Goal: Task Accomplishment & Management: Use online tool/utility

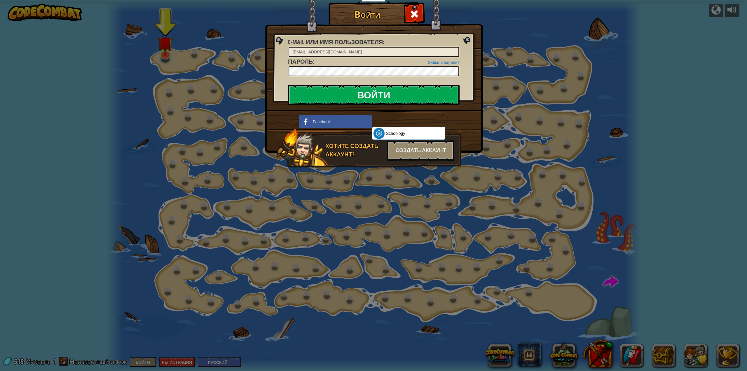
select select "ru"
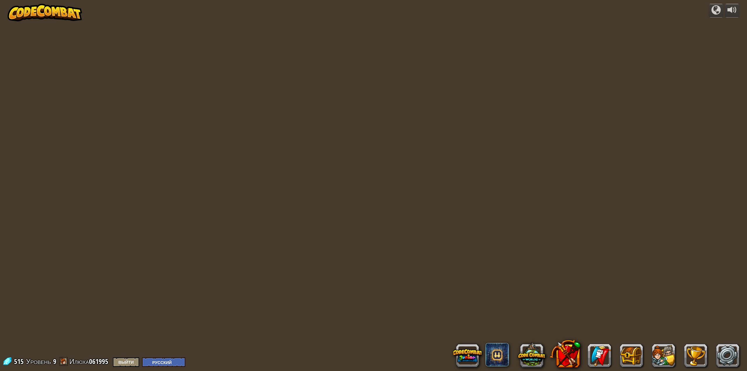
select select "ru"
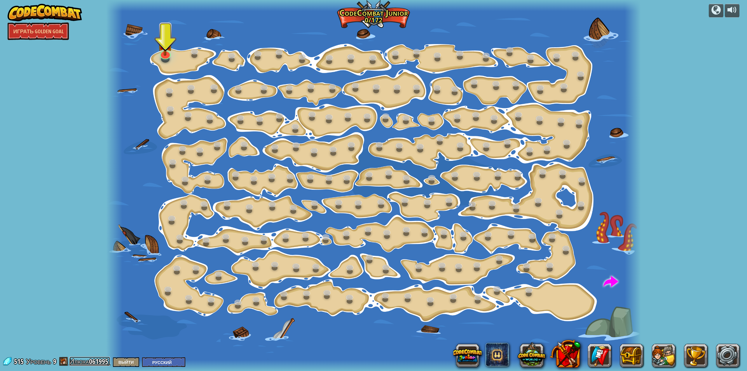
click at [92, 362] on link "Илюха061995" at bounding box center [89, 360] width 41 height 9
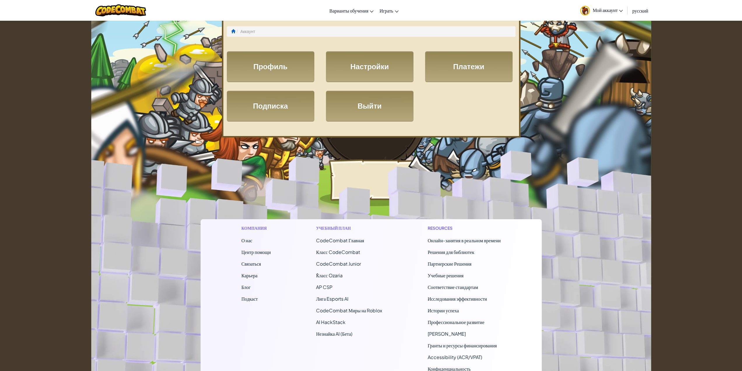
click at [604, 5] on link "Мой аккаунт" at bounding box center [602, 10] width 49 height 18
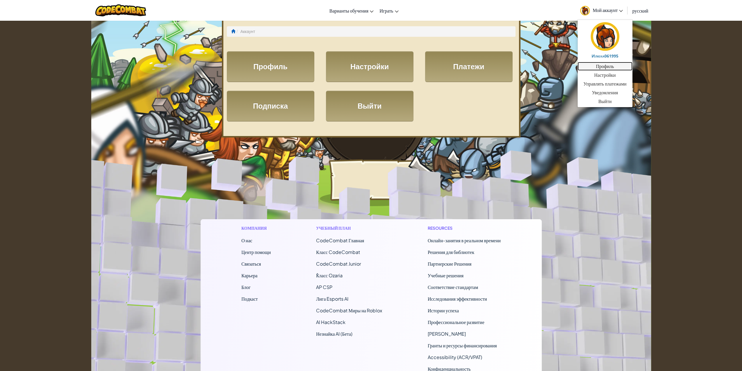
click at [602, 68] on link "Профиль" at bounding box center [605, 66] width 55 height 9
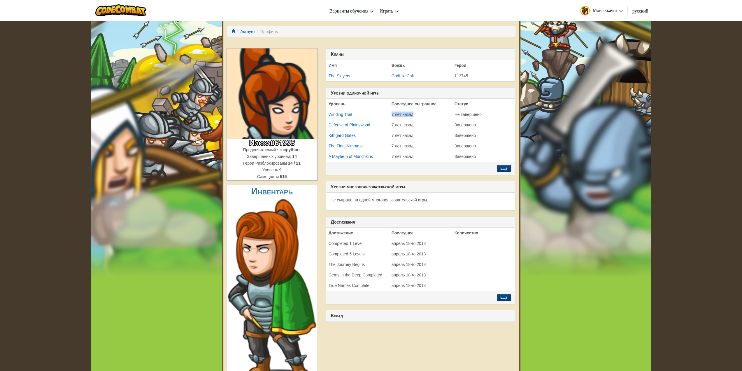
drag, startPoint x: 389, startPoint y: 113, endPoint x: 415, endPoint y: 112, distance: 25.4
click at [415, 112] on td "7 лет назад" at bounding box center [420, 114] width 63 height 11
click at [429, 116] on td "7 лет назад" at bounding box center [420, 114] width 63 height 11
click at [494, 126] on td "Завершено" at bounding box center [483, 125] width 63 height 11
click at [131, 11] on img at bounding box center [120, 10] width 51 height 12
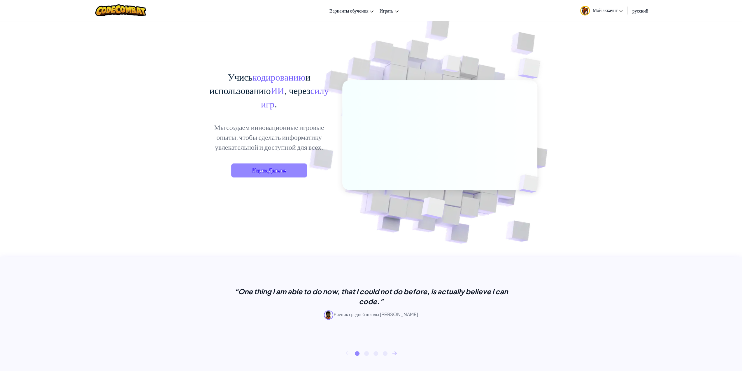
click at [282, 176] on span "Играть Дальше" at bounding box center [269, 170] width 76 height 14
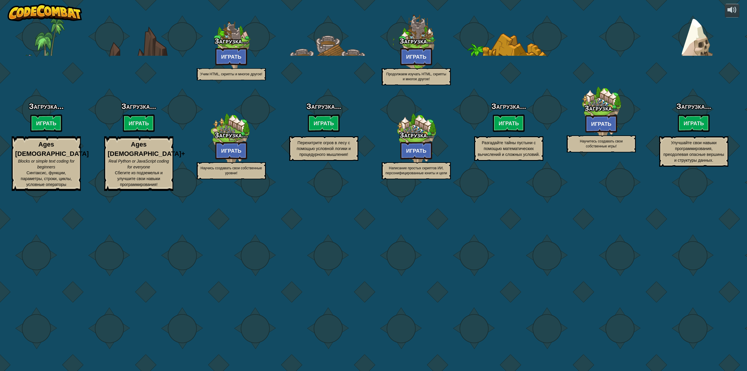
select select "ru"
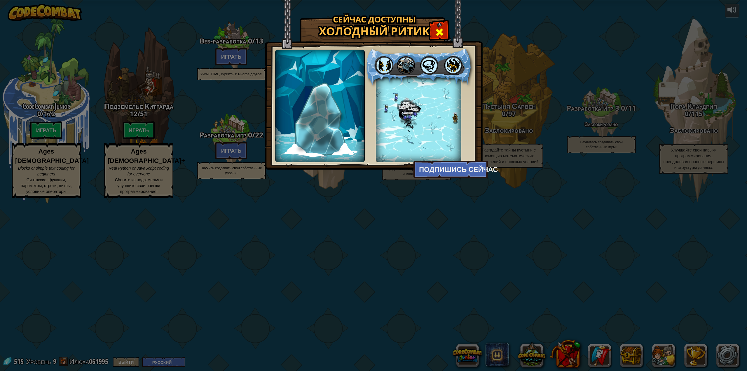
click at [438, 31] on span at bounding box center [439, 31] width 9 height 9
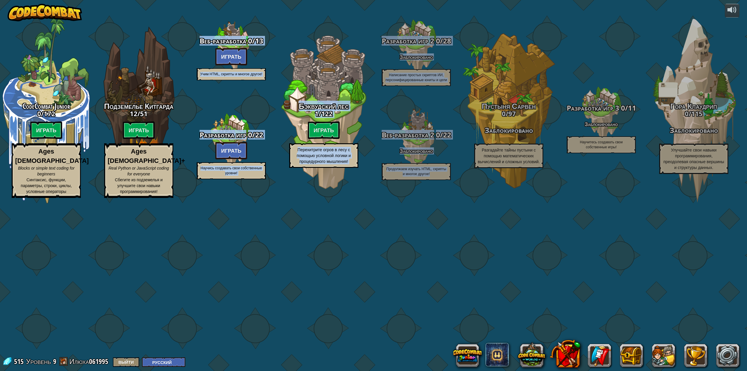
drag, startPoint x: 209, startPoint y: 80, endPoint x: 482, endPoint y: 85, distance: 272.2
click at [482, 85] on div "CodeCombat Junior 0 / 172 Играть Ages [DEMOGRAPHIC_DATA] Blocks or simple text …" at bounding box center [373, 185] width 747 height 371
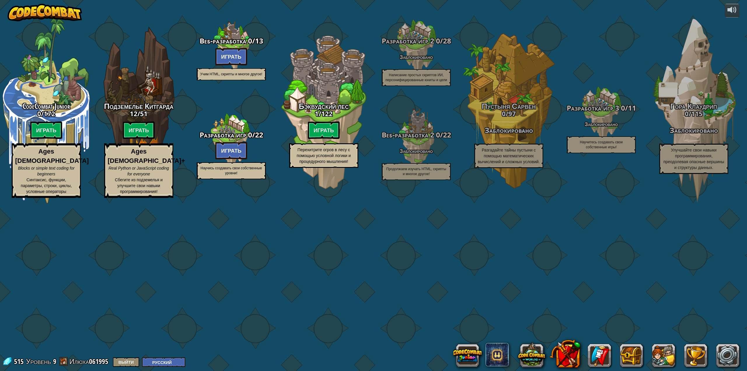
click at [149, 74] on div "CodeCombat Junior 0 / 172 Играть Ages [DEMOGRAPHIC_DATA] Blocks or simple text …" at bounding box center [373, 185] width 747 height 371
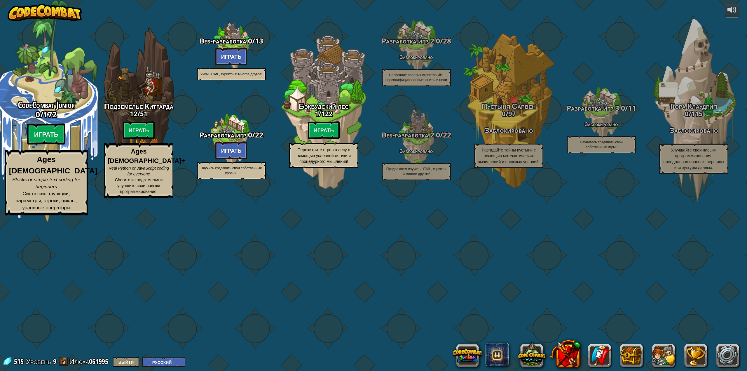
click at [55, 174] on div "CodeCombat Junior 0 / 172 Играть Ages [DEMOGRAPHIC_DATA] Blocks or simple text …" at bounding box center [46, 111] width 111 height 222
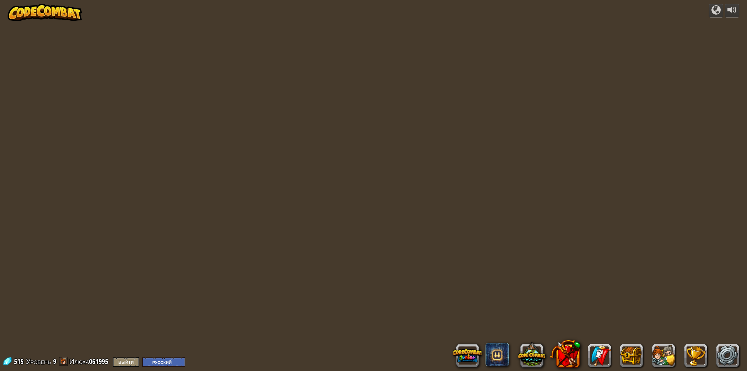
select select "ru"
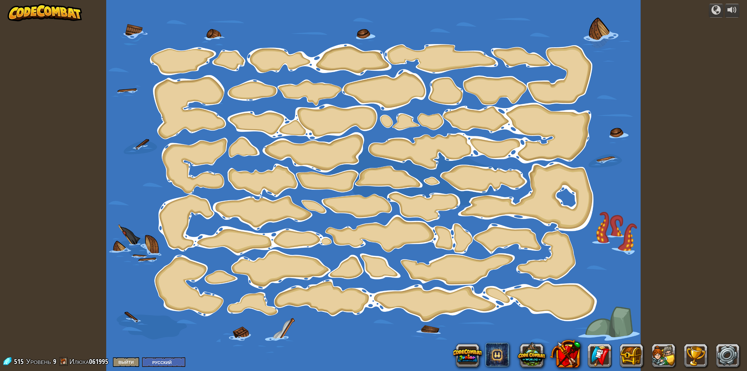
select select "ru"
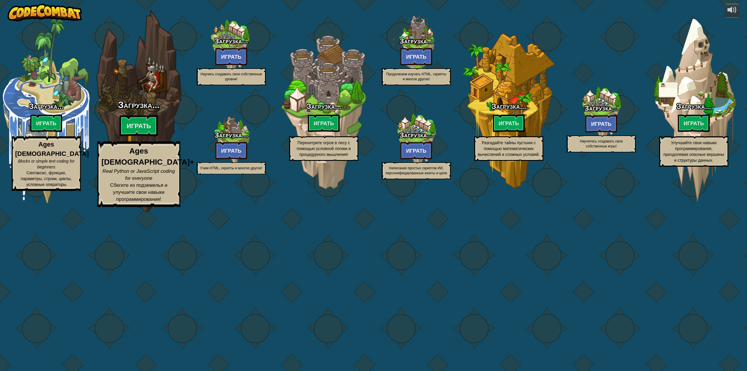
select select "ru"
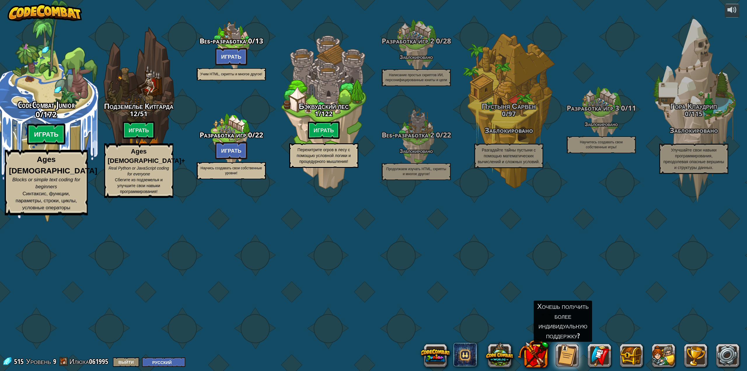
click at [50, 145] on btn "Играть" at bounding box center [46, 134] width 39 height 21
select select "ru"
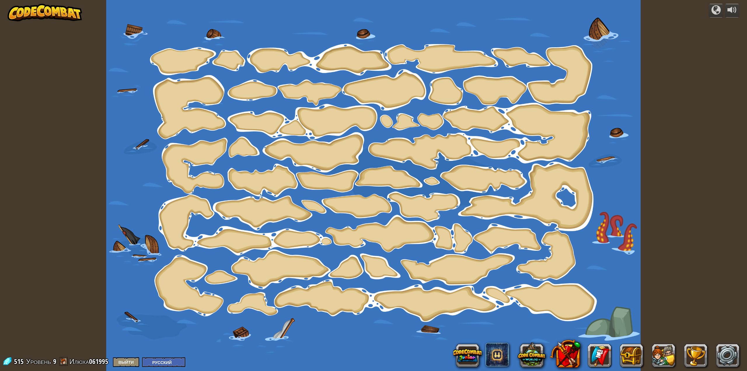
select select "ru"
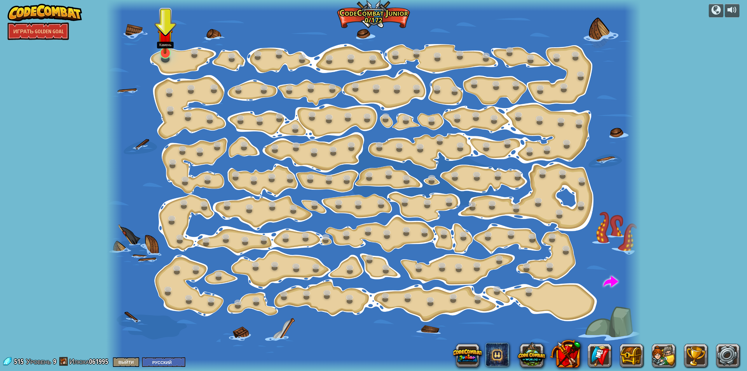
click at [166, 53] on img at bounding box center [165, 36] width 15 height 35
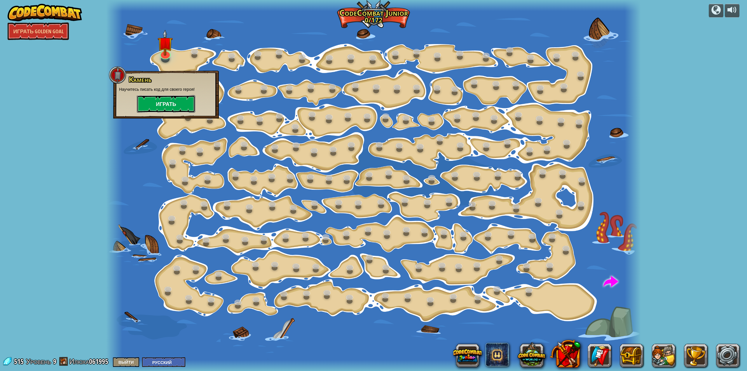
click at [170, 104] on button "Играть" at bounding box center [166, 104] width 58 height 18
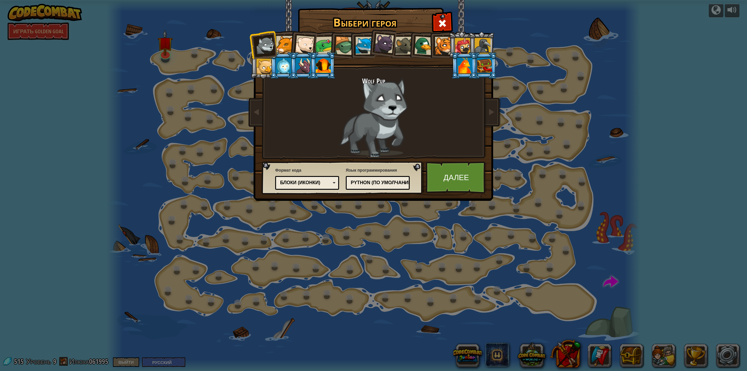
click at [285, 39] on div at bounding box center [285, 45] width 18 height 18
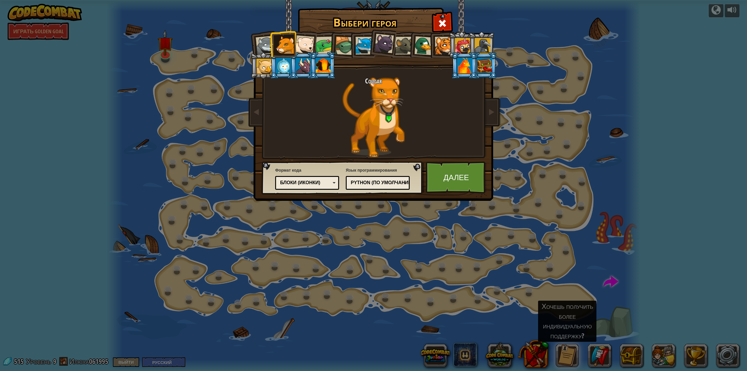
click at [421, 43] on div at bounding box center [423, 45] width 19 height 19
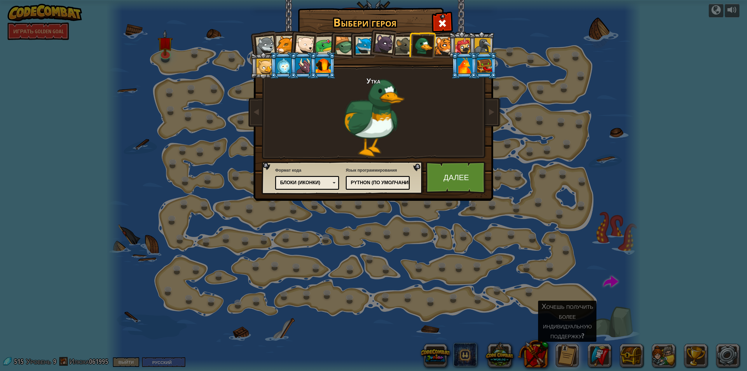
click at [380, 182] on div "Python (По умолчанию)" at bounding box center [376, 182] width 50 height 7
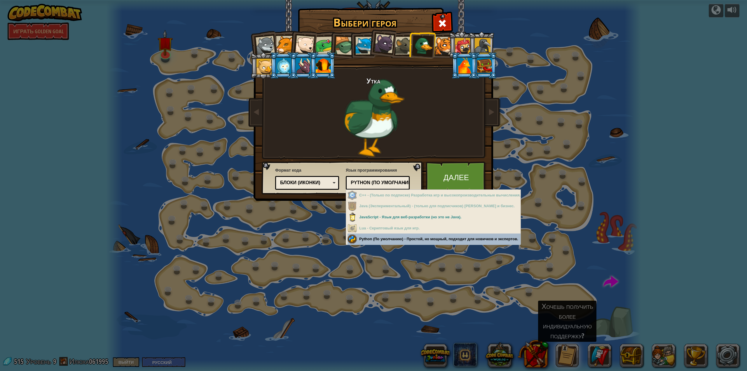
click at [400, 237] on div "Выбери героя 515 Wolf Pup Cougar Polar Bear Cub Frog Turtle Blue Fox Пантеренок…" at bounding box center [373, 185] width 747 height 371
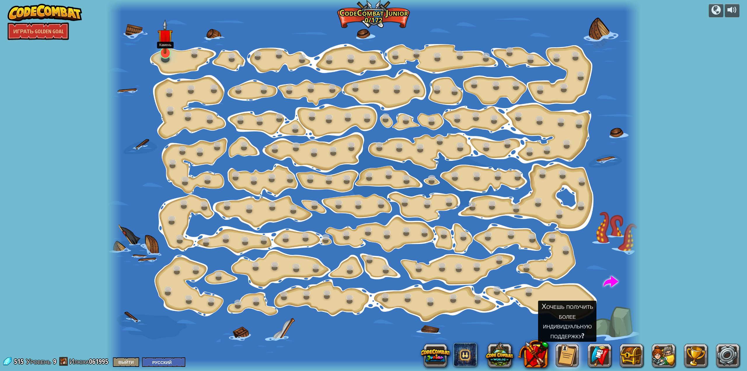
click at [165, 53] on img at bounding box center [165, 36] width 15 height 35
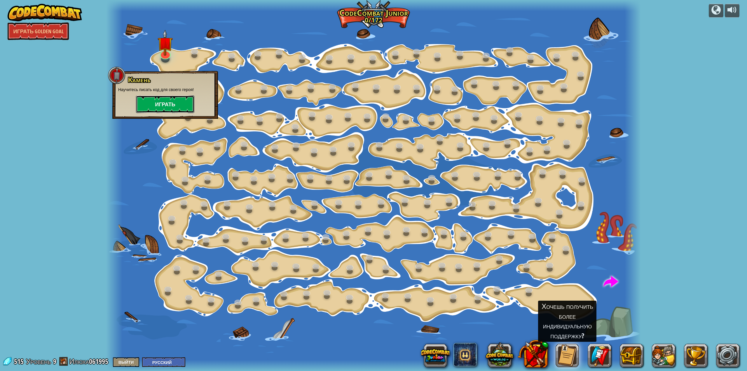
click at [178, 103] on button "Играть" at bounding box center [165, 104] width 58 height 18
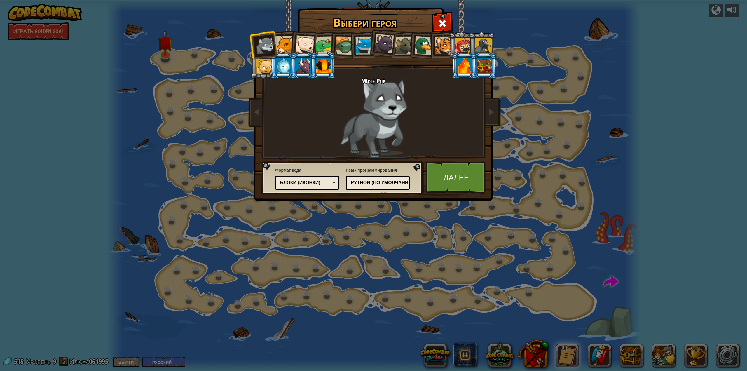
click at [426, 48] on div at bounding box center [423, 45] width 19 height 19
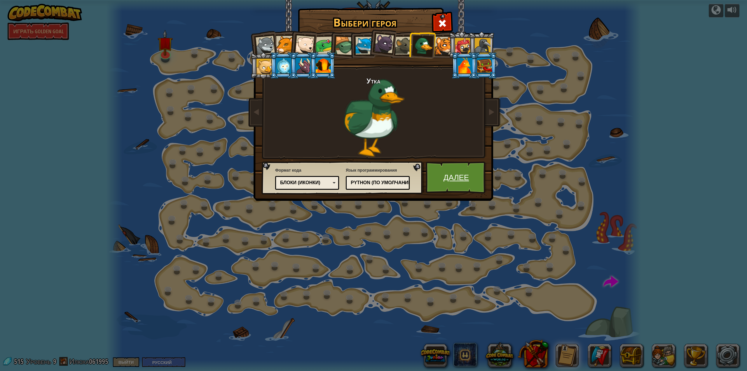
click at [454, 176] on link "Далее" at bounding box center [456, 177] width 61 height 32
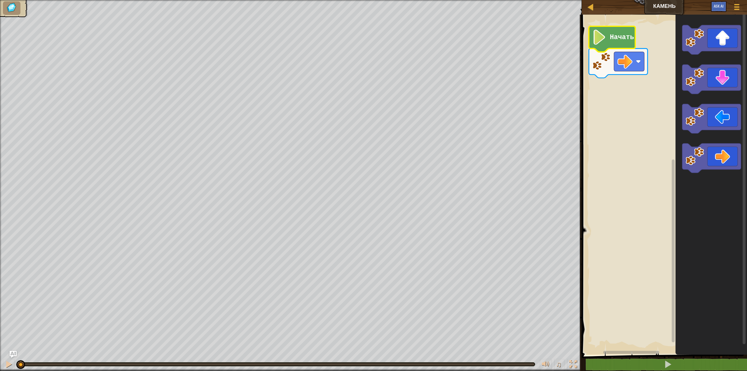
click at [607, 39] on icon "Рабочая область Blockly" at bounding box center [612, 39] width 46 height 26
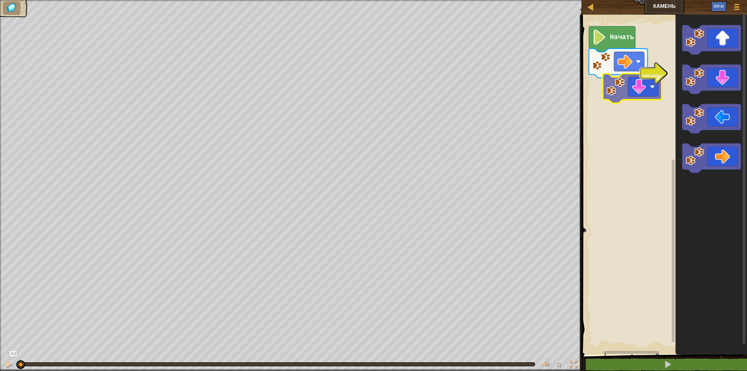
click at [623, 86] on div "Начать" at bounding box center [663, 183] width 167 height 343
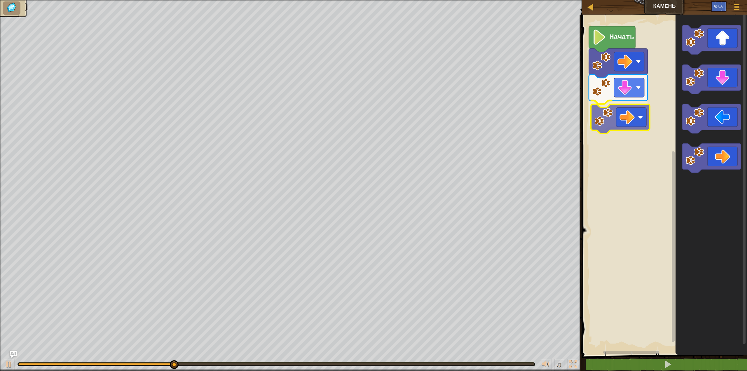
click at [632, 117] on div "Начать" at bounding box center [663, 183] width 167 height 343
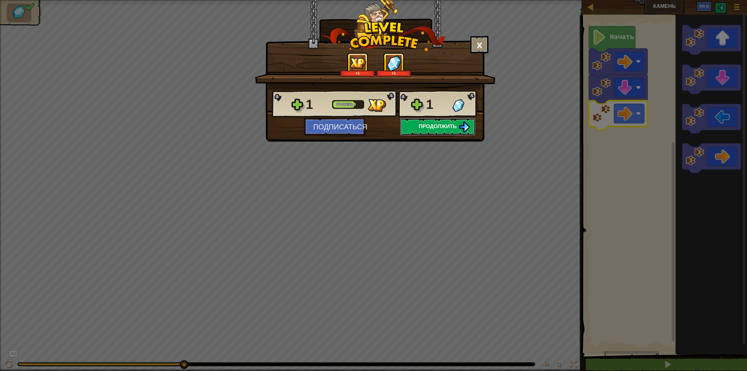
click at [455, 129] on span "Продолжить" at bounding box center [438, 126] width 38 height 7
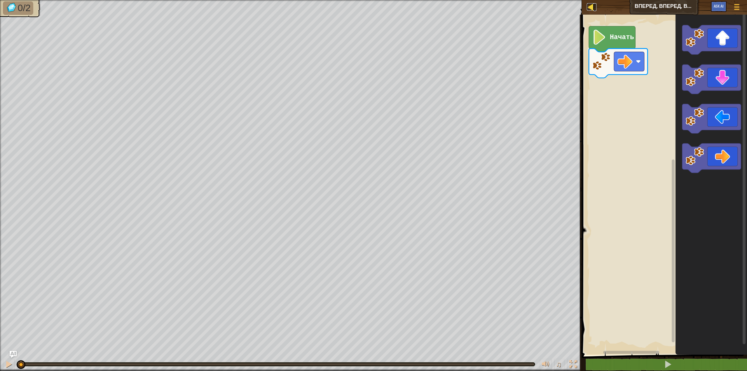
click at [591, 8] on div at bounding box center [590, 6] width 7 height 7
select select "ru"
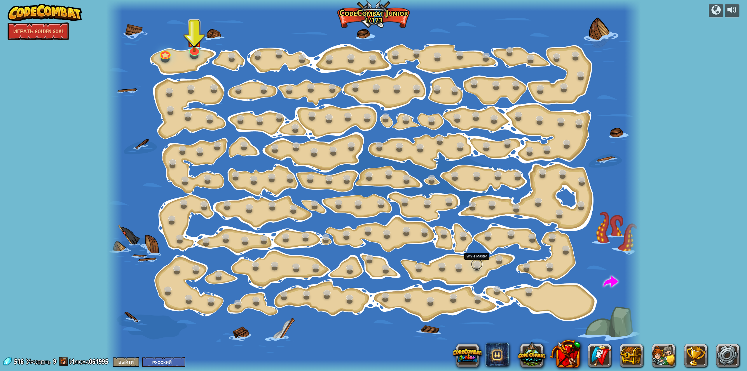
click at [473, 262] on link at bounding box center [477, 264] width 12 height 12
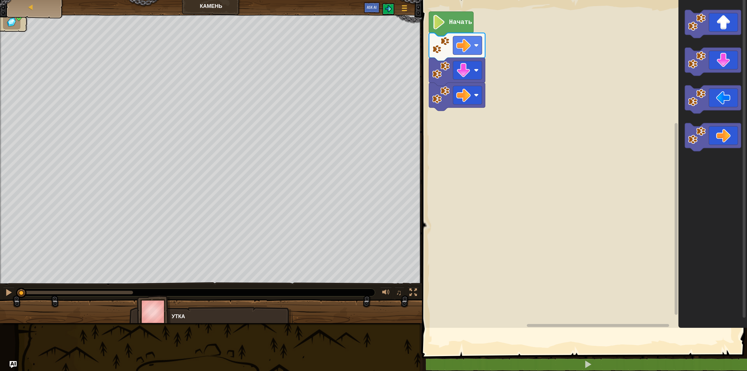
select select "ru"
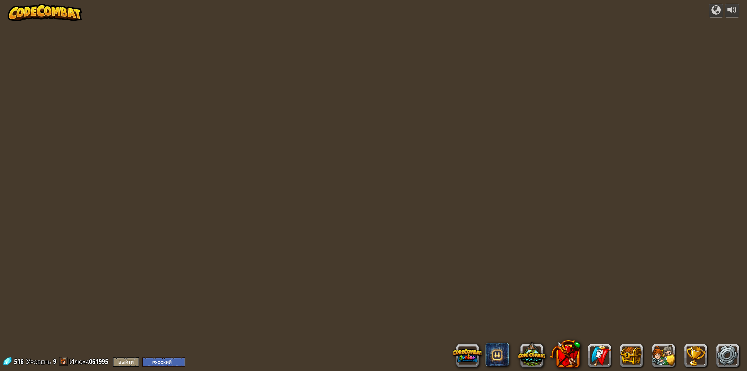
select select "ru"
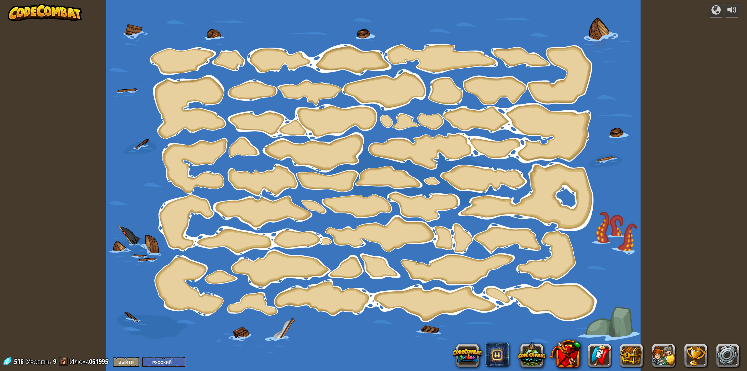
select select "ru"
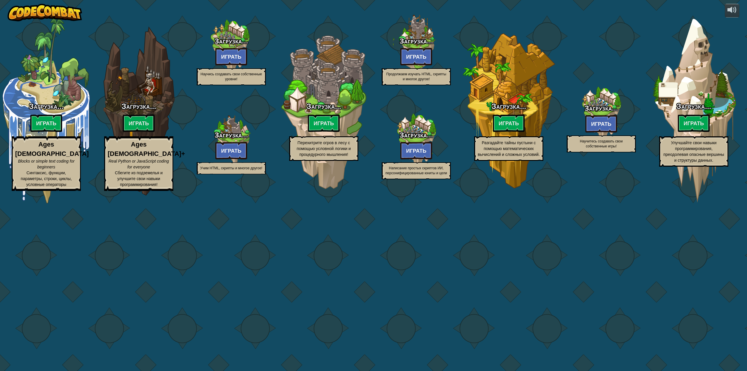
select select "ru"
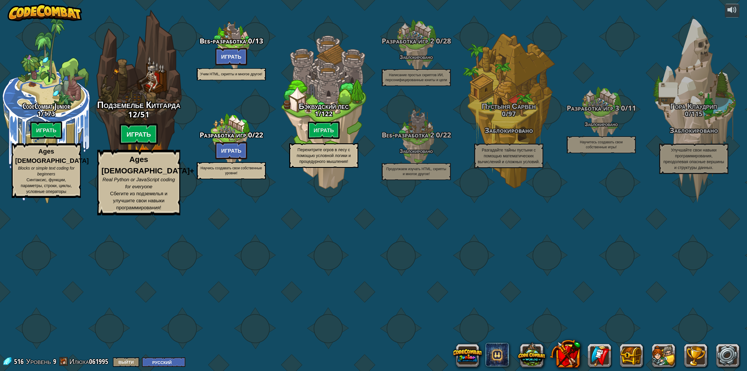
click at [138, 145] on btn "Играть" at bounding box center [139, 134] width 39 height 21
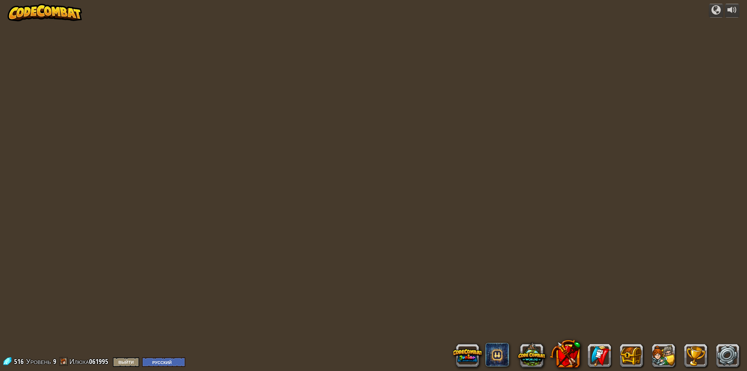
select select "ru"
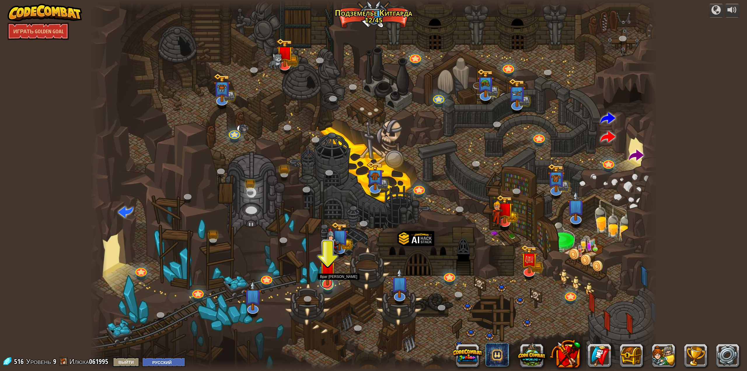
click at [328, 287] on div at bounding box center [327, 284] width 11 height 11
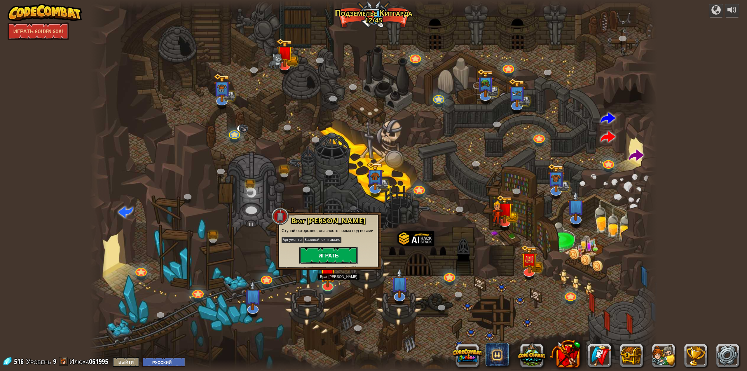
click at [326, 259] on button "Играть" at bounding box center [328, 256] width 58 height 18
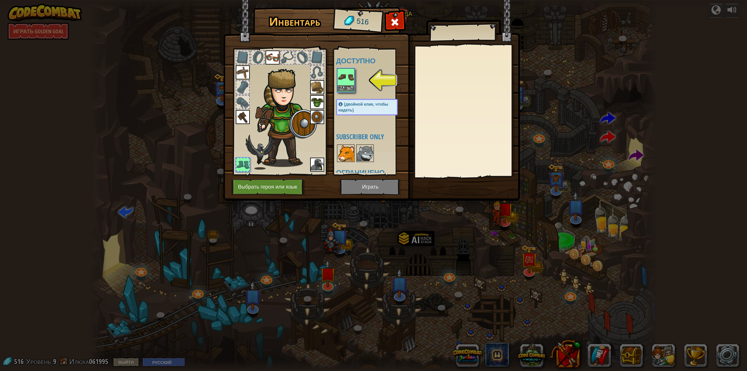
click at [345, 78] on img at bounding box center [346, 77] width 16 height 16
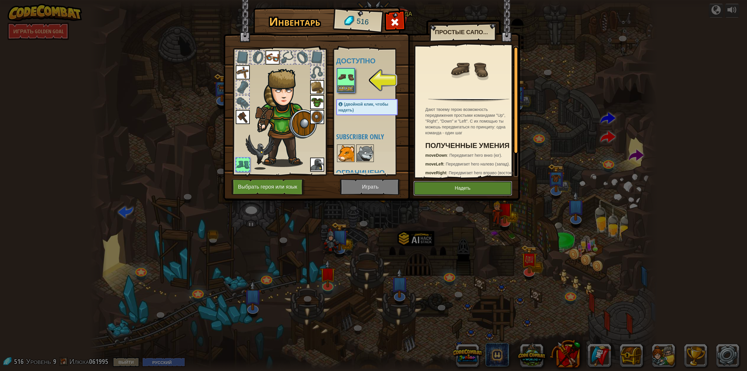
click at [457, 187] on button "Надеть" at bounding box center [462, 188] width 99 height 15
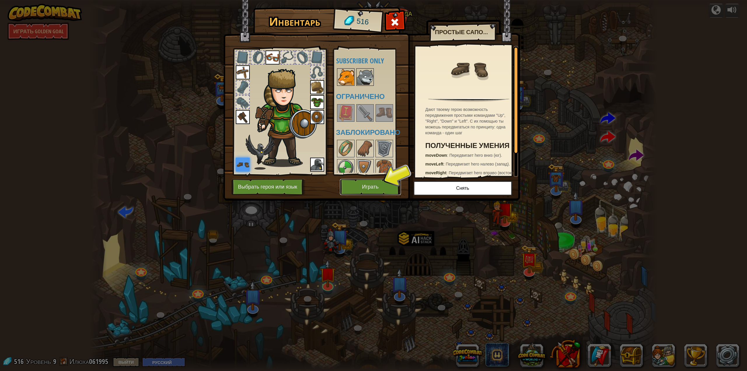
click at [361, 188] on button "Играть" at bounding box center [370, 187] width 61 height 16
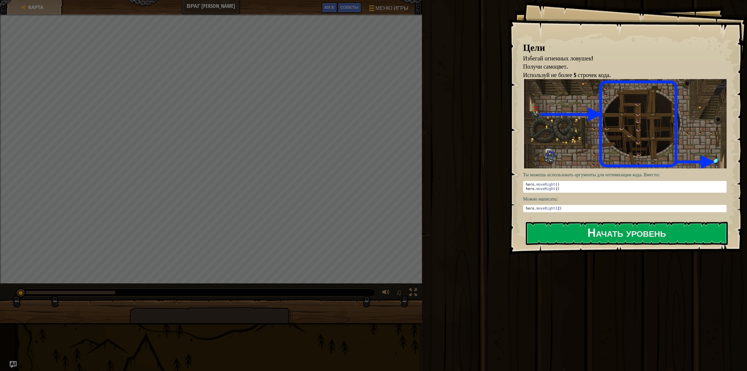
click at [541, 288] on div "Запустить Завершить Готово" at bounding box center [583, 184] width 327 height 368
click at [588, 235] on button "Начать уровень" at bounding box center [627, 233] width 202 height 23
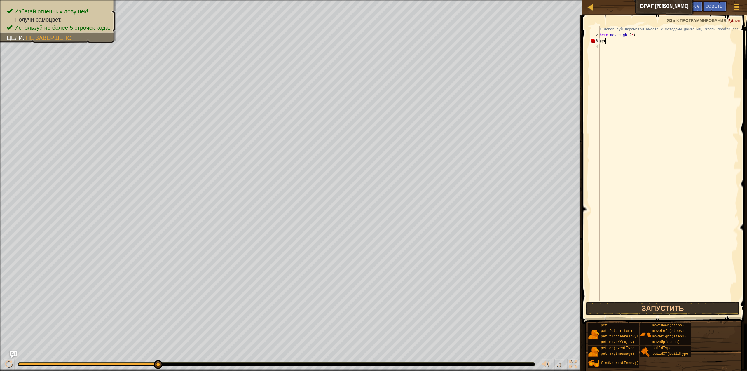
scroll to position [3, 0]
type textarea "р"
type textarea "h"
type textarea "hero.up()"
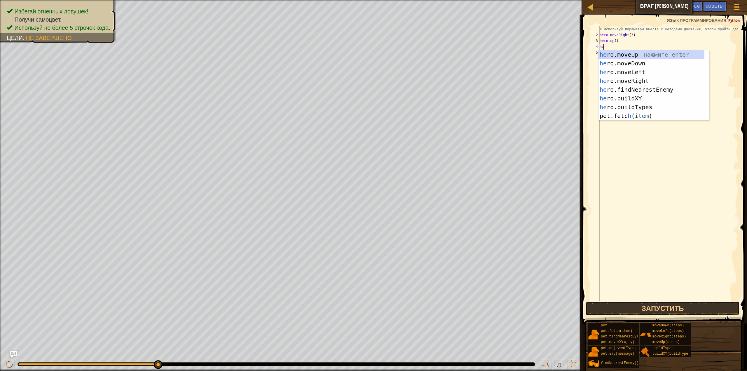
scroll to position [3, 0]
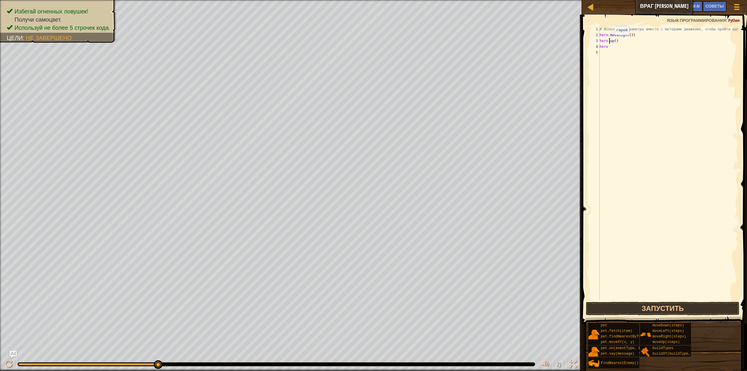
click at [609, 41] on div "# Используй параметры вместе с методами движения, чтобы пройти дальше. hero . m…" at bounding box center [668, 169] width 140 height 286
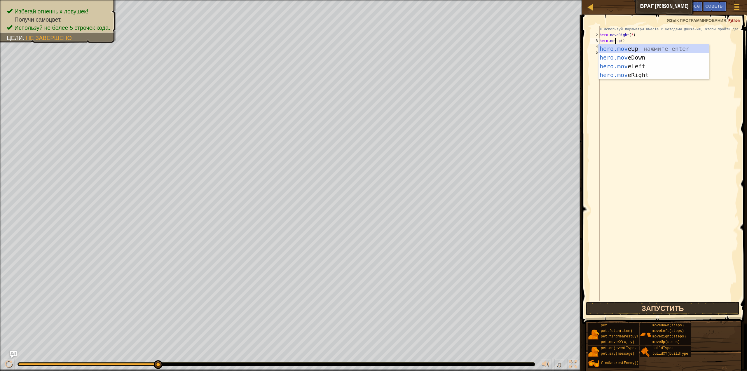
scroll to position [3, 1]
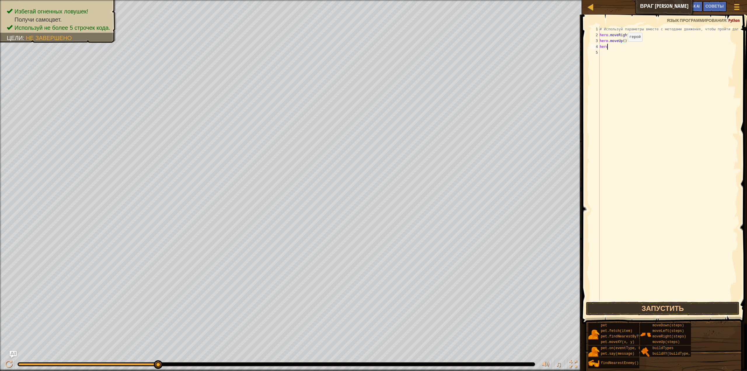
click at [623, 47] on div "# Используй параметры вместе с методами движения, чтобы пройти дальше. hero . m…" at bounding box center [668, 169] width 140 height 286
type textarea "hero."
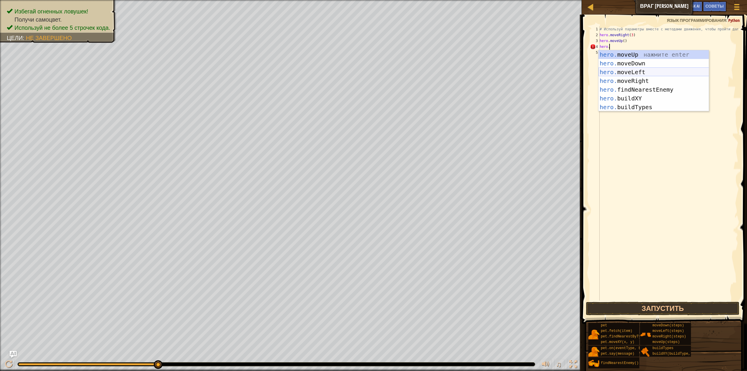
click at [631, 71] on div "hero. moveUp нажмите enter hero. moveDown нажмите enter hero. moveLeft нажмите …" at bounding box center [653, 89] width 111 height 79
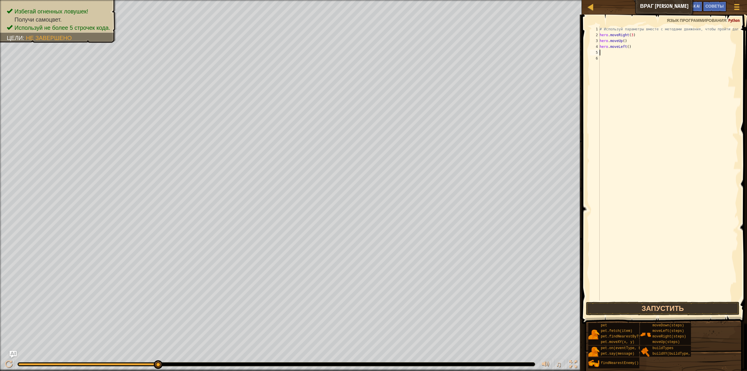
scroll to position [3, 0]
click at [626, 49] on div "# Используй параметры вместе с методами движения, чтобы пройти дальше. hero . m…" at bounding box center [668, 169] width 140 height 286
type textarea "hero.moveLeft(2)"
click at [612, 52] on div "# Используй параметры вместе с методами движения, чтобы пройти дальше. hero . m…" at bounding box center [668, 169] width 140 height 286
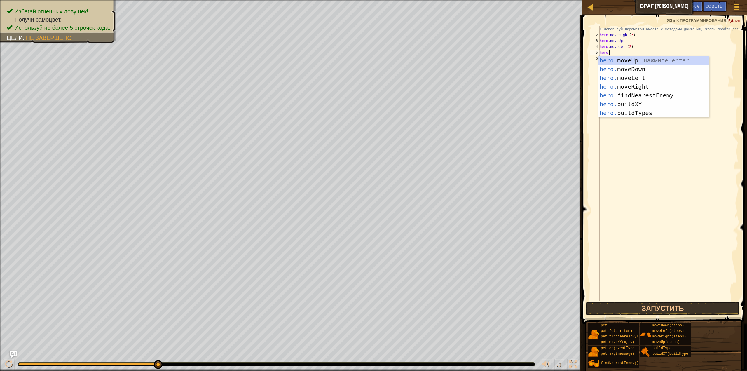
scroll to position [3, 0]
type textarea "hero."
click at [632, 70] on div "hero. moveUp нажмите enter hero. moveDown нажмите enter hero. moveLeft нажмите …" at bounding box center [653, 95] width 111 height 79
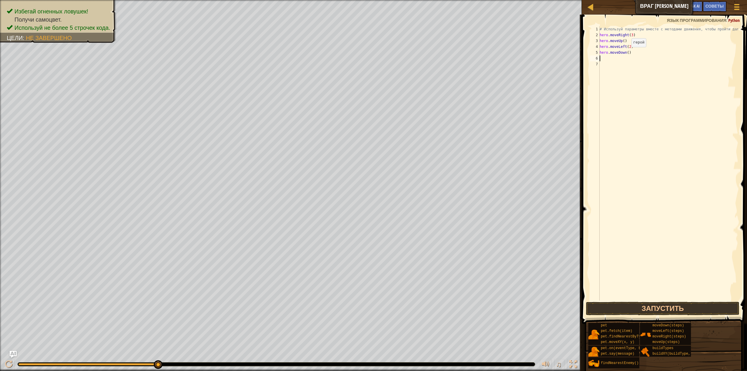
click at [626, 53] on div "# Используй параметры вместе с методами движения, чтобы пройти дальше. hero . m…" at bounding box center [668, 169] width 140 height 286
click at [627, 47] on div "# Используй параметры вместе с методами движения, чтобы пройти дальше. hero . m…" at bounding box center [668, 169] width 140 height 286
click at [628, 47] on div "# Используй параметры вместе с методами движения, чтобы пройти дальше. hero . m…" at bounding box center [668, 169] width 140 height 286
click at [627, 51] on div "# Используй параметры вместе с методами движения, чтобы пройти дальше. hero . m…" at bounding box center [668, 169] width 140 height 286
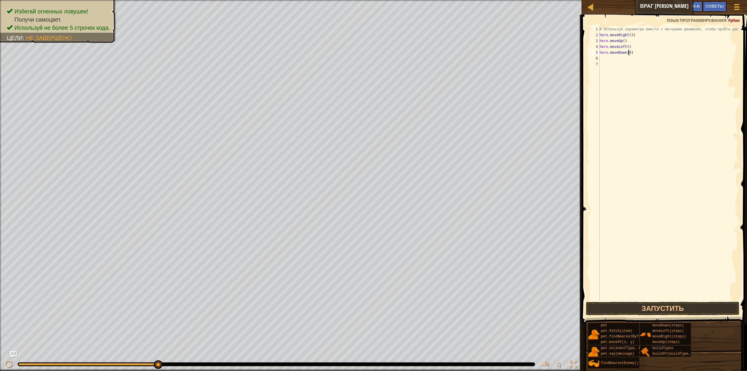
type textarea "hero.moveDown(3)"
click at [611, 59] on div "# Используй параметры вместе с методами движения, чтобы пройти дальше. hero . m…" at bounding box center [668, 169] width 140 height 286
drag, startPoint x: 635, startPoint y: 36, endPoint x: 596, endPoint y: 36, distance: 39.1
click at [596, 36] on div "1 2 3 4 5 6 7 # Используй параметры вместе с методами движения, чтобы пройти да…" at bounding box center [663, 163] width 149 height 274
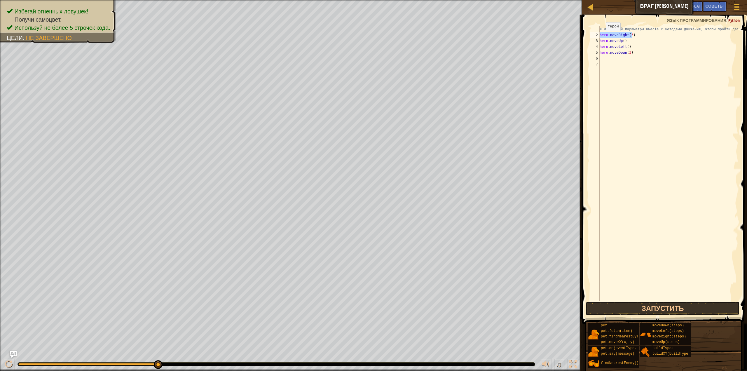
type textarea "hero.moveRight(3)"
click at [614, 60] on div "# Используй параметры вместе с методами движения, чтобы пройти дальше. hero . m…" at bounding box center [668, 169] width 140 height 286
type textarea "hero.moveRight(3)"
click at [658, 85] on div "# Используй параметры вместе с методами движения, чтобы пройти дальше. hero . m…" at bounding box center [668, 169] width 140 height 286
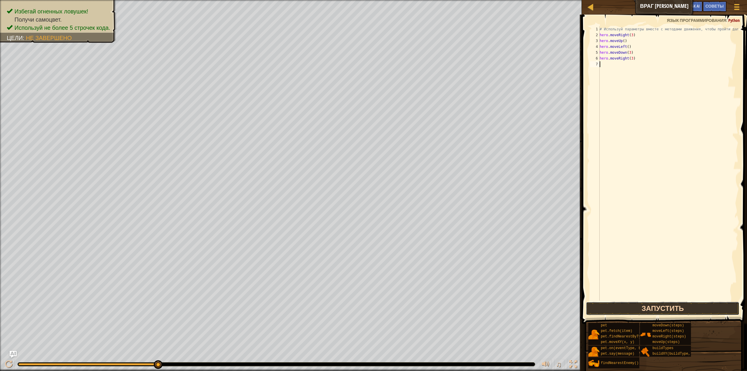
click at [657, 307] on button "Запустить" at bounding box center [662, 308] width 153 height 13
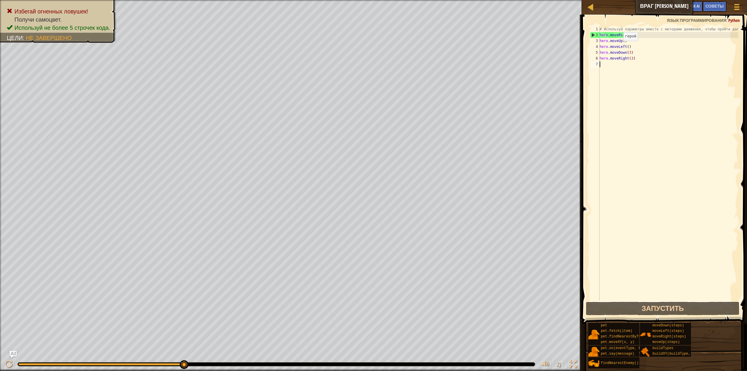
click at [619, 47] on div "# Используй параметры вместе с методами движения, чтобы пройти дальше. hero . m…" at bounding box center [668, 169] width 140 height 286
click at [622, 48] on div "# Используй параметры вместе с методами движения, чтобы пройти дальше. hero . m…" at bounding box center [668, 169] width 140 height 286
click at [624, 48] on div "# Используй параметры вместе с методами движения, чтобы пройти дальше. hero . m…" at bounding box center [668, 163] width 140 height 274
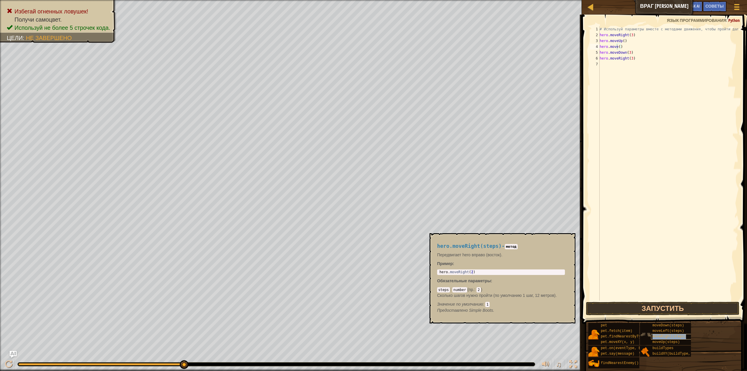
click at [672, 337] on span "moveRight(steps)" at bounding box center [669, 336] width 34 height 4
type textarea "hero.moveRight()"
click at [654, 307] on button "Запустить" at bounding box center [662, 308] width 153 height 13
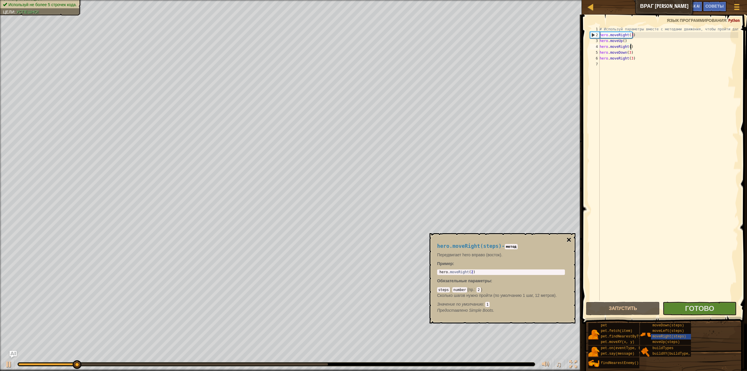
click at [570, 237] on button "×" at bounding box center [569, 240] width 5 height 8
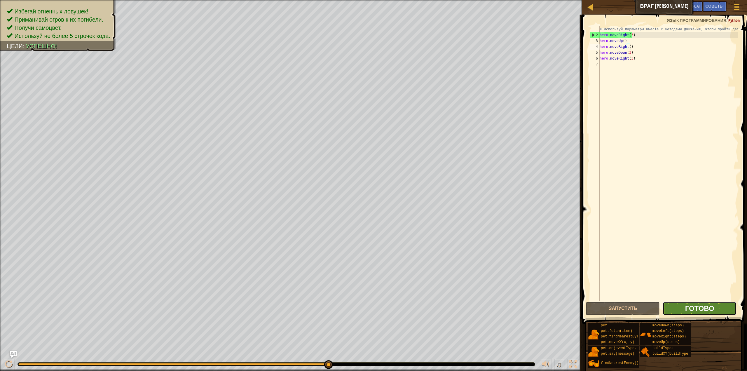
click at [692, 304] on span "Готово" at bounding box center [699, 307] width 29 height 9
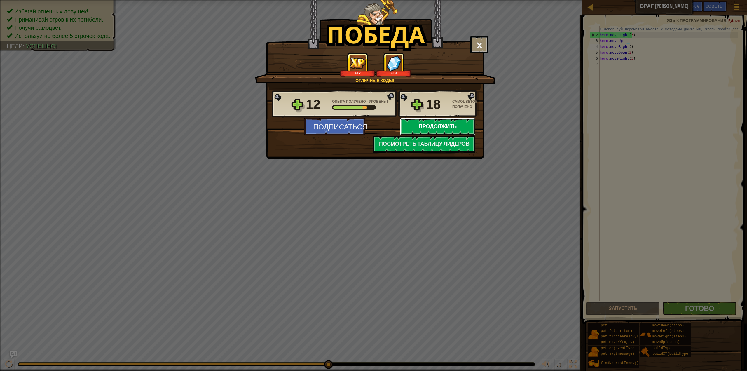
click at [454, 126] on button "Продолжить" at bounding box center [437, 127] width 75 height 18
select select "ru"
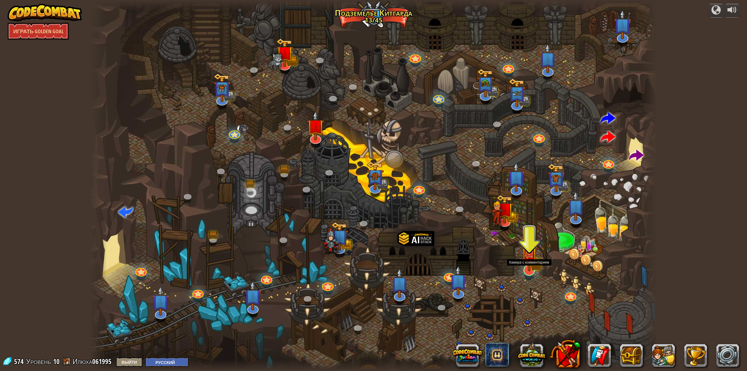
click at [529, 267] on img at bounding box center [529, 253] width 16 height 36
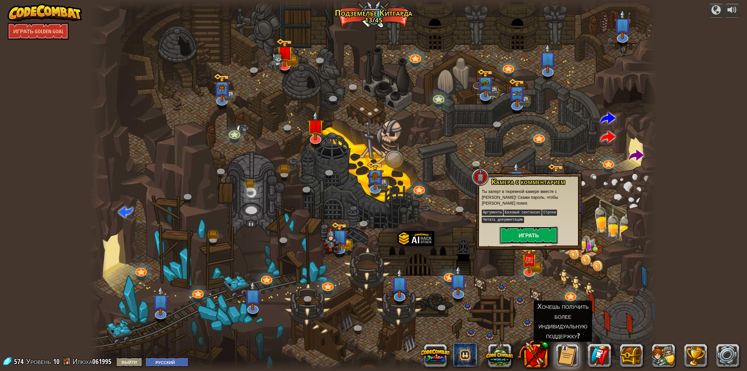
click at [535, 234] on button "Играть" at bounding box center [528, 235] width 58 height 18
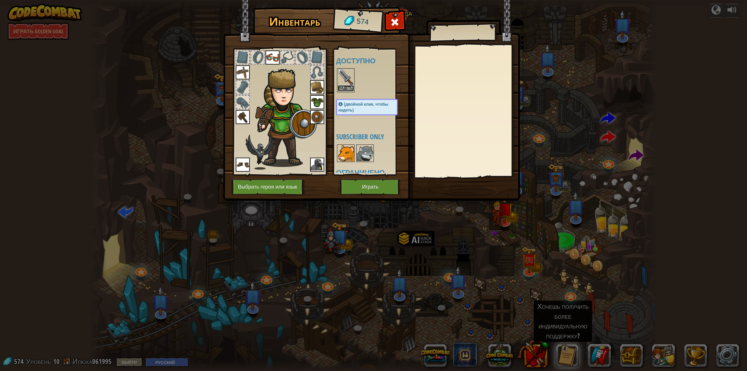
click at [346, 85] on button "Надеть" at bounding box center [346, 88] width 16 height 6
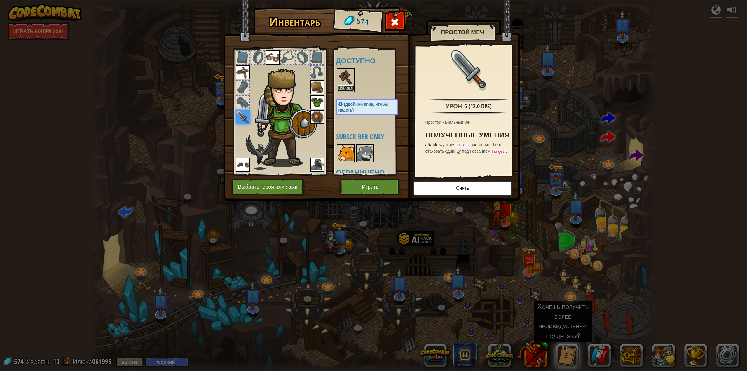
click at [348, 87] on button "Надеть" at bounding box center [346, 88] width 16 height 6
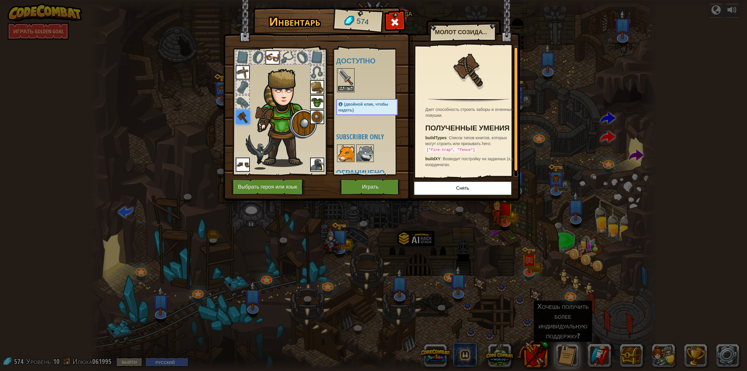
click at [348, 87] on button "Надеть" at bounding box center [346, 88] width 16 height 6
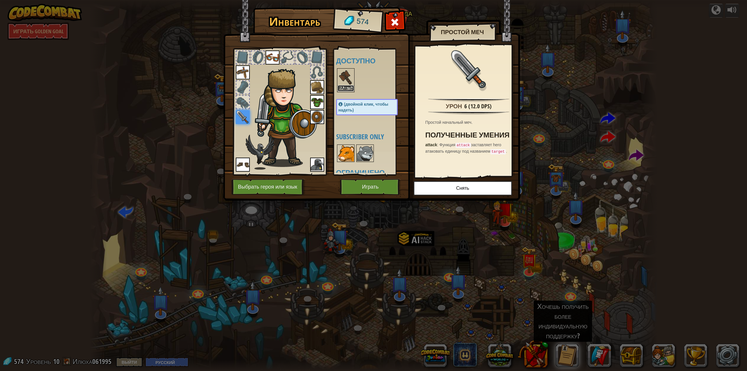
click at [342, 86] on button "Надеть" at bounding box center [346, 88] width 16 height 6
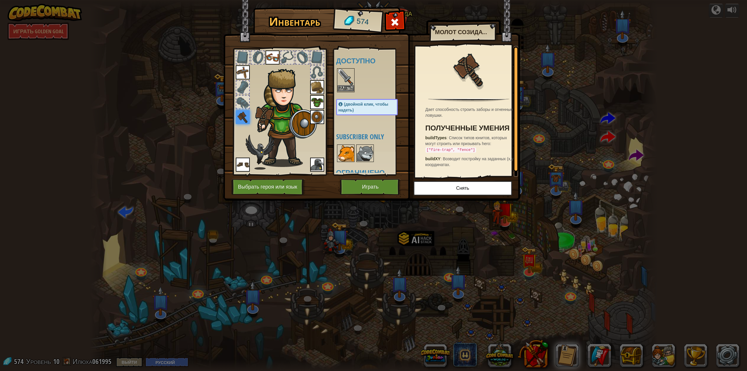
click at [349, 76] on img at bounding box center [346, 77] width 16 height 16
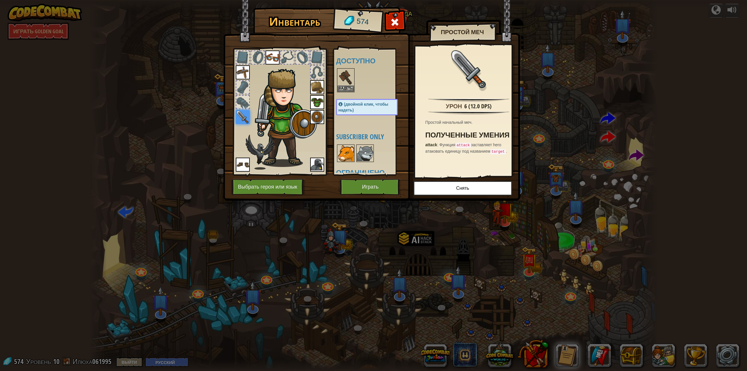
click at [349, 76] on img at bounding box center [346, 77] width 16 height 16
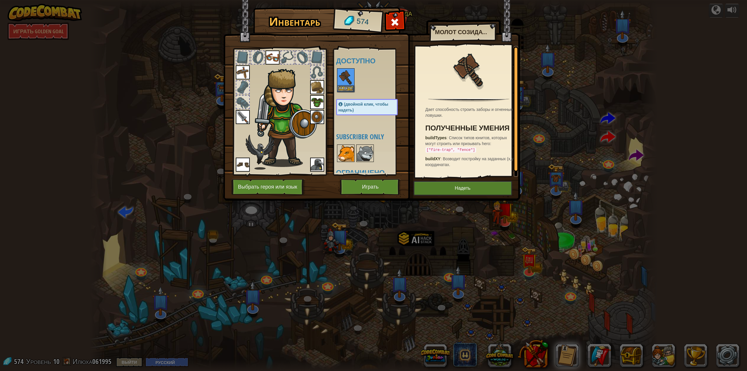
click at [349, 76] on img at bounding box center [346, 77] width 16 height 16
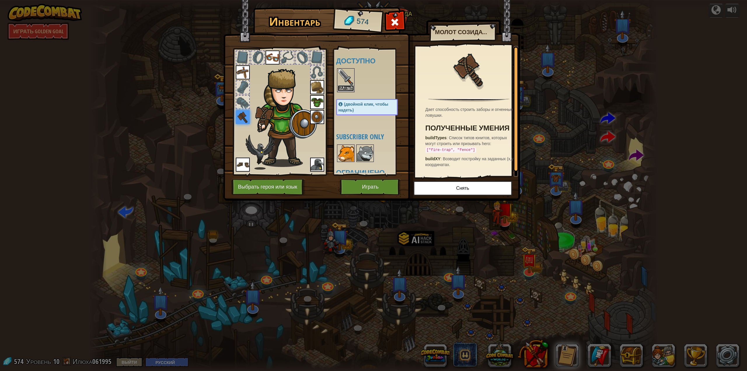
click at [343, 87] on button "Надеть" at bounding box center [346, 88] width 16 height 6
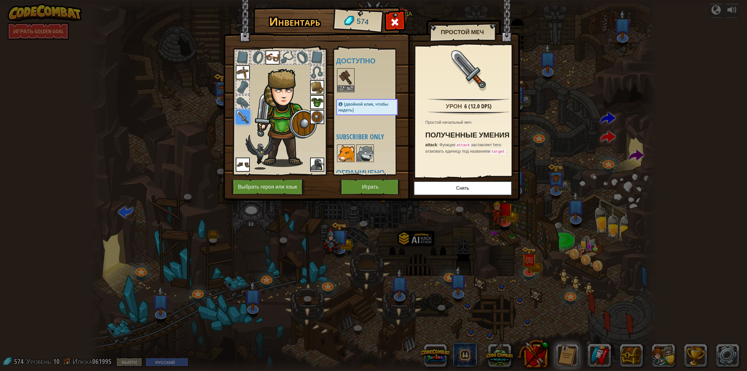
click at [352, 81] on img at bounding box center [346, 77] width 16 height 16
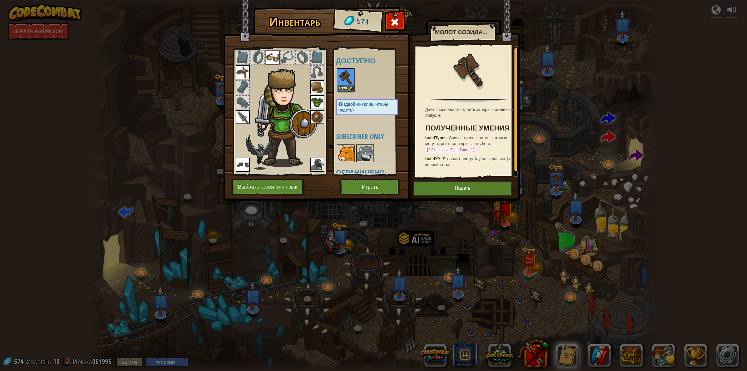
scroll to position [4, 0]
click at [243, 115] on img at bounding box center [243, 117] width 14 height 14
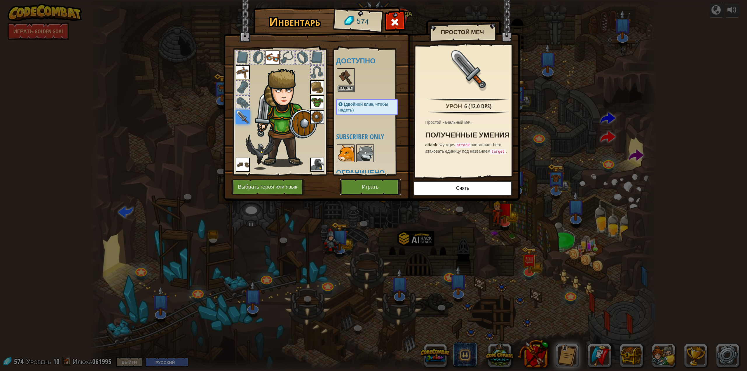
click at [374, 185] on button "Играть" at bounding box center [370, 187] width 61 height 16
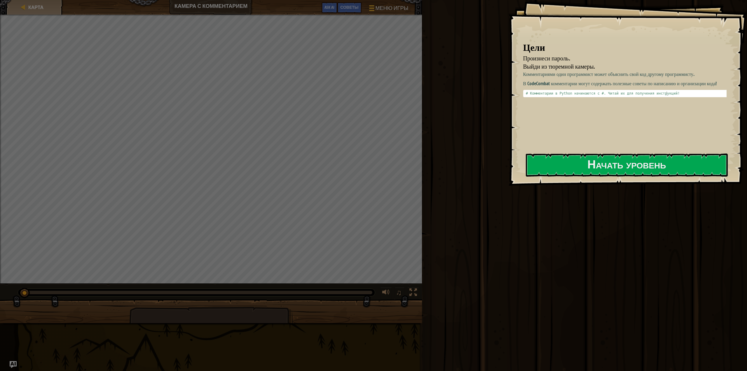
drag, startPoint x: 524, startPoint y: 84, endPoint x: 553, endPoint y: 84, distance: 29.2
click at [553, 84] on p "В CodeCombat комментарии могут содержать полезные советы по написанию и организ…" at bounding box center [627, 83] width 208 height 7
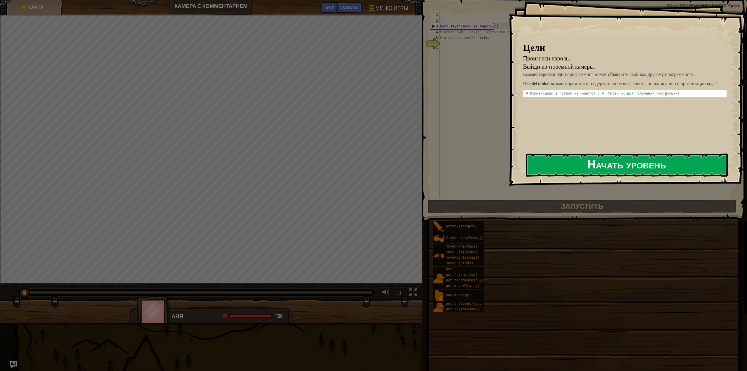
click at [625, 165] on button "Начать уровень" at bounding box center [627, 164] width 202 height 23
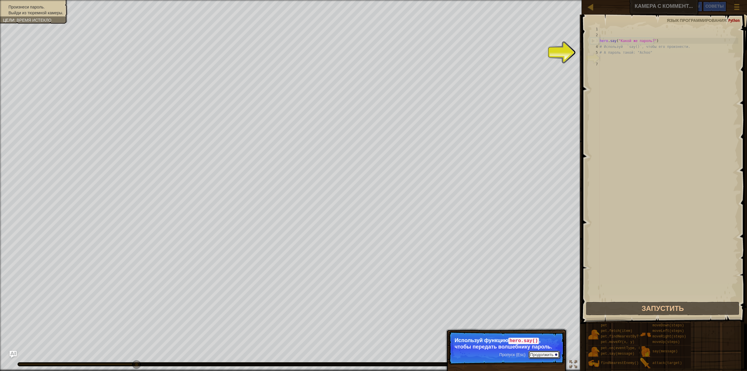
click at [551, 354] on button "Продолжить" at bounding box center [543, 355] width 31 height 8
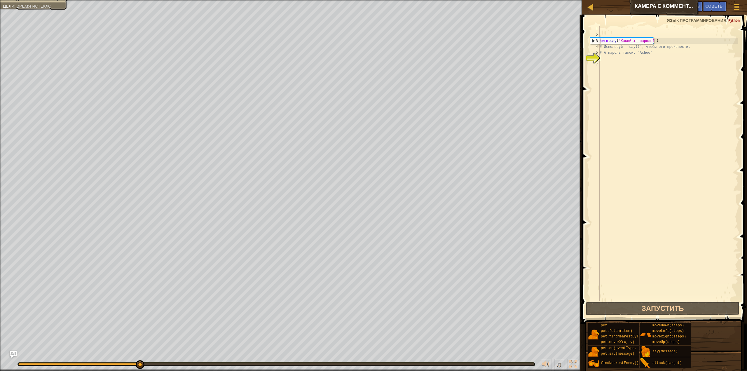
scroll to position [3, 0]
click at [607, 58] on div "hero . say ( "Какой же пароль?" ) # Используй `say()`, чтобы его произнести. # …" at bounding box center [668, 169] width 140 height 286
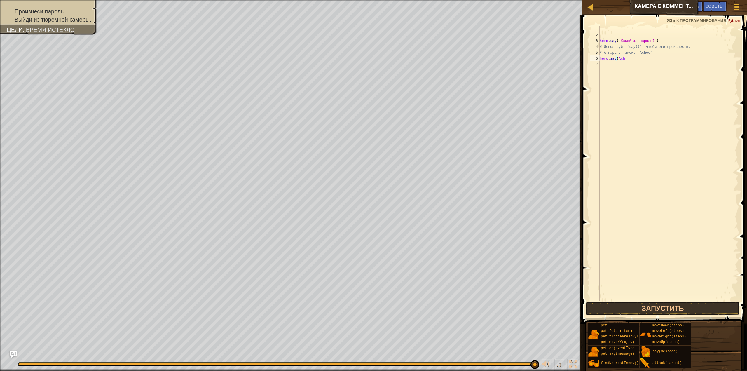
scroll to position [3, 2]
type textarea "hero.say(Achoo)"
click at [648, 95] on div "hero . say ( "Какой же пароль?" ) # Используй `say()`, чтобы его произнести. # …" at bounding box center [668, 169] width 140 height 286
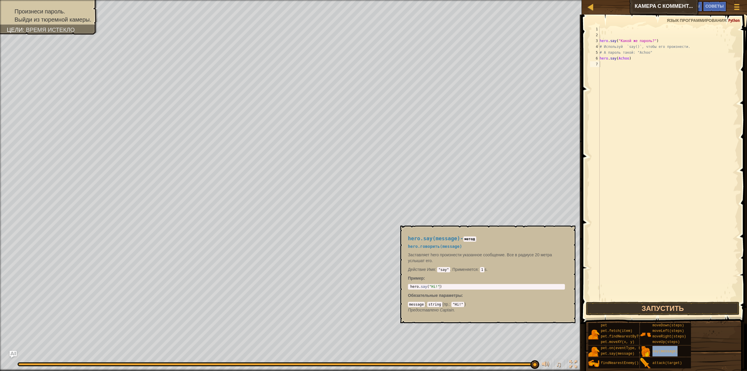
type textarea "say(message)"
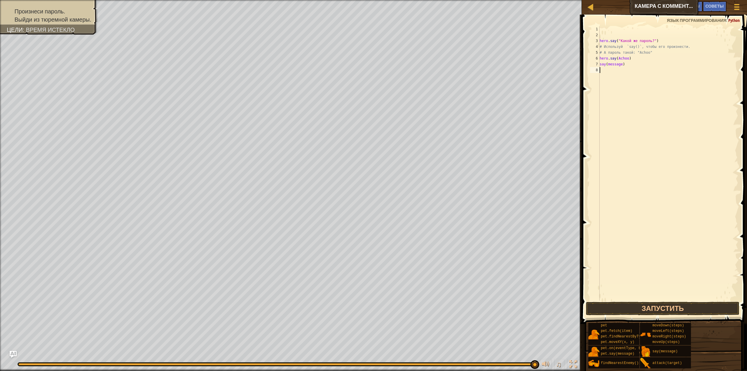
drag, startPoint x: 654, startPoint y: 196, endPoint x: 612, endPoint y: 130, distance: 78.0
click at [653, 193] on div "hero . say ( "Какой же пароль?" ) # Используй `say()`, чтобы его произнести. # …" at bounding box center [668, 169] width 140 height 286
drag, startPoint x: 628, startPoint y: 67, endPoint x: 598, endPoint y: 66, distance: 29.8
click at [598, 66] on div "1 2 3 4 5 6 7 8 hero . say ( "Какой же пароль?" ) # Используй `say()`, чтобы ег…" at bounding box center [663, 163] width 149 height 274
click at [621, 59] on div "hero . say ( "Какой же пароль?" ) # Используй `say()`, чтобы его произнести. # …" at bounding box center [668, 169] width 140 height 286
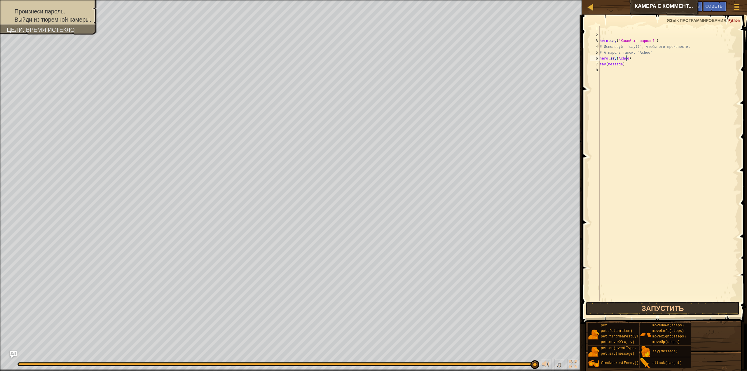
click at [626, 60] on div "hero . say ( "Какой же пароль?" ) # Используй `say()`, чтобы его произнести. # …" at bounding box center [668, 169] width 140 height 286
type textarea "hero.say("Achoo")"
click at [642, 75] on div "hero . say ( "Какой же пароль?" ) # Используй `say()`, чтобы его произнести. # …" at bounding box center [668, 169] width 140 height 286
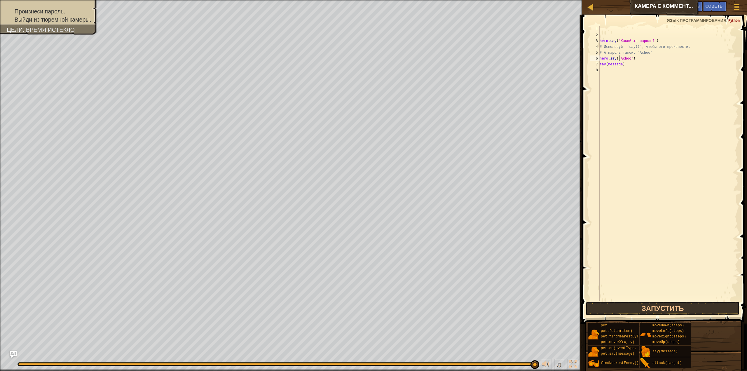
scroll to position [3, 0]
drag, startPoint x: 624, startPoint y: 64, endPoint x: 597, endPoint y: 65, distance: 27.2
click at [597, 65] on div "1 2 3 4 5 6 7 8 hero . say ( "Какой же пароль?" ) # Используй `say()`, чтобы ег…" at bounding box center [663, 163] width 149 height 274
type textarea "say(message)"
click at [652, 308] on button "Запустить" at bounding box center [662, 308] width 153 height 13
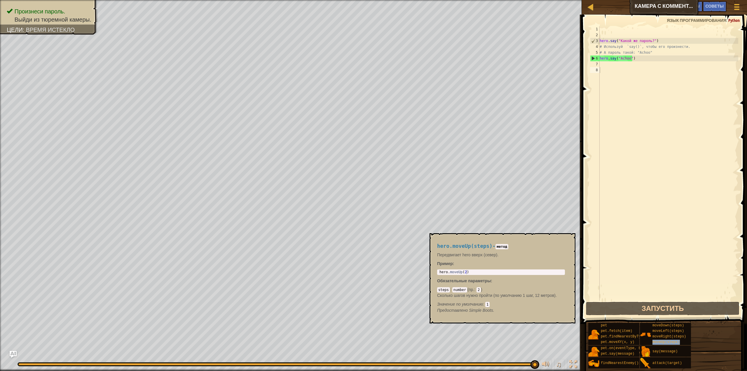
type textarea "moveUp(steps)"
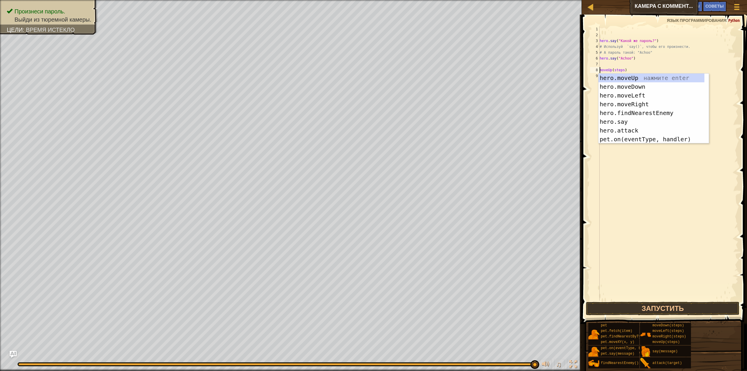
click at [613, 67] on div "hero . say ( "Какой же пароль?" ) # Используй `say()`, чтобы его произнести. # …" at bounding box center [668, 169] width 140 height 286
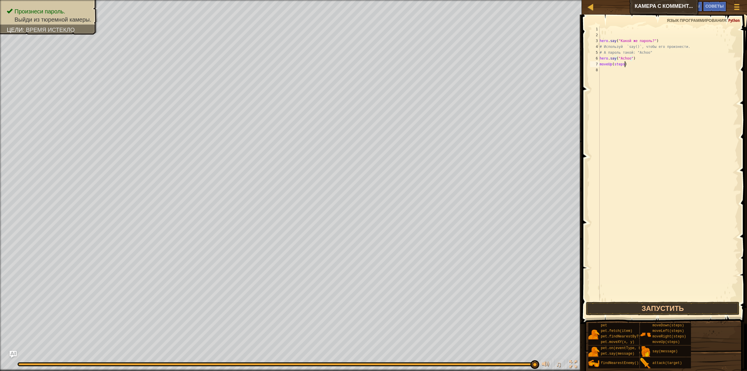
click at [629, 66] on div "hero . say ( "Какой же пароль?" ) # Используй `say()`, чтобы его произнести. # …" at bounding box center [668, 169] width 140 height 286
type textarea "moveUp(steps)"
click at [614, 62] on div "hero . say ( "Какой же пароль?" ) # Используй `say()`, чтобы его произнести. # …" at bounding box center [668, 169] width 140 height 286
click at [604, 64] on div "hero . say ( "Какой же пароль?" ) # Используй `say()`, чтобы его произнести. # …" at bounding box center [668, 169] width 140 height 286
click at [615, 64] on div "hero . say ( "Какой же пароль?" ) # Используй `say()`, чтобы его произнести. # …" at bounding box center [668, 169] width 140 height 286
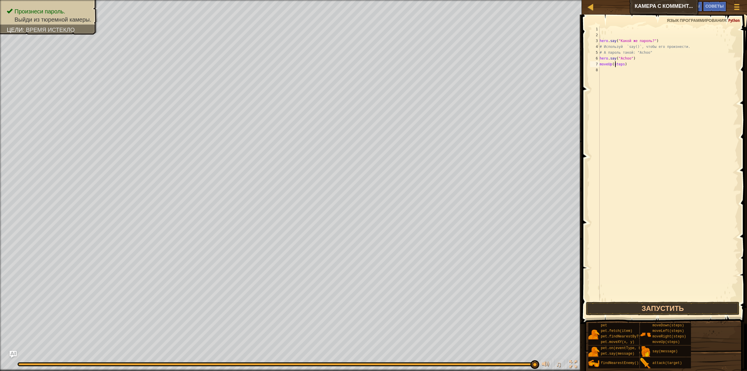
click at [615, 64] on div "hero . say ( "Какой же пароль?" ) # Используй `say()`, чтобы его произнести. # …" at bounding box center [668, 169] width 140 height 286
click at [633, 77] on div "hero . say ( "Какой же пароль?" ) # Используй `say()`, чтобы его произнести. # …" at bounding box center [668, 169] width 140 height 286
drag, startPoint x: 603, startPoint y: 57, endPoint x: 597, endPoint y: 65, distance: 9.8
click at [597, 65] on div "1 2 3 4 5 6 7 8 hero . say ( "Какой же пароль?" ) # Используй `say()`, чтобы ег…" at bounding box center [663, 163] width 149 height 274
click at [604, 59] on div "hero . say ( "Какой же пароль?" ) # Используй `say()`, чтобы его произнести. # …" at bounding box center [668, 163] width 140 height 274
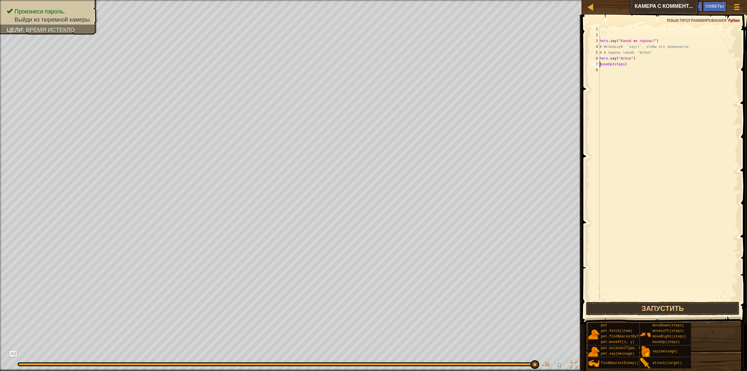
click at [600, 65] on div "hero . say ( "Какой же пароль?" ) # Используй `say()`, чтобы его произнести. # …" at bounding box center [668, 169] width 140 height 286
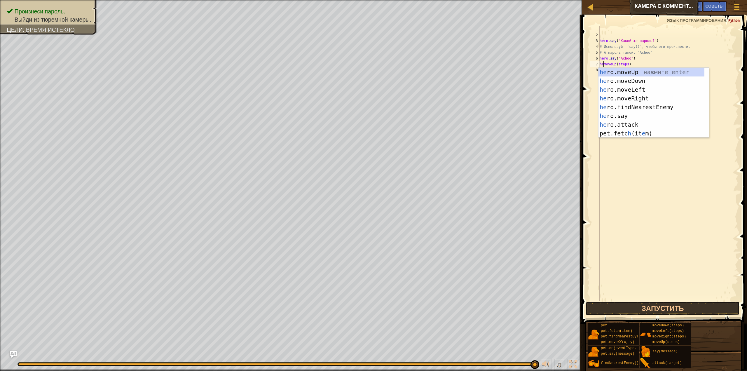
scroll to position [3, 1]
click at [624, 71] on div "her o.moveUp нажмите enter her o.moveDown нажмите enter her o.moveLeft нажмите …" at bounding box center [653, 112] width 111 height 88
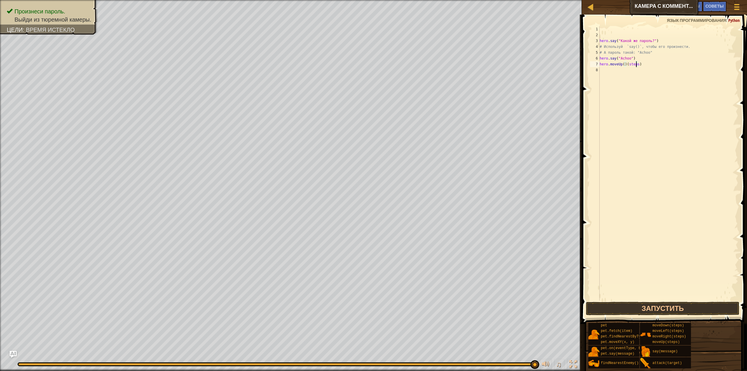
click at [635, 65] on div "hero . say ( "Какой же пароль?" ) # Используй `say()`, чтобы его произнести. # …" at bounding box center [668, 169] width 140 height 286
click at [625, 65] on div "hero . say ( "Какой же пароль?" ) # Используй `say()`, чтобы его произнести. # …" at bounding box center [668, 169] width 140 height 286
type textarea "hero.moveUp(2)"
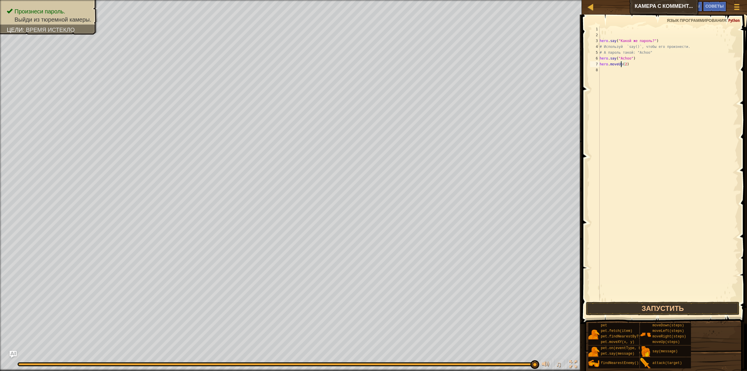
click at [658, 107] on div "hero . say ( "Какой же пароль?" ) # Используй `say()`, чтобы его произнести. # …" at bounding box center [668, 169] width 140 height 286
click at [669, 304] on button "Запустить" at bounding box center [662, 308] width 153 height 13
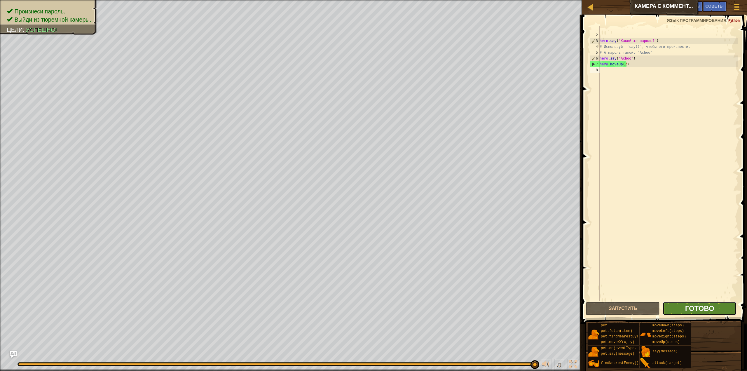
click at [702, 308] on span "Готово" at bounding box center [699, 307] width 29 height 9
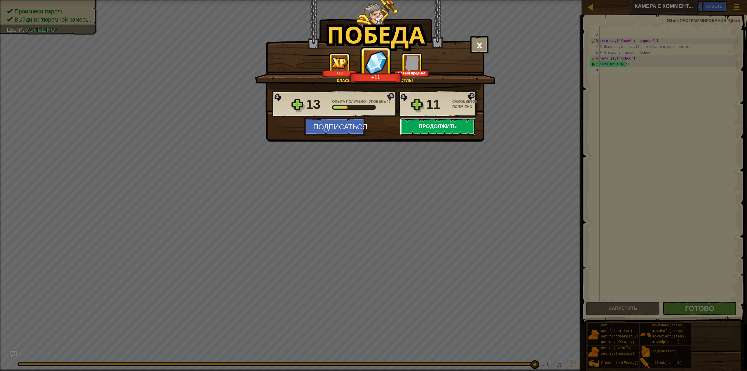
click at [445, 127] on button "Продолжить" at bounding box center [437, 127] width 75 height 18
select select "ru"
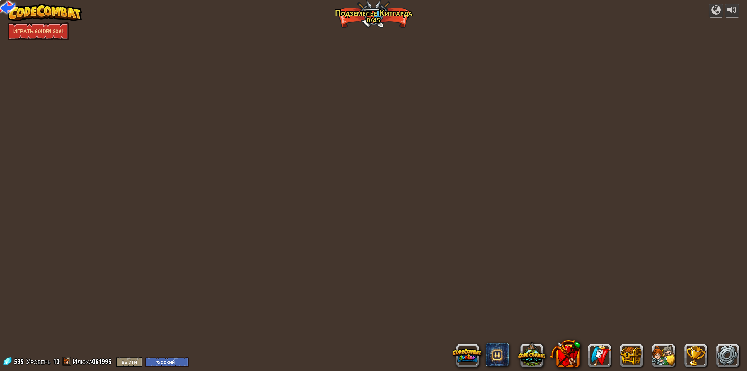
select select "ru"
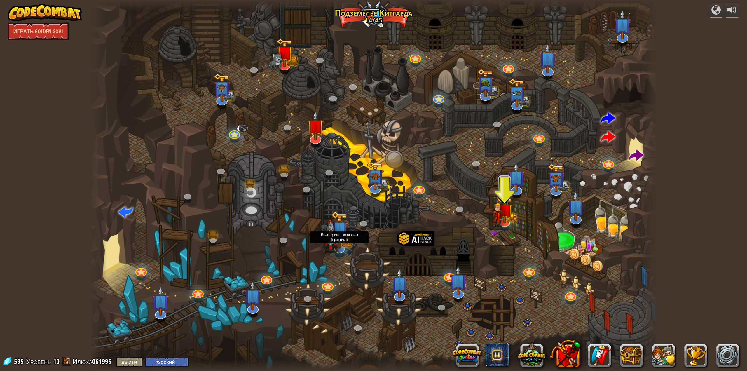
click at [344, 245] on img at bounding box center [339, 230] width 17 height 38
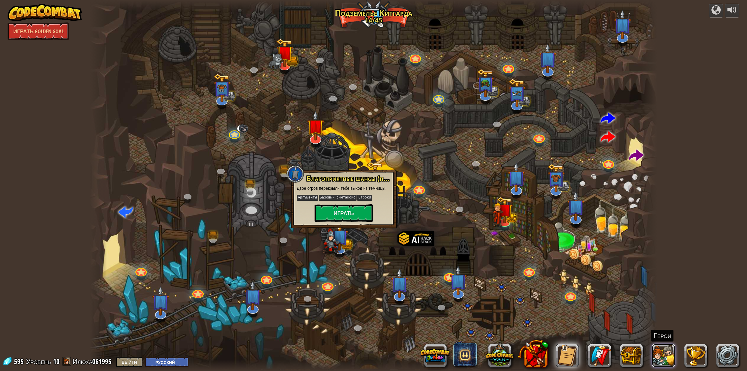
click at [666, 351] on button at bounding box center [663, 355] width 23 height 23
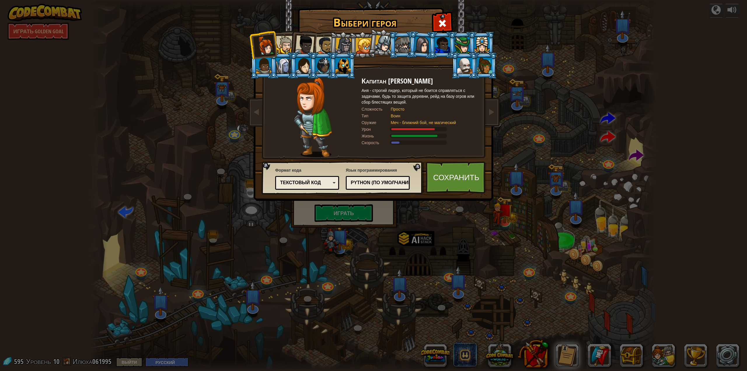
drag, startPoint x: 450, startPoint y: 252, endPoint x: 448, endPoint y: 249, distance: 3.9
click at [450, 252] on div "Выбери героя 595 Капитан [PERSON_NAME] - строгий лидер, который не боится справ…" at bounding box center [373, 185] width 747 height 371
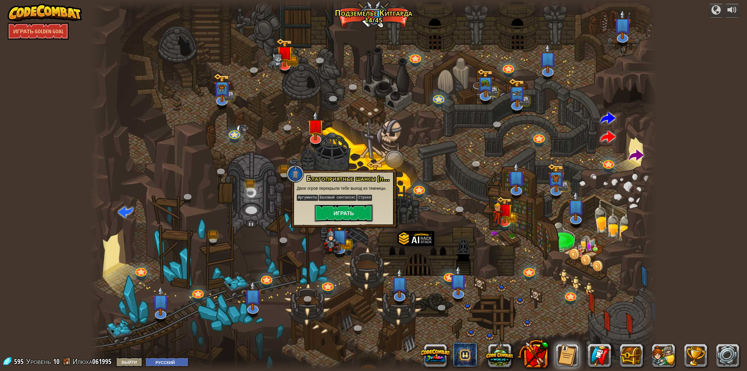
click at [352, 213] on button "Играть" at bounding box center [343, 213] width 58 height 18
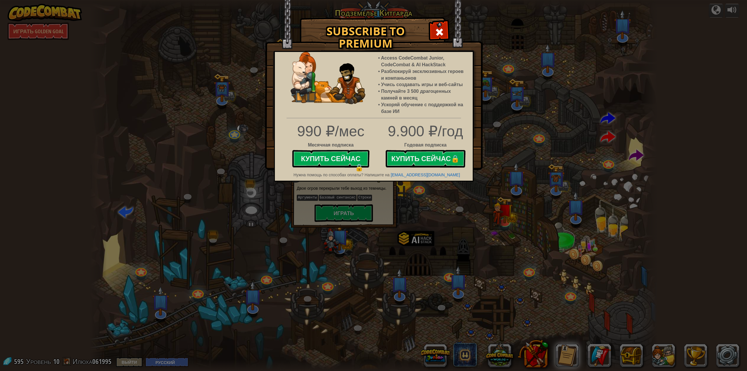
click at [544, 124] on div "Subscribe to Premium Access CodeCombat Junior, CodeCombat & AI HackStack Разбло…" at bounding box center [373, 185] width 747 height 371
drag, startPoint x: 533, startPoint y: 191, endPoint x: 533, endPoint y: 183, distance: 7.6
click at [534, 189] on div "Subscribe to Premium Access CodeCombat Junior, CodeCombat & AI HackStack Разбло…" at bounding box center [373, 185] width 747 height 371
click at [436, 33] on span at bounding box center [439, 31] width 9 height 9
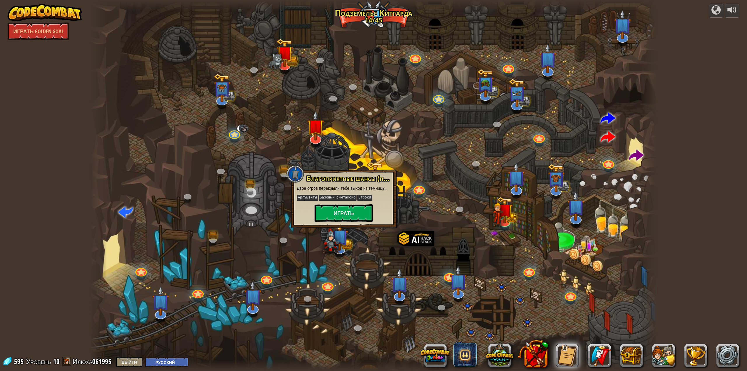
click at [512, 257] on div at bounding box center [373, 185] width 567 height 371
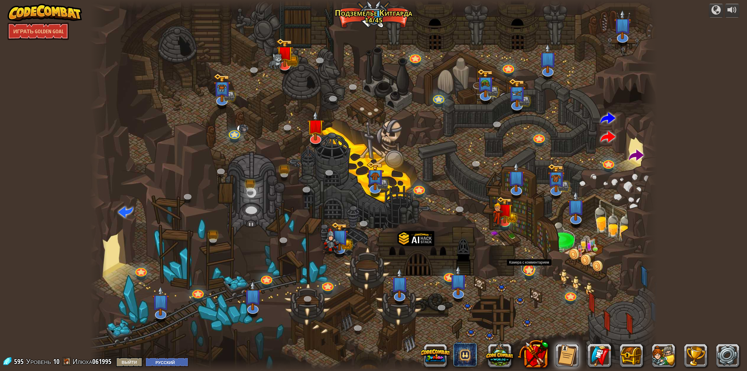
click at [526, 271] on link at bounding box center [527, 268] width 13 height 12
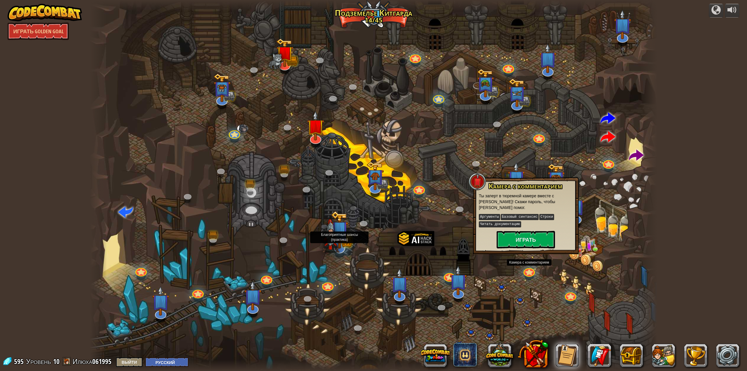
click at [343, 239] on img at bounding box center [339, 230] width 17 height 38
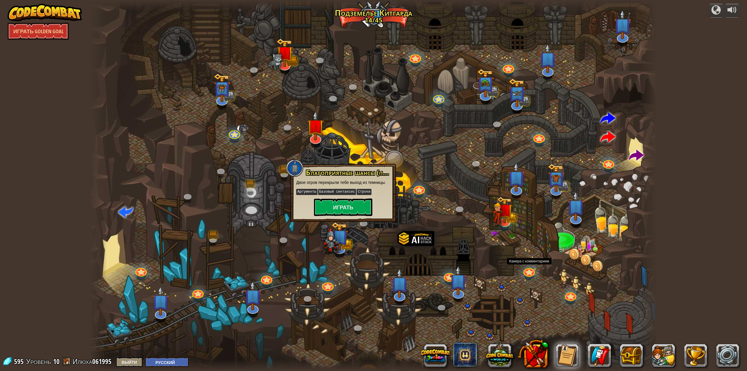
click at [529, 275] on div "Крутой каньон Задание: собрать больше золота, используя все навыки программиров…" at bounding box center [373, 185] width 567 height 371
click at [450, 277] on img at bounding box center [458, 274] width 17 height 40
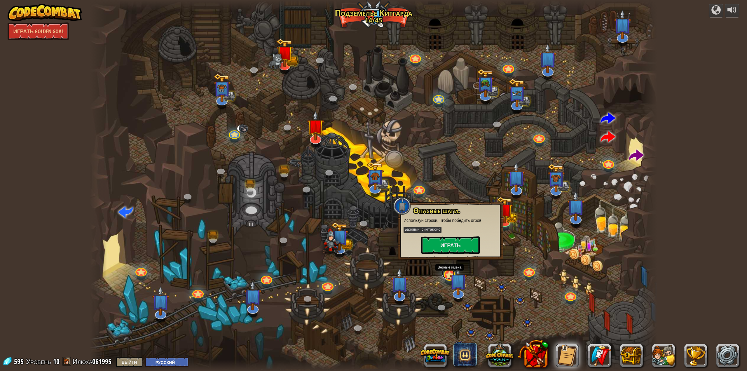
click at [446, 275] on link at bounding box center [448, 273] width 13 height 12
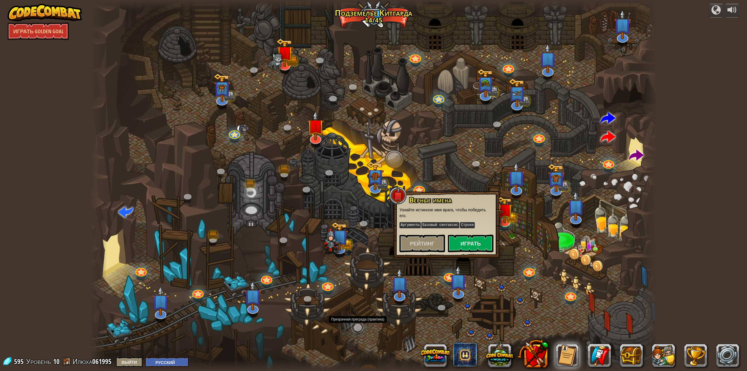
click at [360, 324] on link at bounding box center [358, 327] width 12 height 12
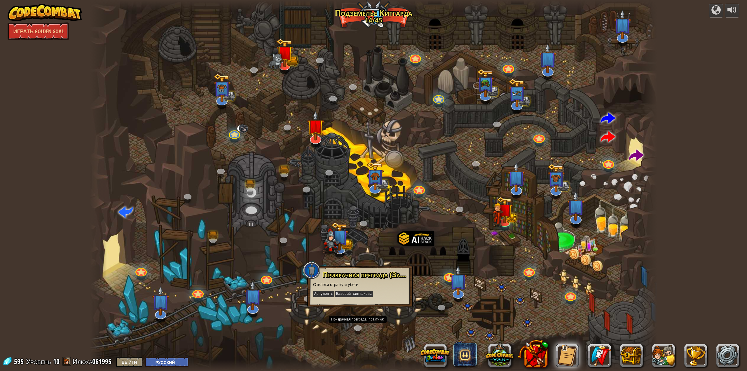
click at [289, 309] on div at bounding box center [373, 185] width 567 height 371
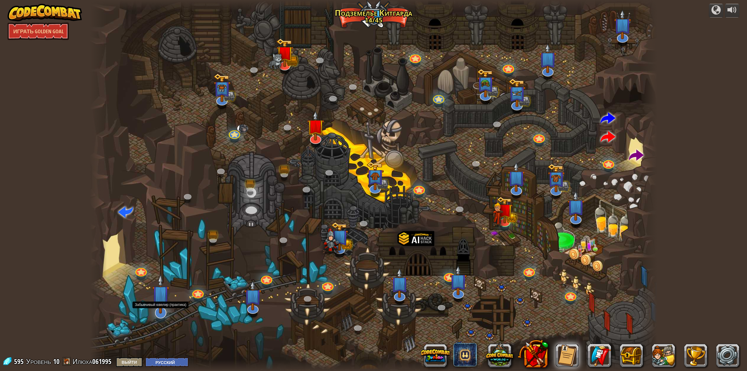
click at [162, 312] on img at bounding box center [160, 294] width 17 height 40
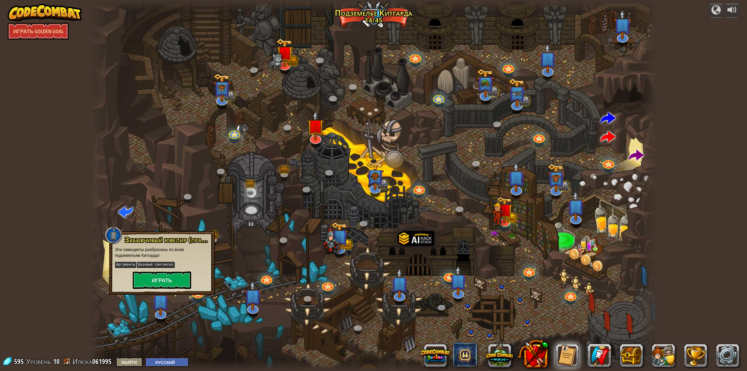
drag, startPoint x: 226, startPoint y: 312, endPoint x: 231, endPoint y: 312, distance: 5.6
click at [226, 312] on div at bounding box center [373, 185] width 567 height 371
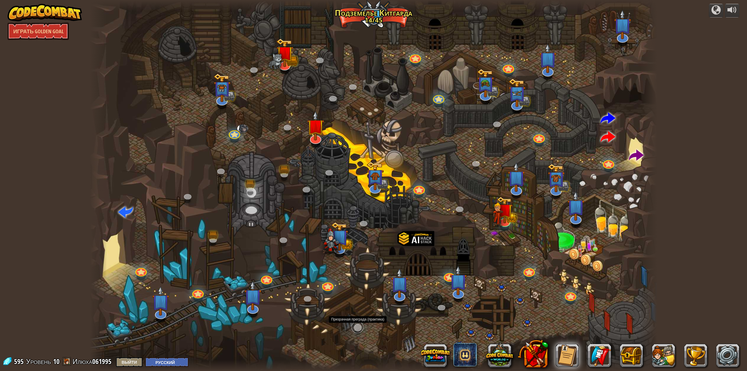
click at [357, 328] on link at bounding box center [358, 327] width 12 height 12
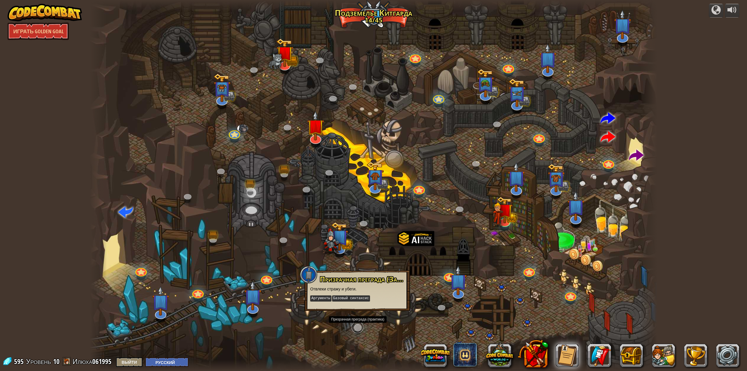
click at [359, 329] on link at bounding box center [358, 327] width 12 height 12
click at [407, 330] on div at bounding box center [373, 185] width 567 height 371
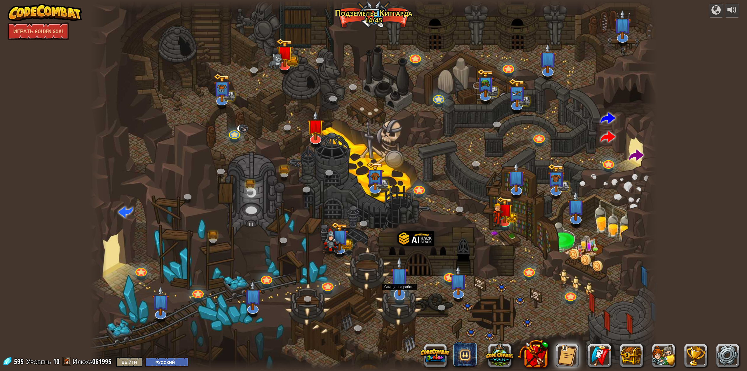
click at [399, 294] on img at bounding box center [399, 276] width 17 height 40
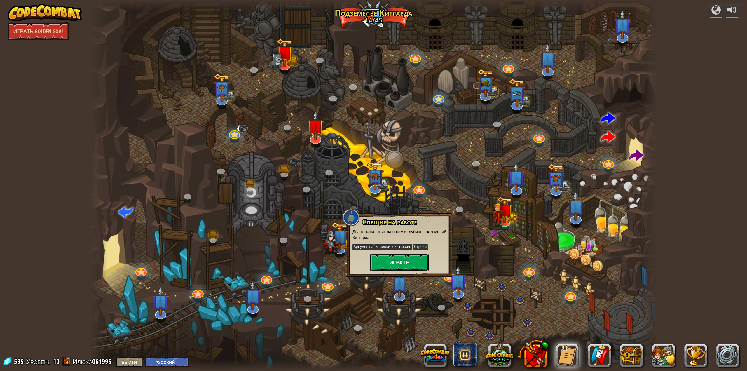
click at [401, 265] on button "Играть" at bounding box center [399, 263] width 58 height 18
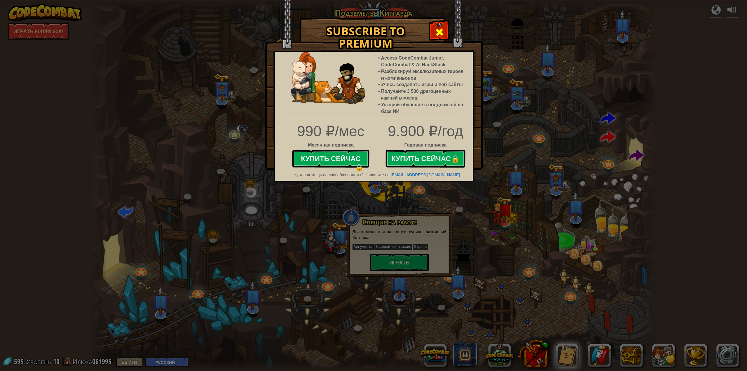
click at [441, 32] on span at bounding box center [439, 31] width 9 height 9
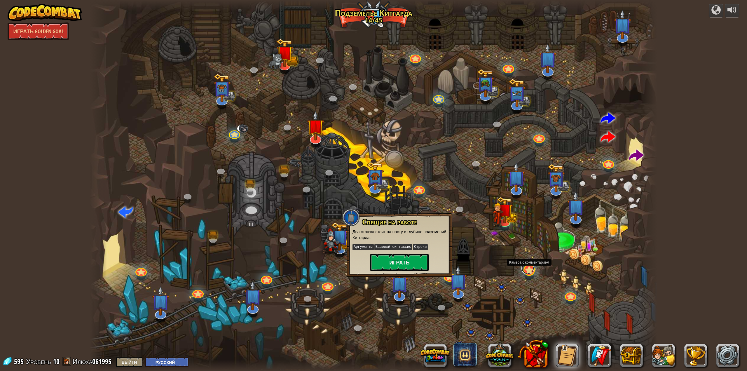
click at [530, 272] on link at bounding box center [527, 268] width 13 height 12
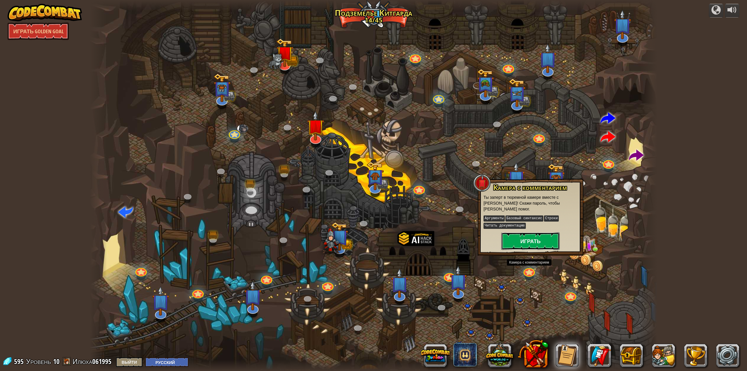
click at [530, 244] on button "Играть" at bounding box center [530, 241] width 58 height 18
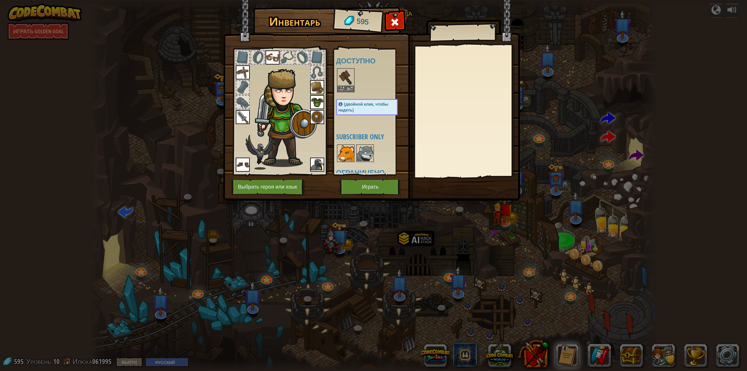
drag, startPoint x: 557, startPoint y: 134, endPoint x: 541, endPoint y: 130, distance: 16.6
click at [557, 134] on div "Инвентарь 595 Доступно Надеть Надеть Надеть Надеть Надеть Надеть Надеть Надеть …" at bounding box center [373, 185] width 747 height 371
drag, startPoint x: 403, startPoint y: 248, endPoint x: 403, endPoint y: 190, distance: 58.1
click at [403, 248] on div "Инвентарь 595 Доступно Надеть Надеть Надеть Надеть Надеть Надеть Надеть Надеть …" at bounding box center [373, 185] width 747 height 371
click at [426, 256] on div "Инвентарь 595 Доступно Надеть Надеть Надеть Надеть Надеть Надеть Надеть Надеть …" at bounding box center [373, 185] width 747 height 371
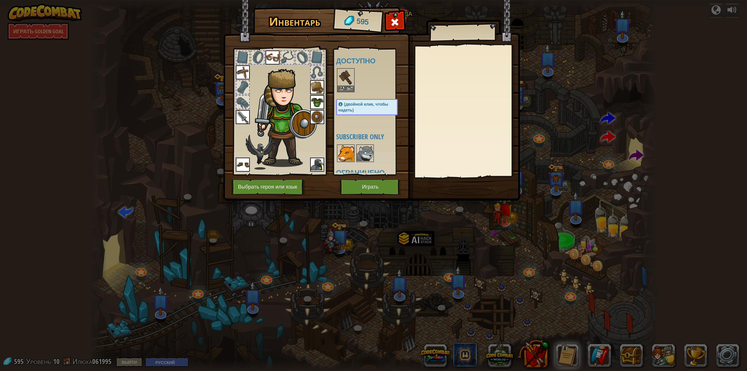
click at [345, 157] on img at bounding box center [346, 153] width 16 height 16
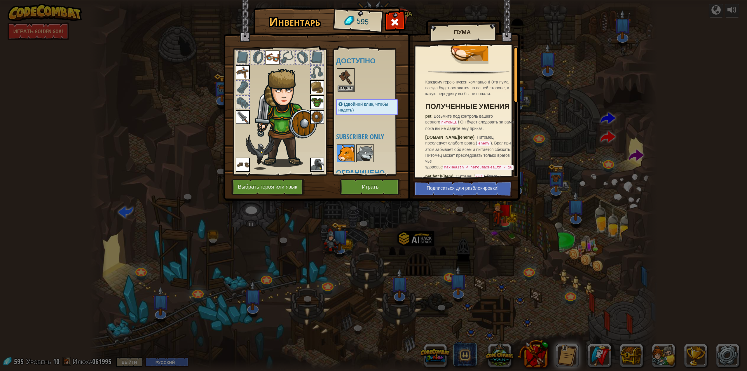
scroll to position [29, 0]
click at [368, 151] on img at bounding box center [365, 153] width 16 height 16
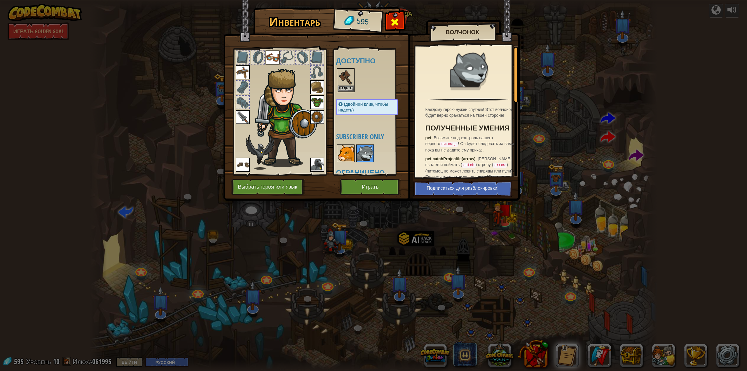
click at [399, 22] on span at bounding box center [394, 22] width 9 height 9
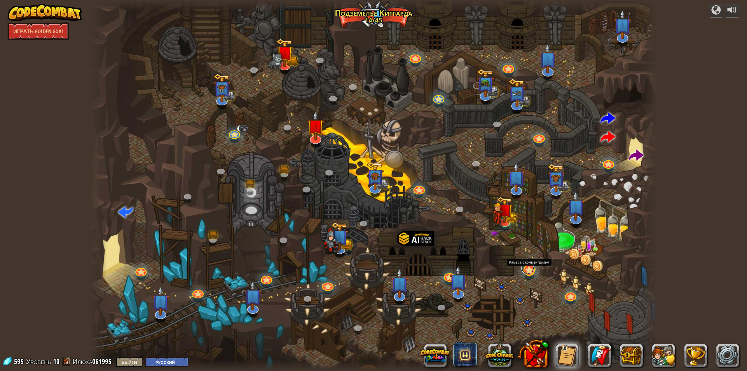
click at [527, 271] on link at bounding box center [527, 268] width 13 height 12
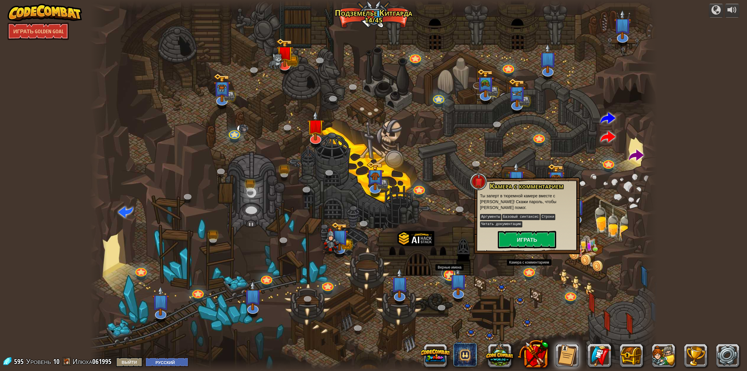
click at [449, 277] on link at bounding box center [448, 273] width 13 height 12
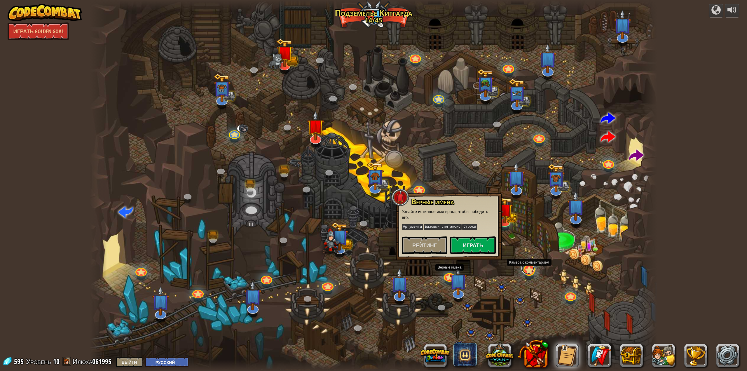
click at [525, 269] on link at bounding box center [527, 268] width 13 height 12
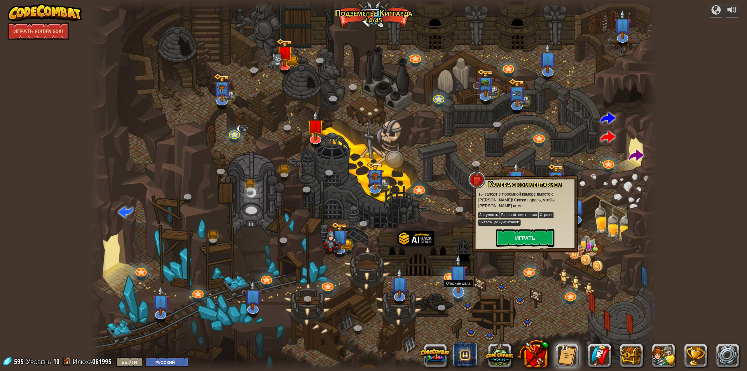
click at [450, 277] on img at bounding box center [458, 274] width 17 height 40
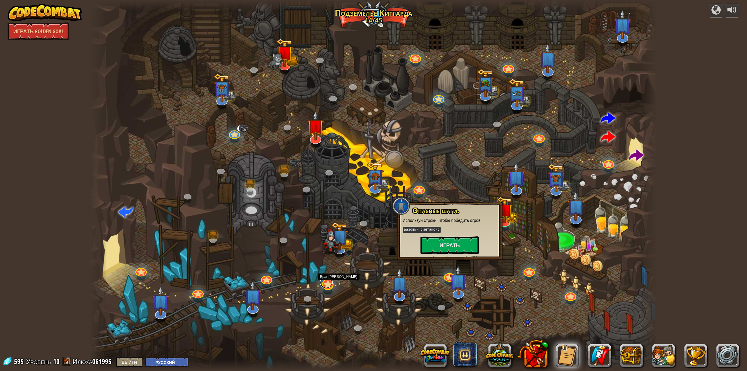
click at [324, 284] on link at bounding box center [326, 283] width 13 height 12
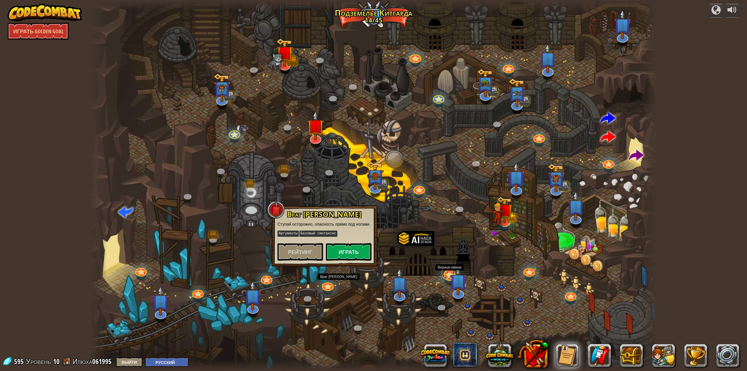
click at [446, 277] on link at bounding box center [448, 273] width 13 height 12
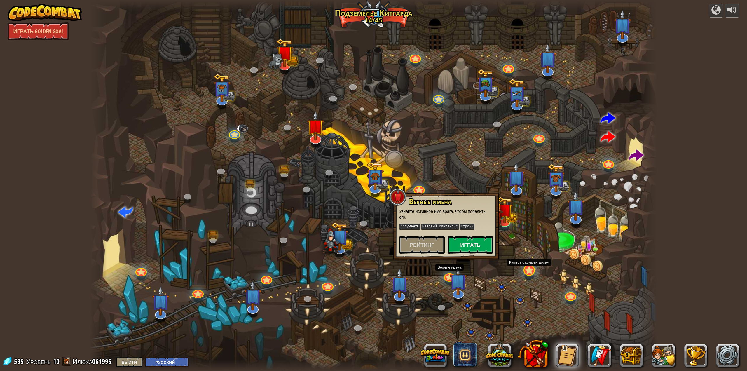
click at [531, 274] on div at bounding box center [528, 269] width 11 height 11
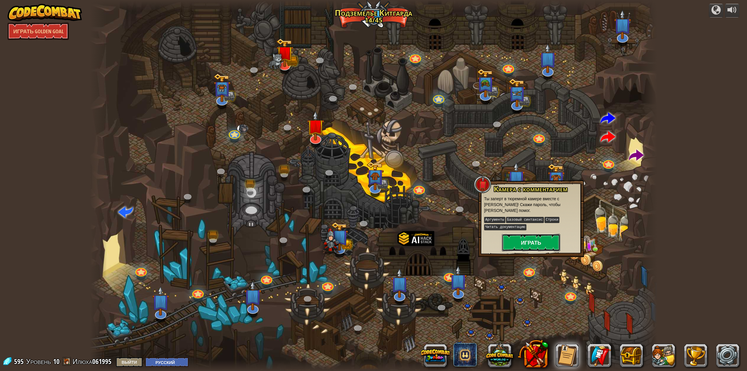
click at [526, 242] on button "Играть" at bounding box center [531, 243] width 58 height 18
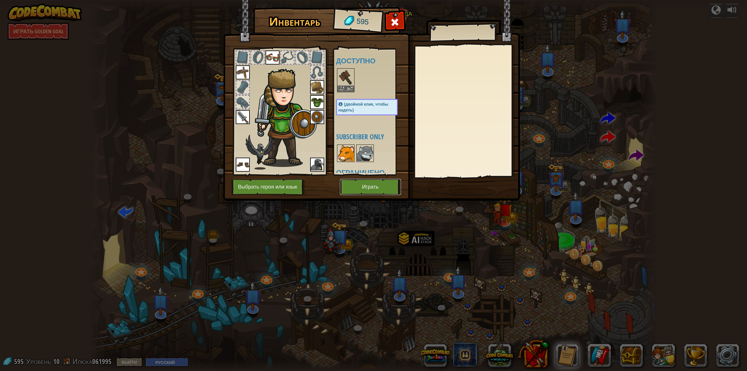
click at [372, 185] on button "Играть" at bounding box center [370, 187] width 61 height 16
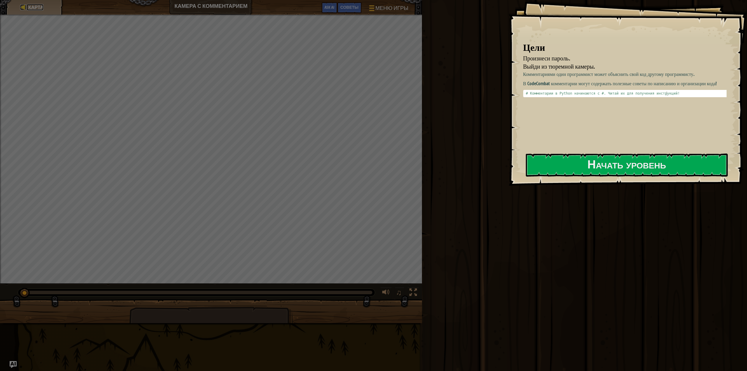
click at [39, 5] on span "Карта" at bounding box center [35, 7] width 15 height 6
select select "ru"
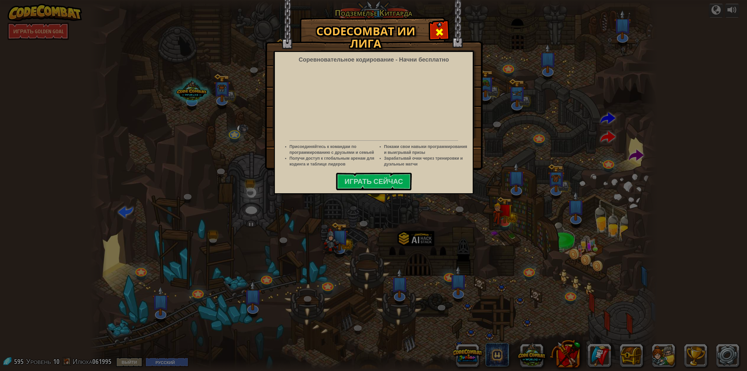
click at [436, 32] on span at bounding box center [439, 31] width 9 height 9
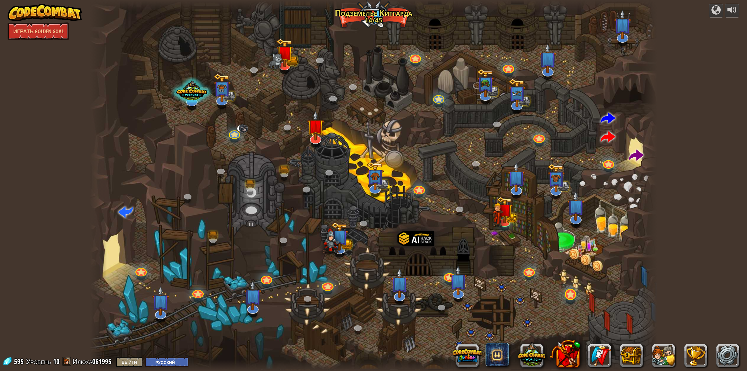
click at [575, 297] on div at bounding box center [570, 294] width 11 height 11
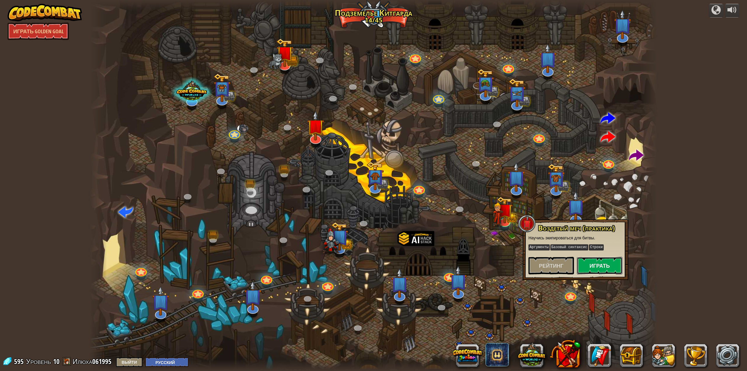
click at [595, 265] on button "Играть" at bounding box center [600, 266] width 46 height 18
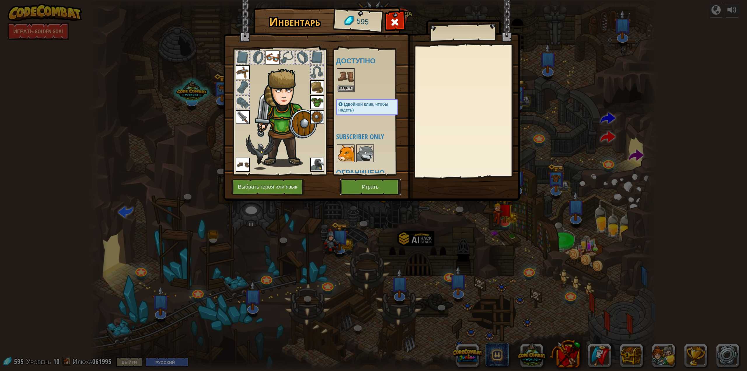
click at [368, 189] on button "Играть" at bounding box center [370, 187] width 61 height 16
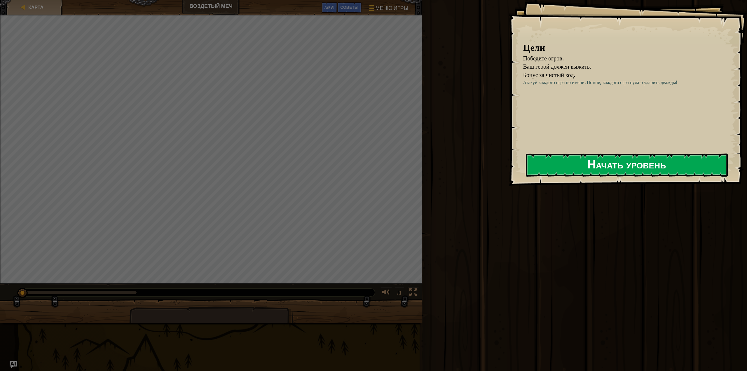
click at [590, 162] on button "Начать уровень" at bounding box center [627, 164] width 202 height 23
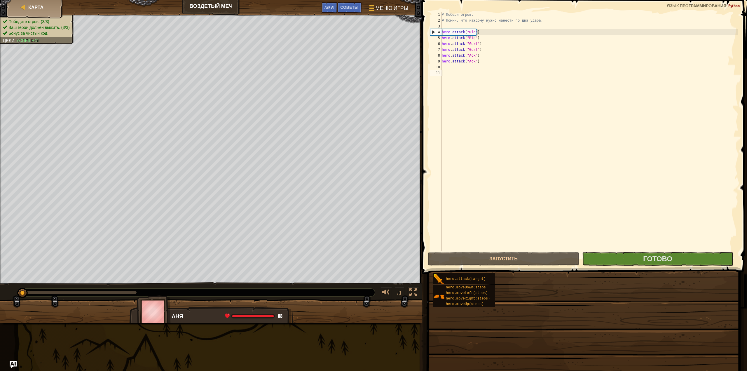
click at [460, 91] on div "# Победи огров. # Помни, что каждому нужно нанести по два удара. hero . attack …" at bounding box center [590, 137] width 298 height 251
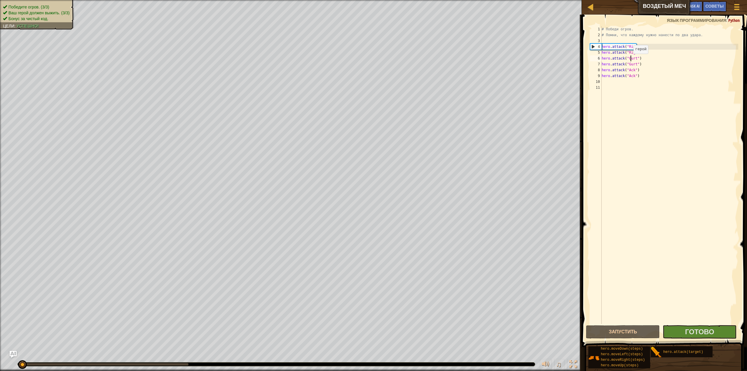
click at [630, 59] on div "# Победи огров. # Помни, что каждому нужно нанести по два удара. hero . attack …" at bounding box center [669, 180] width 138 height 309
click at [625, 65] on div "# Победи огров. # Помни, что каждому нужно нанести по два удара. hero . attack …" at bounding box center [669, 180] width 138 height 309
drag, startPoint x: 639, startPoint y: 53, endPoint x: 585, endPoint y: 51, distance: 53.7
click at [585, 51] on div "hero.attack("Gurt") 1 2 3 4 5 6 7 8 9 10 11 # Победи огров. # Помни, что каждом…" at bounding box center [663, 192] width 167 height 349
type textarea "hero.attack("Rig")"
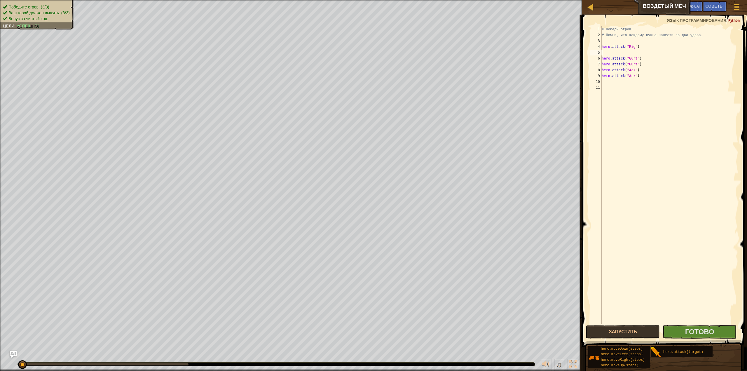
click at [645, 48] on div "# Победи огров. # Помни, что каждому нужно нанести по два удара. hero . attack …" at bounding box center [669, 180] width 138 height 309
type textarea "hero.attack("Rig")"
click at [624, 48] on div "# Победи огров. # Помни, что каждому нужно нанести по два удара. hero . attack …" at bounding box center [669, 180] width 138 height 309
drag, startPoint x: 648, startPoint y: 329, endPoint x: 644, endPoint y: 328, distance: 4.0
click at [647, 329] on button "Запустить" at bounding box center [623, 331] width 74 height 13
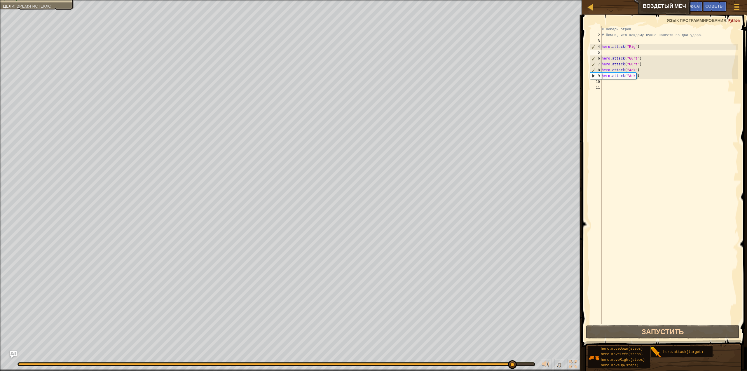
click at [607, 52] on div "# Победи огров. # Помни, что каждому нужно нанести по два удара. hero . attack …" at bounding box center [669, 180] width 138 height 309
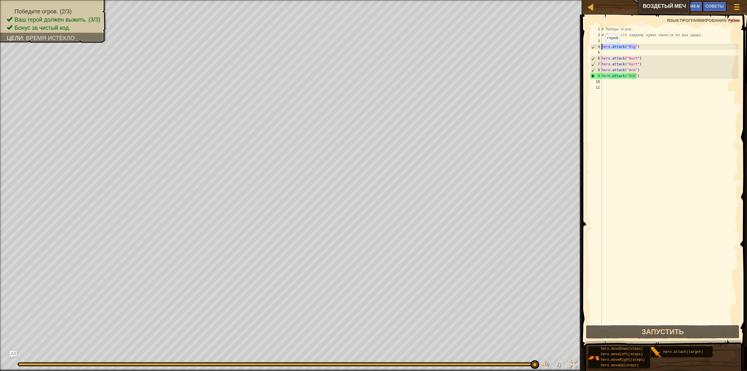
drag, startPoint x: 638, startPoint y: 49, endPoint x: 602, endPoint y: 48, distance: 36.2
click at [602, 48] on div "# Победи огров. # Помни, что каждому нужно нанести по два удара. hero . attack …" at bounding box center [669, 180] width 138 height 309
click at [612, 57] on div "# Победи огров. # Помни, что каждому нужно нанести по два удара. hero . attack …" at bounding box center [669, 180] width 138 height 309
type textarea "hero.attack("Gurt")"
click at [611, 53] on div "# Победи огров. # Помни, что каждому нужно нанести по два удара. hero . attack …" at bounding box center [669, 180] width 138 height 309
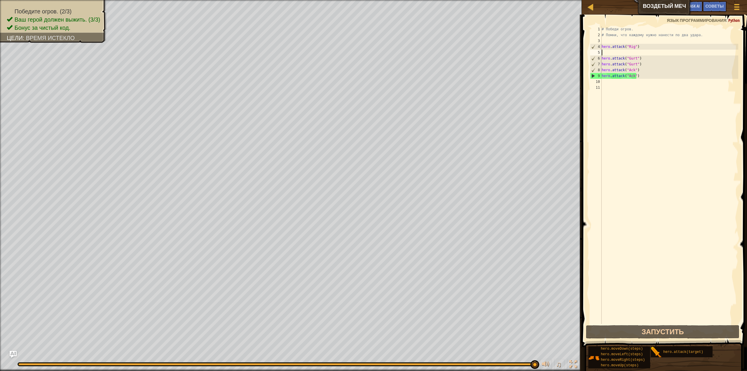
paste textarea "hero.attack("Rig")"
type textarea "hero.attack("Rig")"
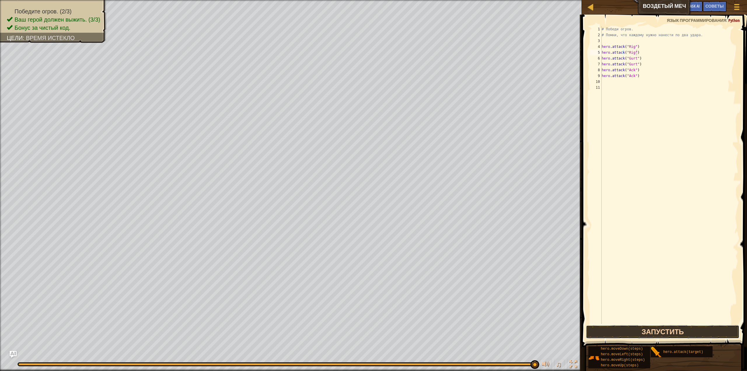
click at [650, 328] on button "Запустить" at bounding box center [662, 331] width 153 height 13
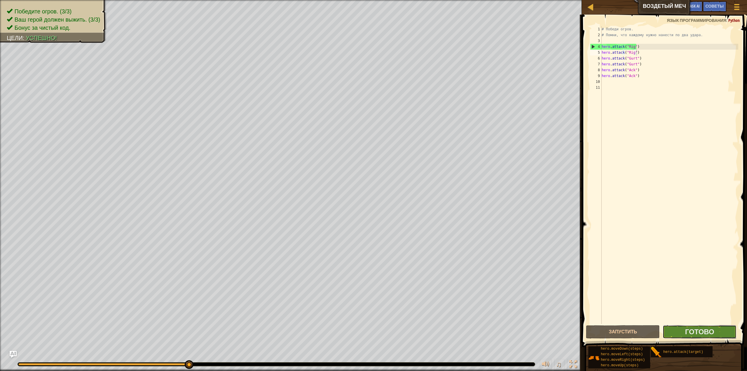
click at [698, 338] on button "Готово" at bounding box center [700, 331] width 74 height 13
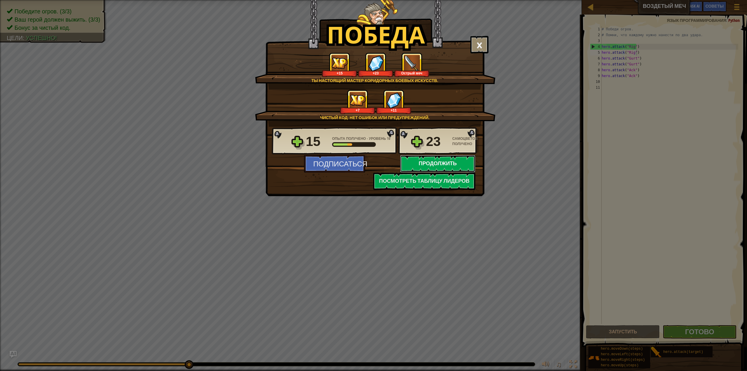
click at [435, 163] on button "Продолжить" at bounding box center [437, 164] width 75 height 18
select select "ru"
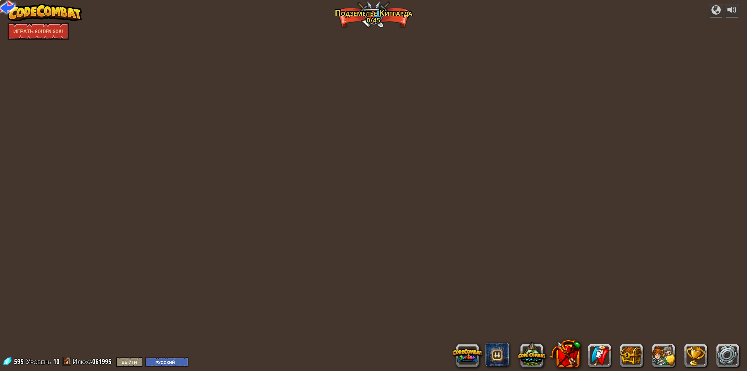
select select "ru"
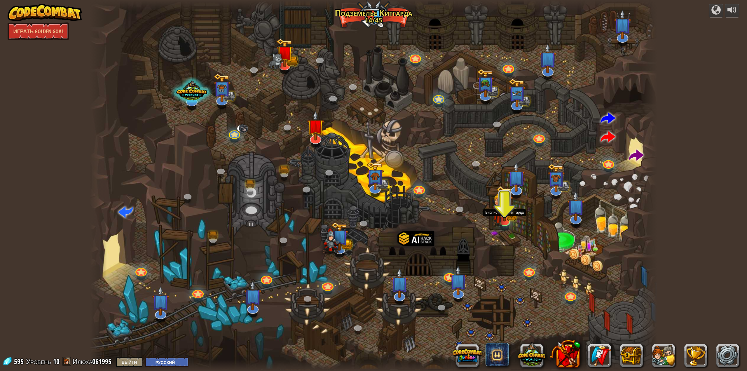
click at [505, 218] on img at bounding box center [504, 204] width 16 height 36
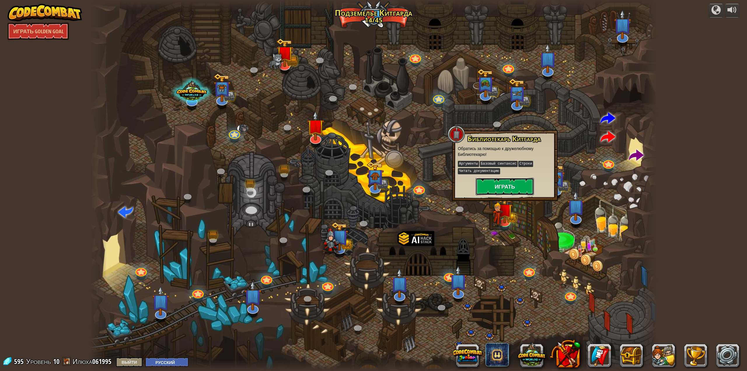
click at [510, 186] on button "Играть" at bounding box center [505, 187] width 58 height 18
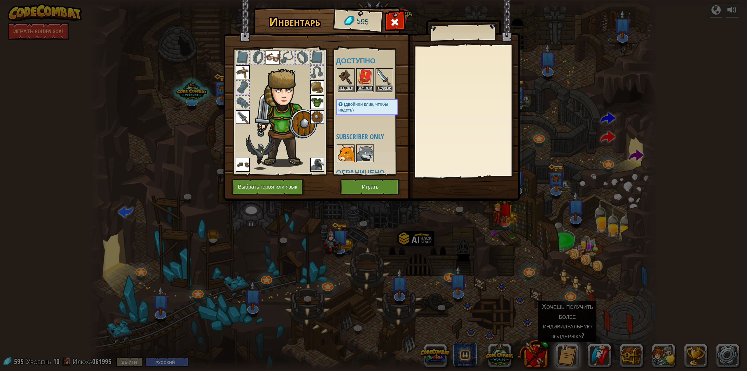
click at [366, 87] on button "Надеть" at bounding box center [365, 88] width 16 height 6
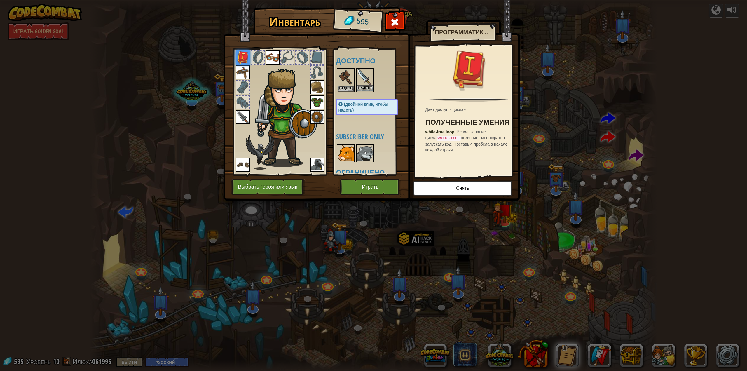
click at [364, 76] on img at bounding box center [365, 77] width 16 height 16
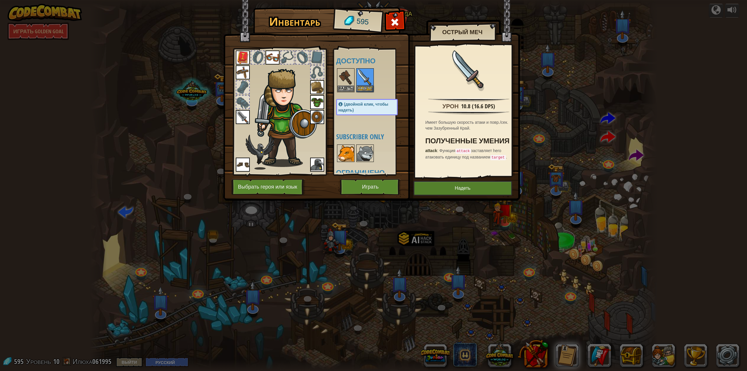
click at [242, 118] on img at bounding box center [243, 117] width 14 height 14
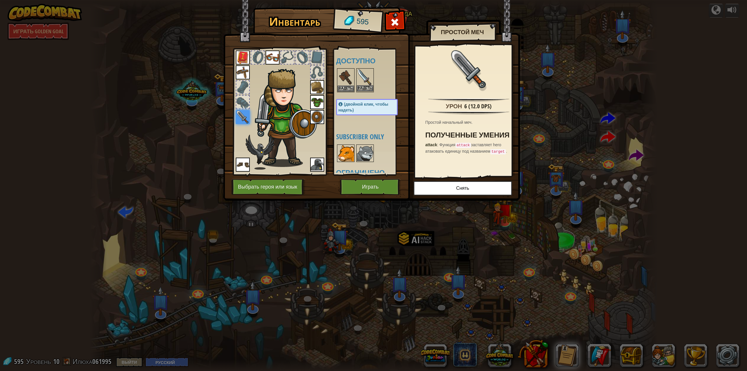
click at [365, 75] on img at bounding box center [365, 77] width 16 height 16
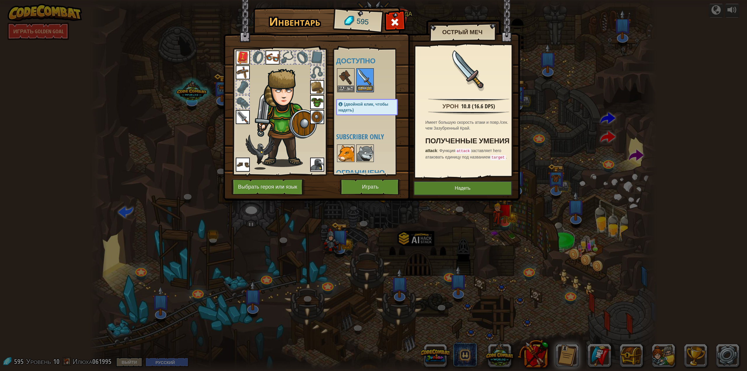
click at [364, 86] on button "Надеть" at bounding box center [365, 88] width 16 height 6
click at [368, 187] on button "Играть" at bounding box center [370, 187] width 61 height 16
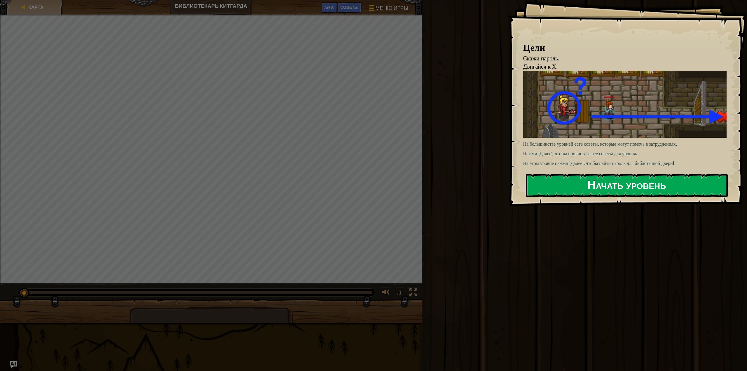
click at [603, 178] on button "Начать уровень" at bounding box center [627, 185] width 202 height 23
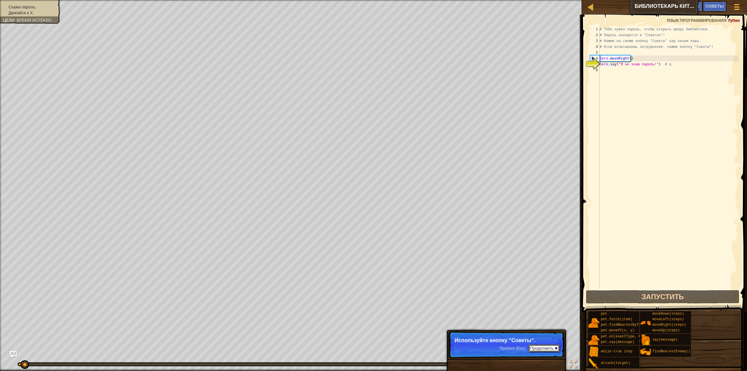
click at [548, 347] on button "Продолжить" at bounding box center [543, 348] width 31 height 8
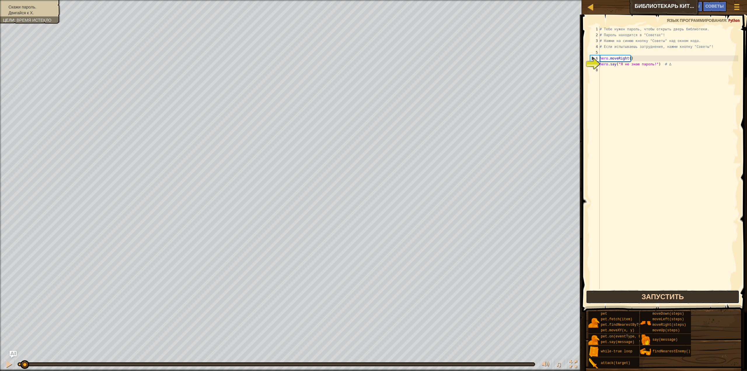
click at [666, 299] on button "Запустить" at bounding box center [662, 296] width 153 height 13
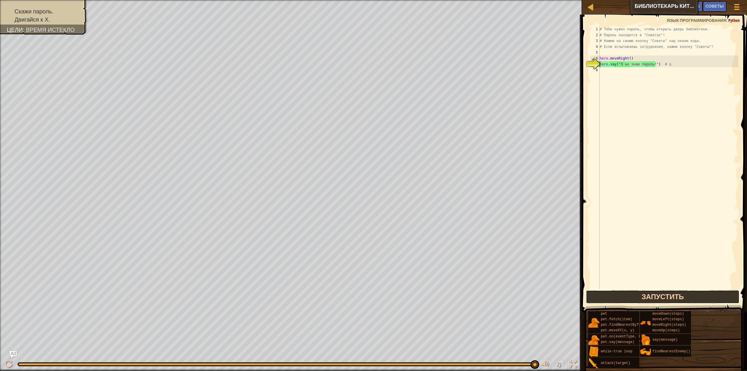
click at [652, 296] on button "Запустить" at bounding box center [662, 296] width 153 height 13
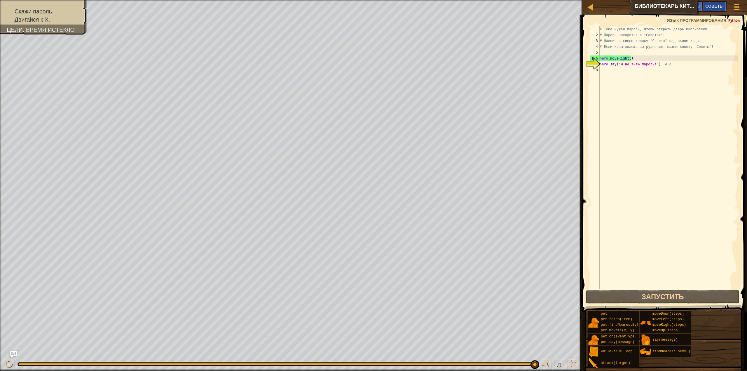
click at [712, 6] on span "Советы" at bounding box center [714, 6] width 18 height 6
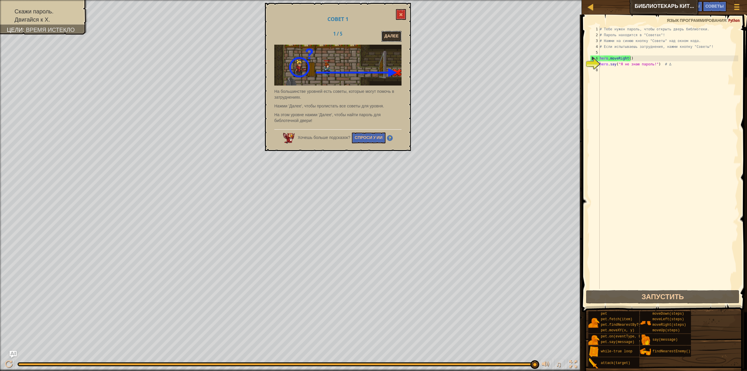
click at [393, 35] on button "Далее" at bounding box center [391, 36] width 20 height 11
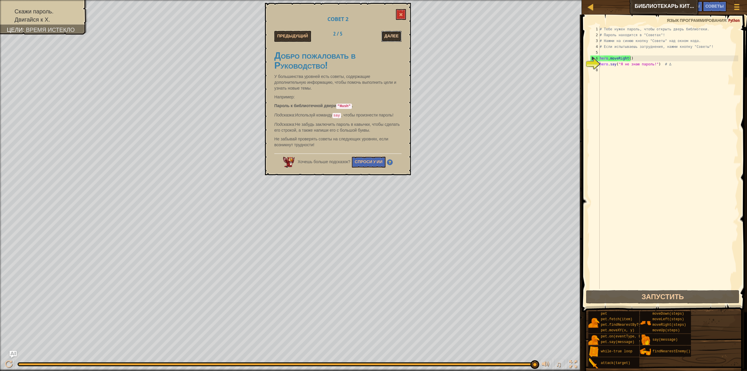
click at [393, 37] on button "Далее" at bounding box center [391, 36] width 20 height 11
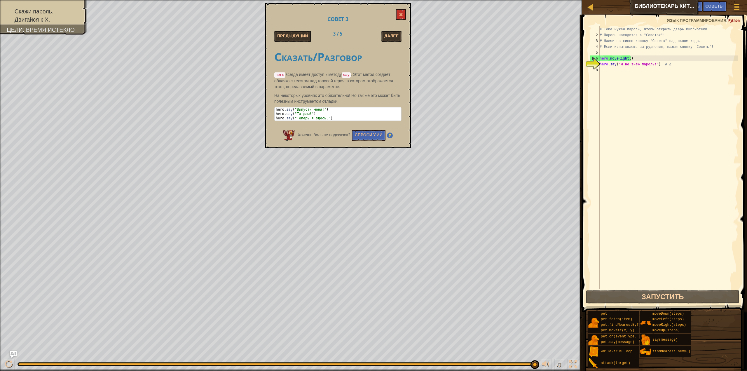
type textarea "hero.say("Выпусти меня!")"
click at [322, 107] on div "hero . say ( "Выпусти меня!" ) hero . say ( "Та-дам!" ) hero . say ( "Теперь я …" at bounding box center [338, 118] width 127 height 22
drag, startPoint x: 324, startPoint y: 106, endPoint x: 271, endPoint y: 105, distance: 53.4
click at [271, 105] on div "Совет 3 Предыдущий 3 / 5 Далее Сказать/Разговор hero всегда имеет доступ к мето…" at bounding box center [338, 75] width 146 height 145
click at [392, 35] on button "Далее" at bounding box center [391, 36] width 20 height 11
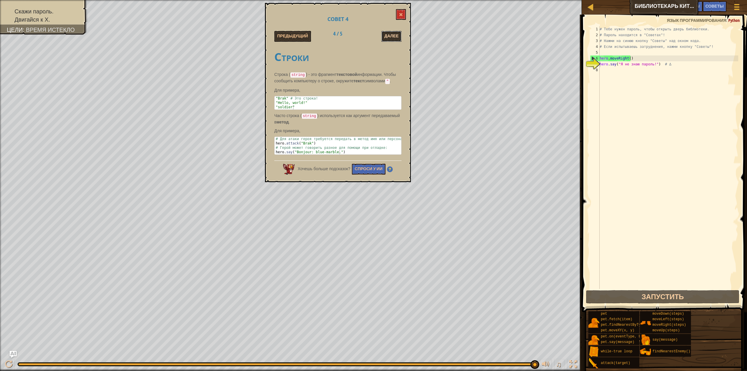
click at [396, 38] on button "Далее" at bounding box center [391, 36] width 20 height 11
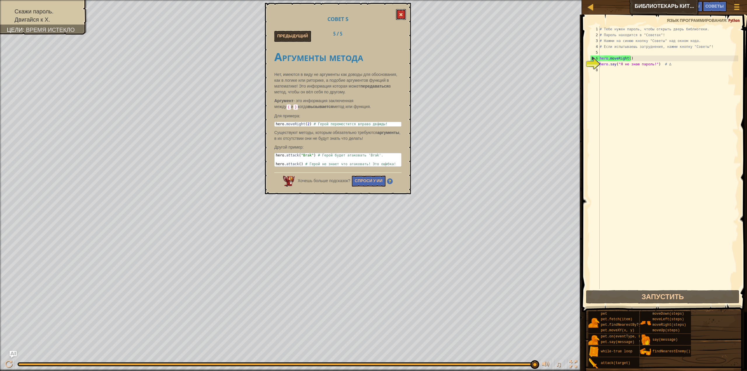
click at [400, 12] on button at bounding box center [401, 14] width 10 height 11
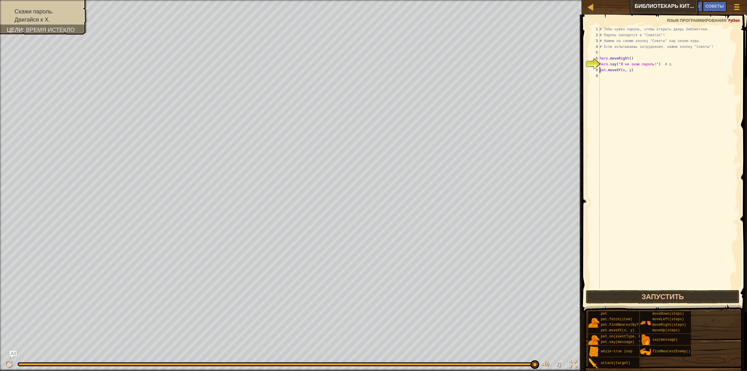
click at [623, 69] on div "# Тебе нужен пароль, чтобы открыть дверь библиотеки. # Пароль находится в "Сове…" at bounding box center [668, 163] width 140 height 274
click at [621, 71] on div "# Тебе нужен пароль, чтобы открыть дверь библиотеки. # Пароль находится в "Сове…" at bounding box center [668, 163] width 140 height 274
click at [631, 69] on div "# Тебе нужен пароль, чтобы открыть дверь библиотеки. # Пароль находится в "Сове…" at bounding box center [668, 163] width 140 height 274
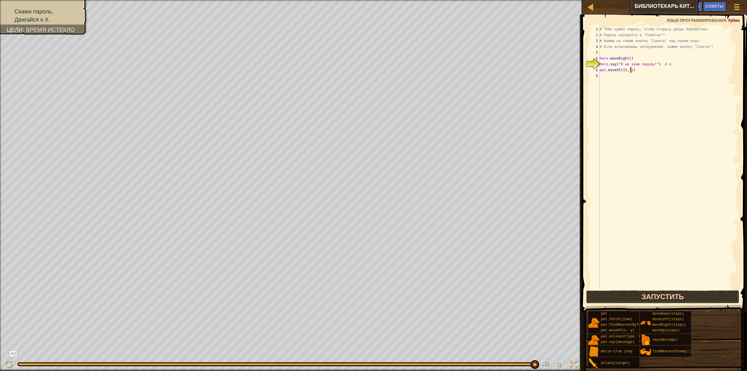
click at [656, 296] on button "Запустить" at bounding box center [662, 296] width 153 height 13
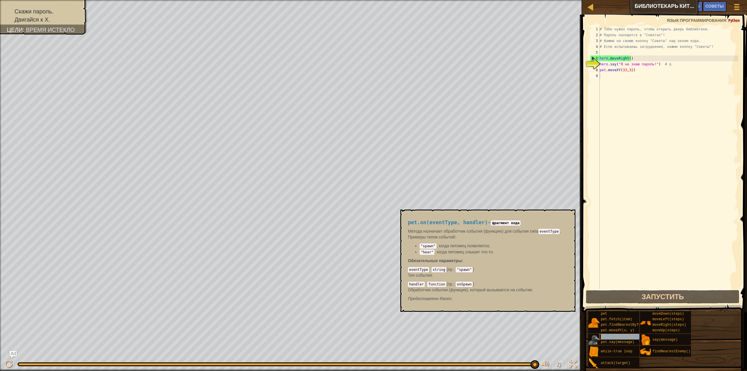
type textarea "pet.on(eventType, handler)"
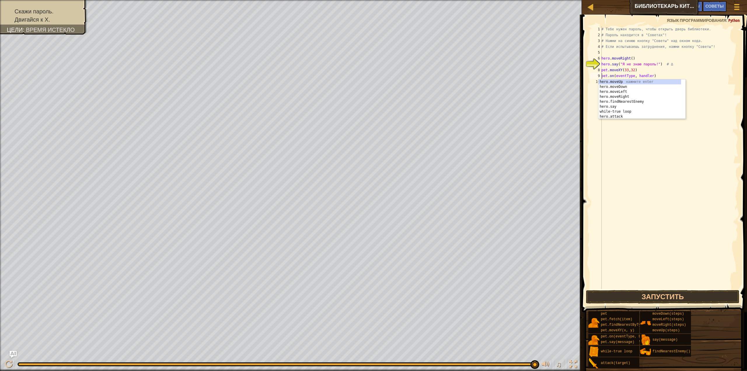
click at [645, 130] on div "# Тебе нужен пароль, чтобы открыть дверь библиотеки. # Пароль находится в "Сове…" at bounding box center [669, 163] width 138 height 274
click at [625, 76] on div "# Тебе нужен пароль, чтобы открыть дверь библиотеки. # Пароль находится в "Сове…" at bounding box center [669, 163] width 138 height 274
type textarea "pet.on(eventType, handler)"
click at [616, 83] on div "# Тебе нужен пароль, чтобы открыть дверь библиотеки. # Пароль находится в "Сове…" at bounding box center [669, 163] width 138 height 274
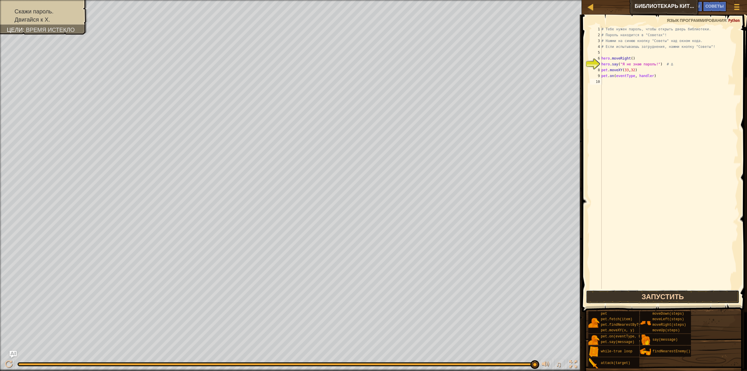
click at [628, 296] on button "Запустить" at bounding box center [662, 296] width 153 height 13
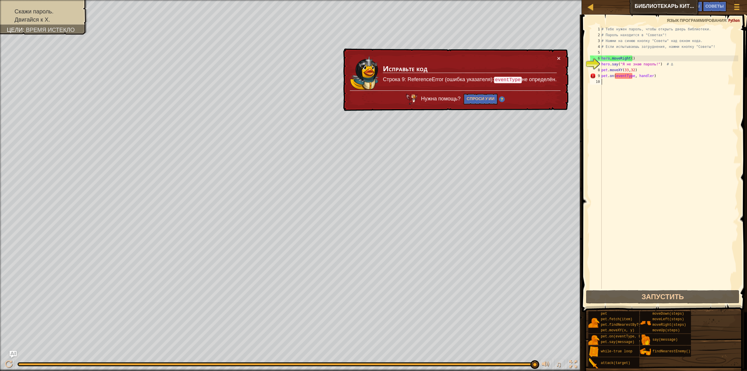
click at [624, 78] on div "# Тебе нужен пароль, чтобы открыть дверь библиотеки. # Пароль находится в "Сове…" at bounding box center [669, 163] width 138 height 274
click at [648, 78] on div "# Тебе нужен пароль, чтобы открыть дверь библиотеки. # Пароль находится в "Сове…" at bounding box center [669, 163] width 138 height 274
click at [649, 76] on div "# Тебе нужен пароль, чтобы открыть дверь библиотеки. # Пароль находится в "Сове…" at bounding box center [669, 163] width 138 height 274
click at [479, 97] on button "Спроси у ИИ" at bounding box center [481, 99] width 34 height 11
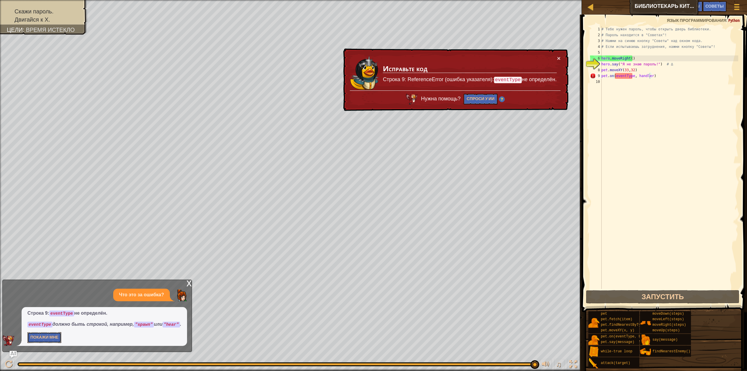
click at [44, 336] on button "Покажи мне" at bounding box center [44, 337] width 34 height 11
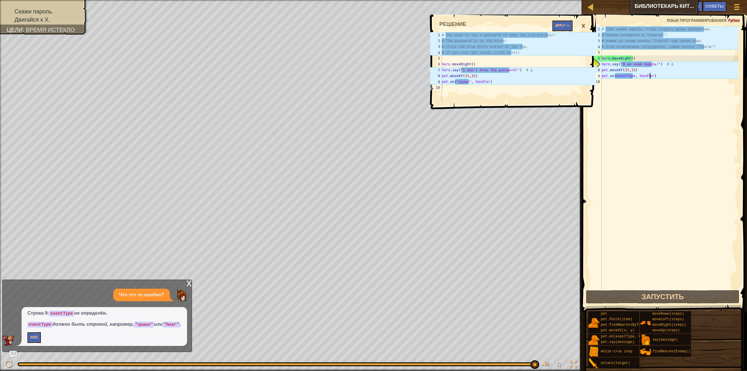
click at [476, 102] on span at bounding box center [514, 54] width 170 height 112
click at [565, 27] on button "Apply =>" at bounding box center [562, 25] width 20 height 11
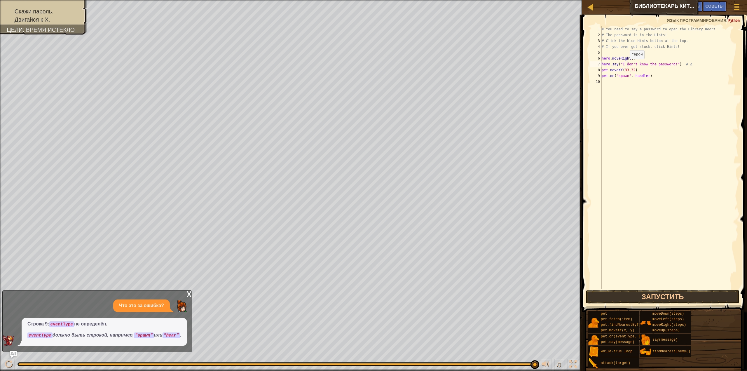
click at [627, 64] on div "# You need to say a password to open the Library Door! # The password is in the…" at bounding box center [669, 163] width 138 height 274
click at [646, 296] on button "Запустить" at bounding box center [662, 296] width 153 height 13
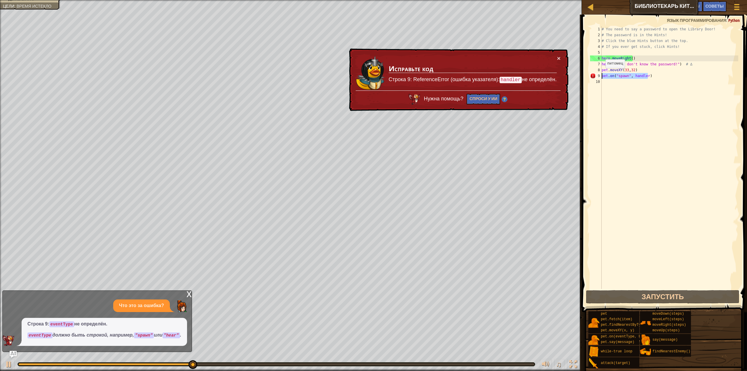
drag, startPoint x: 659, startPoint y: 78, endPoint x: 581, endPoint y: 76, distance: 78.5
click at [582, 75] on div "hero.say("I don't know the password!") # ∆ 1 2 3 4 5 6 7 8 9 10 # You need to s…" at bounding box center [663, 175] width 167 height 314
type textarea "pet.on("spawn", handler)"
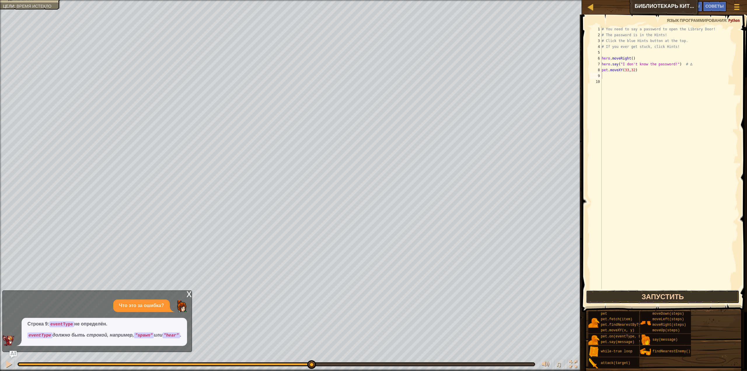
click at [637, 297] on button "Запустить" at bounding box center [662, 296] width 153 height 13
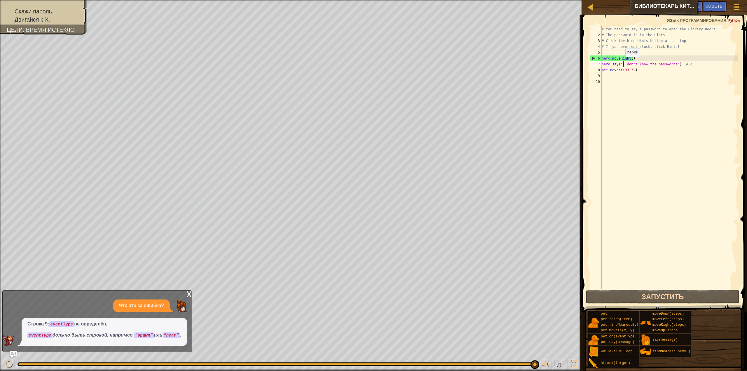
click at [625, 63] on div "# You need to say a password to open the Library Door! # The password is in the…" at bounding box center [669, 163] width 138 height 274
drag, startPoint x: 621, startPoint y: 64, endPoint x: 670, endPoint y: 64, distance: 48.7
click at [670, 64] on div "# You need to say a password to open the Library Door! # The password is in the…" at bounding box center [669, 163] width 138 height 274
click at [668, 64] on div "# You need to say a password to open the Library Door! # The password is in the…" at bounding box center [669, 163] width 138 height 274
click at [669, 64] on div "# You need to say a password to open the Library Door! # The password is in the…" at bounding box center [669, 157] width 138 height 263
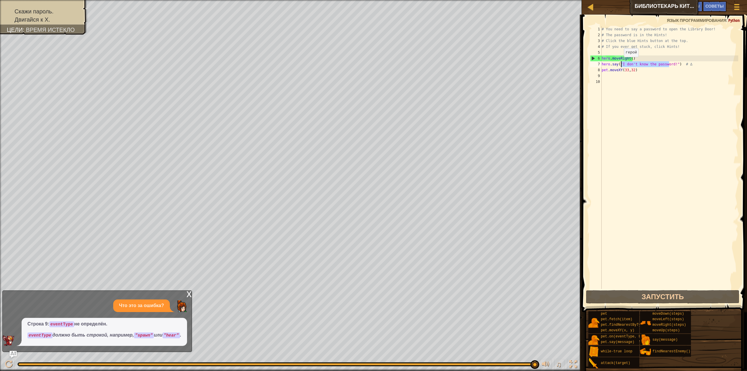
drag, startPoint x: 669, startPoint y: 64, endPoint x: 621, endPoint y: 63, distance: 47.9
click at [621, 63] on div "# You need to say a password to open the Library Door! # The password is in the…" at bounding box center [669, 163] width 138 height 274
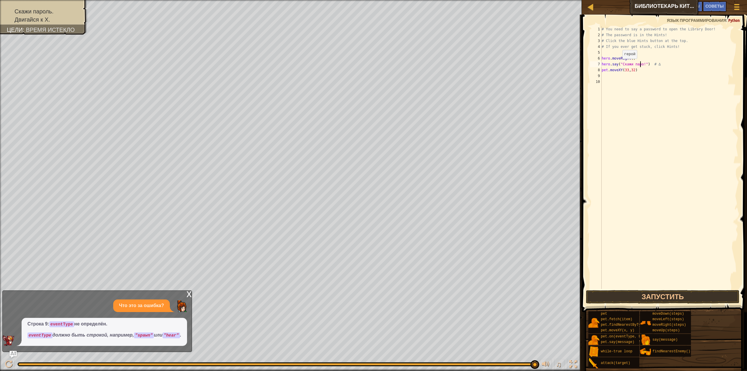
scroll to position [3, 4]
click at [673, 295] on button "Запустить" at bounding box center [662, 296] width 153 height 13
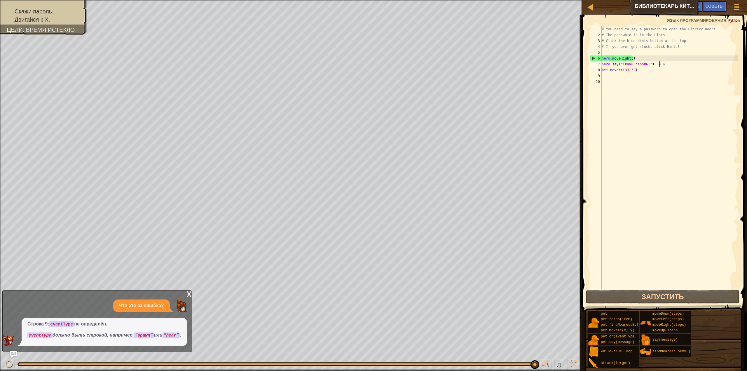
click at [660, 65] on div "# You need to say a password to open the Library Door! # The password is in the…" at bounding box center [669, 163] width 138 height 274
click at [658, 65] on div "# You need to say a password to open the Library Door! # The password is in the…" at bounding box center [669, 163] width 138 height 274
drag, startPoint x: 660, startPoint y: 64, endPoint x: 653, endPoint y: 66, distance: 8.0
click at [653, 66] on div "# You need to say a password to open the Library Door! # The password is in the…" at bounding box center [669, 163] width 138 height 274
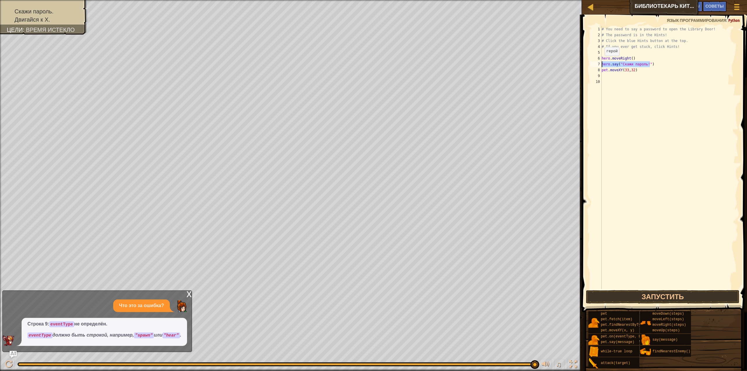
drag, startPoint x: 651, startPoint y: 63, endPoint x: 603, endPoint y: 62, distance: 48.7
click at [598, 64] on div "hero.say("Скажи пароль!") 1 2 3 4 5 6 7 8 9 10 # You need to say a password to …" at bounding box center [663, 157] width 149 height 263
type textarea "hero.moveRight()"
type textarea "hero.say("Скажи пароль!")"
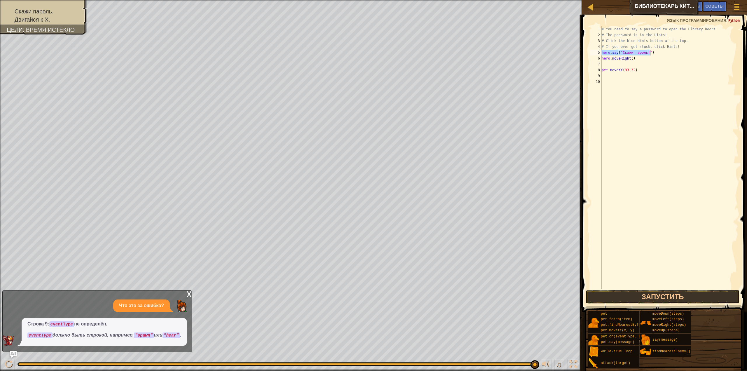
click at [607, 65] on div "# You need to say a password to open the Library Door! # The password is in the…" at bounding box center [669, 163] width 138 height 274
click at [656, 294] on button "Запустить" at bounding box center [662, 296] width 153 height 13
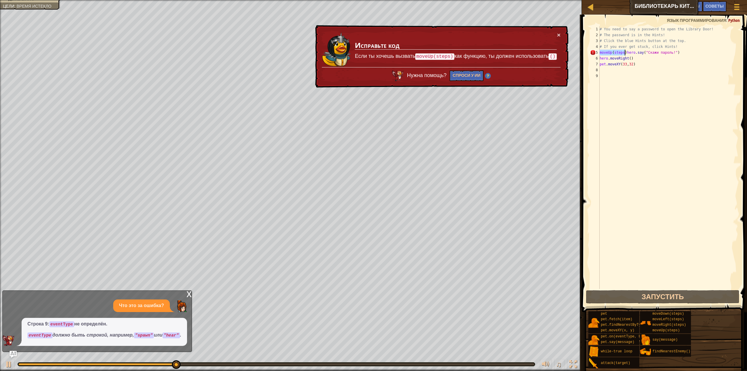
click at [625, 54] on div "# You need to say a password to open the Library Door! # The password is in the…" at bounding box center [668, 157] width 140 height 263
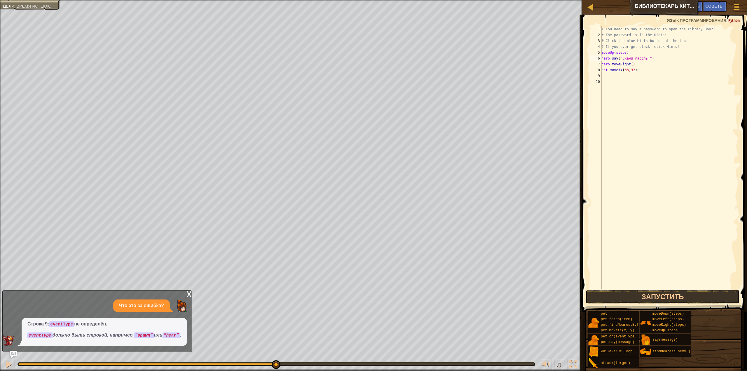
click at [624, 54] on div "# You need to say a password to open the Library Door! # The password is in the…" at bounding box center [669, 163] width 138 height 274
type textarea "moveUp()"
click at [620, 113] on div "# You need to say a password to open the Library Door! # The password is in the…" at bounding box center [669, 163] width 138 height 274
click at [623, 56] on div "# You need to say a password to open the Library Door! # The password is in the…" at bounding box center [669, 163] width 138 height 274
click at [625, 49] on div "# You need to say a password to open the Library Door! # The password is in the…" at bounding box center [669, 163] width 138 height 274
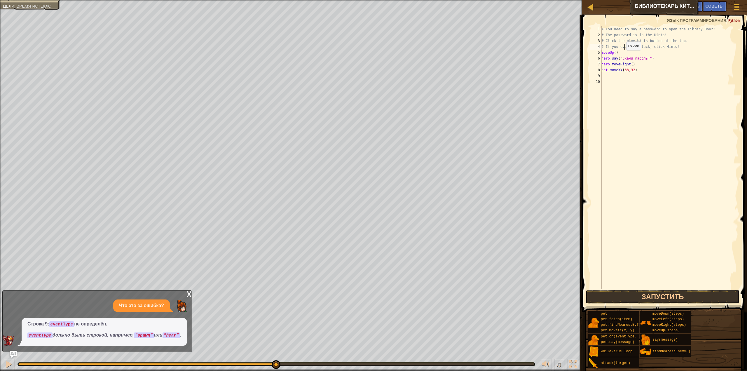
click at [623, 57] on div "# You need to say a password to open the Library Door! # The password is in the…" at bounding box center [669, 163] width 138 height 274
click at [625, 53] on div "# You need to say a password to open the Library Door! # The password is in the…" at bounding box center [669, 163] width 138 height 274
type textarea "moveUp()"
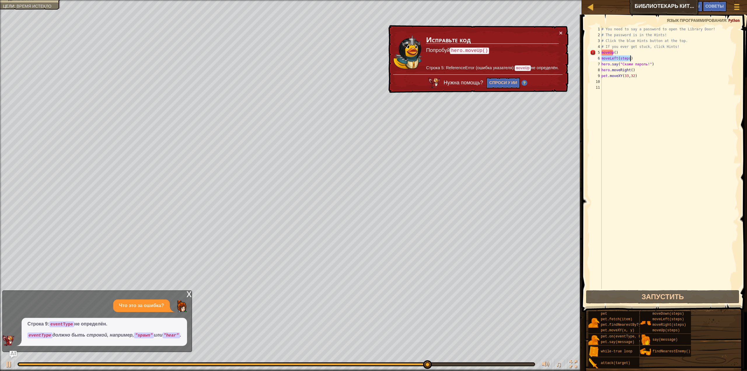
click at [602, 53] on div "# You need to say a password to open the Library Door! # The password is in the…" at bounding box center [669, 163] width 138 height 274
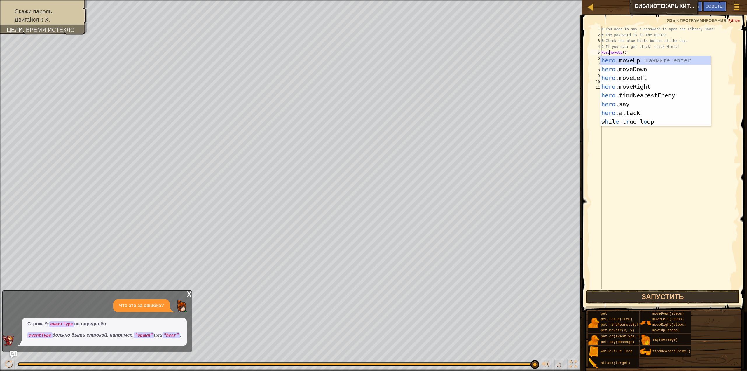
scroll to position [3, 1]
click at [620, 59] on div "hero. moveUp нажмите enter hero. moveDown нажмите enter hero. moveLeft нажмите …" at bounding box center [655, 95] width 111 height 79
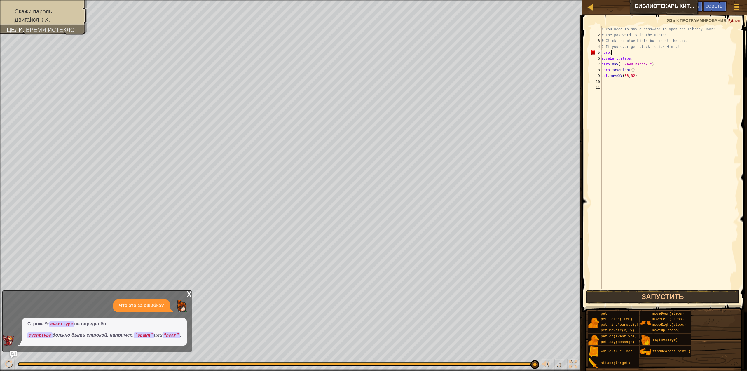
click at [621, 51] on div "# You need to say a password to open the Library Door! # The password is in the…" at bounding box center [669, 163] width 138 height 274
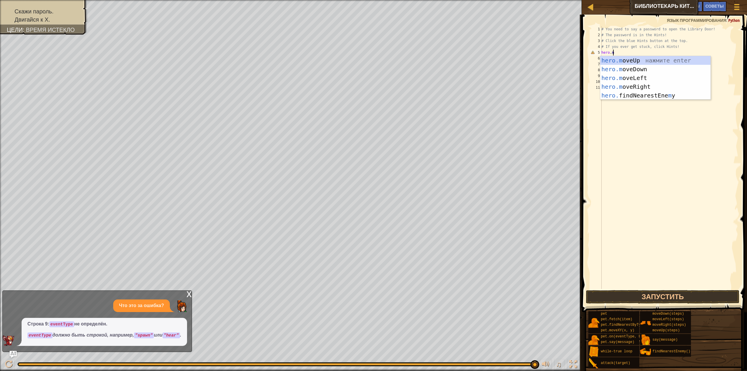
type textarea "[DOMAIN_NAME]"
click at [625, 60] on div "[DOMAIN_NAME] veUp нажмите enter [DOMAIN_NAME] veDown нажмите enter [DOMAIN_NAM…" at bounding box center [655, 82] width 111 height 53
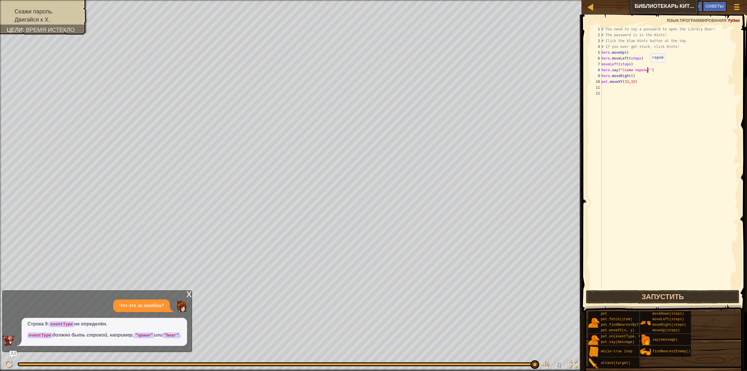
click at [647, 68] on div "# You need to say a password to open the Library Door! # The password is in the…" at bounding box center [669, 163] width 138 height 274
click at [647, 58] on div "# You need to say a password to open the Library Door! # The password is in the…" at bounding box center [669, 163] width 138 height 274
click at [638, 58] on div "# You need to say a password to open the Library Door! # The password is in the…" at bounding box center [669, 163] width 138 height 274
click at [652, 295] on button "Запустить" at bounding box center [662, 296] width 153 height 13
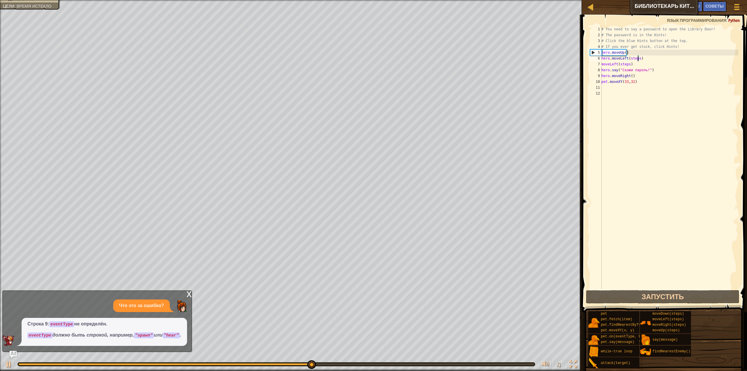
click at [638, 59] on div "# You need to say a password to open the Library Door! # The password is in the…" at bounding box center [669, 163] width 138 height 274
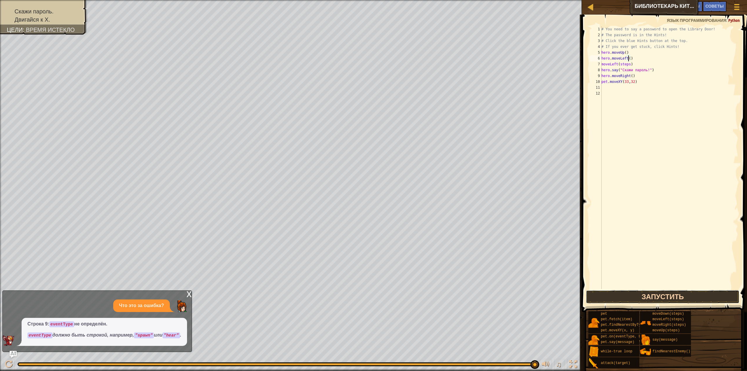
click at [651, 293] on button "Запустить" at bounding box center [662, 296] width 153 height 13
click at [594, 53] on div "5" at bounding box center [595, 53] width 11 height 6
click at [593, 51] on div "5" at bounding box center [595, 53] width 11 height 6
type textarea "hero.moveUp()"
click at [646, 108] on div "# You need to say a password to open the Library Door! # The password is in the…" at bounding box center [669, 163] width 138 height 274
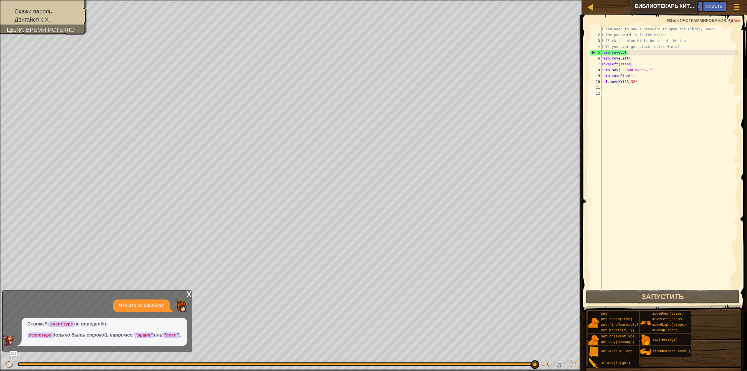
scroll to position [3, 0]
click at [633, 51] on div "# You need to say a password to open the Library Door! # The password is in the…" at bounding box center [669, 163] width 138 height 274
click at [670, 302] on button "Запустить" at bounding box center [662, 296] width 153 height 13
drag, startPoint x: 651, startPoint y: 69, endPoint x: 598, endPoint y: 71, distance: 53.7
click at [598, 71] on div "hero.moveUp() 1 2 3 4 5 6 7 8 9 10 11 12 # You need to say a password to open t…" at bounding box center [663, 157] width 149 height 263
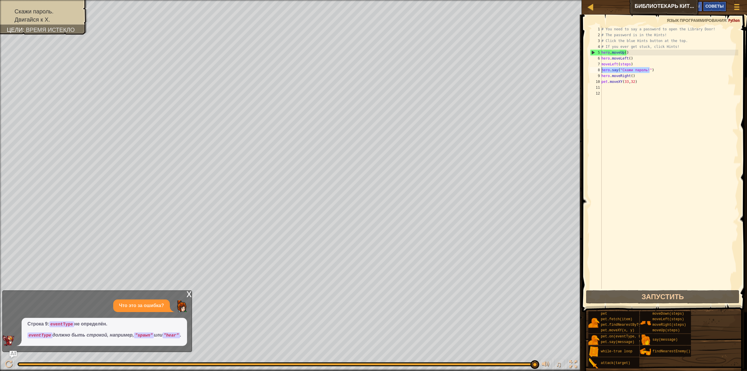
click at [712, 8] on span "Советы" at bounding box center [714, 6] width 18 height 6
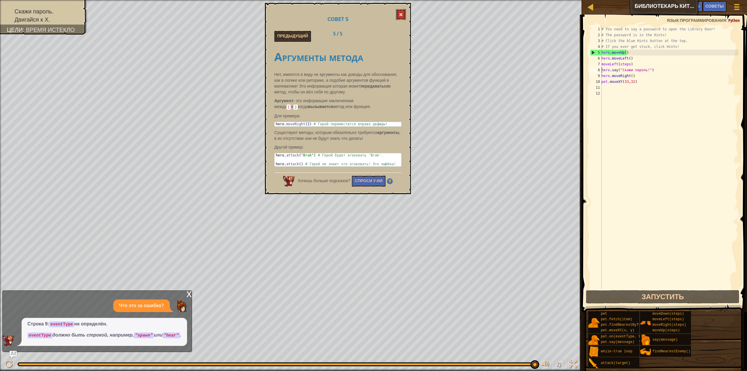
click at [399, 11] on button at bounding box center [401, 14] width 10 height 11
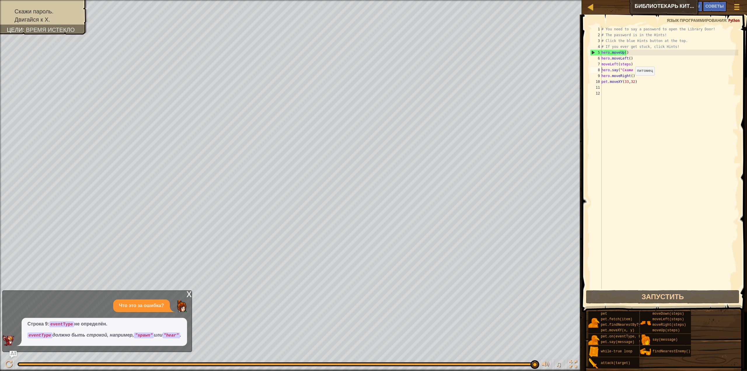
click at [632, 81] on div "# You need to say a password to open the Library Door! # The password is in the…" at bounding box center [669, 163] width 138 height 274
type textarea "pet.moveXY(33,31)"
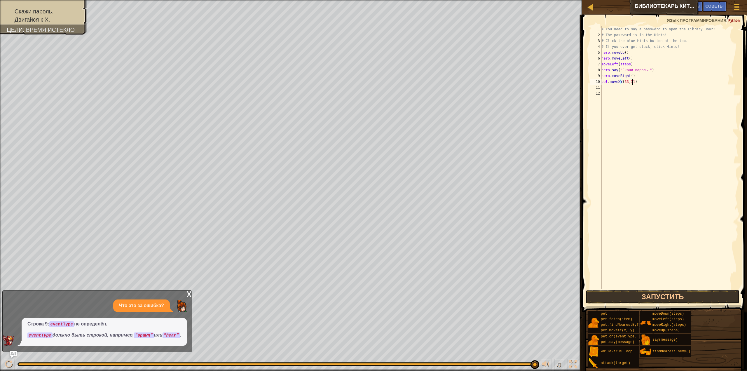
scroll to position [3, 2]
click at [647, 104] on div "# You need to say a password to open the Library Door! # The password is in the…" at bounding box center [669, 163] width 138 height 274
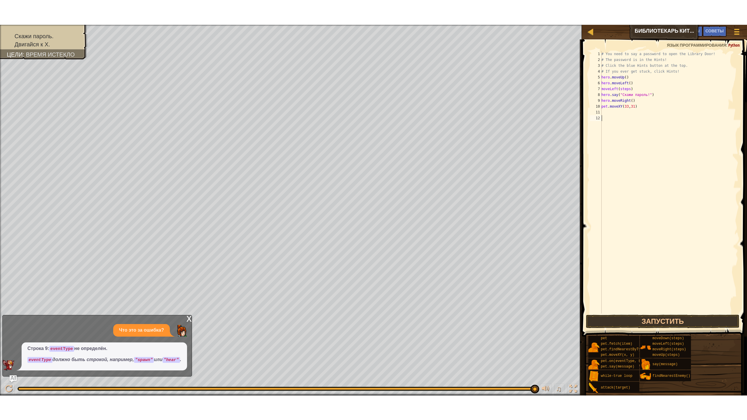
scroll to position [3, 0]
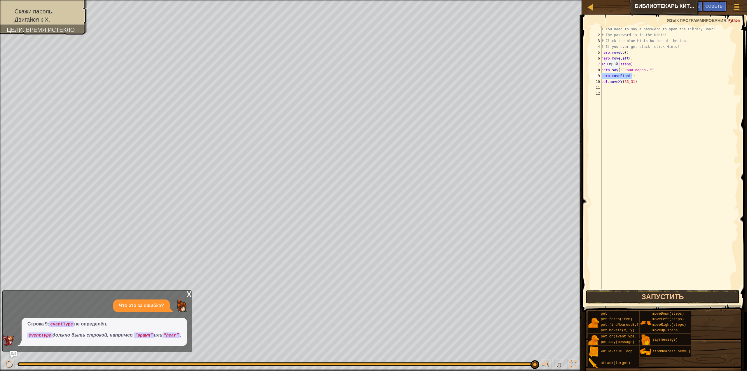
drag, startPoint x: 636, startPoint y: 76, endPoint x: 595, endPoint y: 74, distance: 40.6
click at [595, 74] on div "1 2 3 4 5 6 7 8 9 10 11 12 # You need to say a password to open the Library Doo…" at bounding box center [663, 157] width 149 height 263
type textarea "pet.moveXY(33,31)"
drag, startPoint x: 653, startPoint y: 71, endPoint x: 594, endPoint y: 72, distance: 59.2
click at [594, 72] on div "hero.moveRight() 1 2 3 4 5 6 7 8 9 10 11 12 # You need to say a password to ope…" at bounding box center [663, 157] width 149 height 263
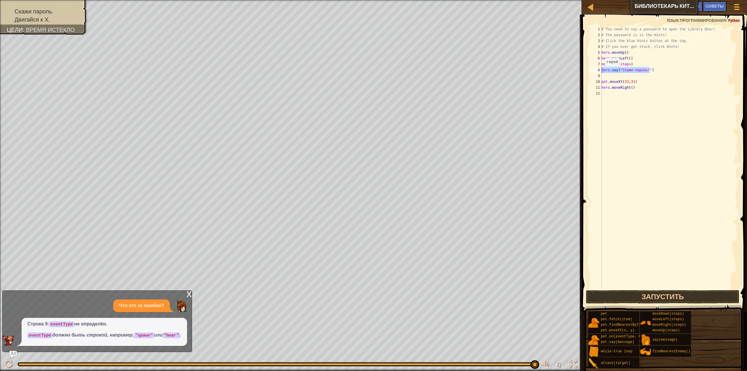
type textarea "hero.say("Скажи пароль!")"
drag, startPoint x: 631, startPoint y: 64, endPoint x: 593, endPoint y: 54, distance: 39.9
click at [593, 54] on div "hero.say("Скажи пароль!") 1 2 3 4 5 6 7 8 9 10 11 12 # You need to say a passwo…" at bounding box center [663, 157] width 149 height 263
type textarea "hero.moveUp() hero.moveLeft()"
click at [679, 298] on button "Запустить" at bounding box center [662, 296] width 153 height 13
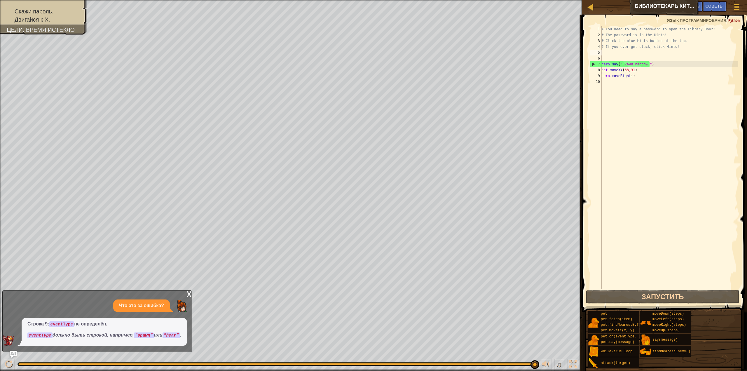
drag, startPoint x: 665, startPoint y: 6, endPoint x: 637, endPoint y: 4, distance: 28.7
click at [628, 4] on div "Карта Библиотекарь [PERSON_NAME] игры Готово Советы Ask AI" at bounding box center [664, 7] width 165 height 15
click at [670, 9] on div "Карта Библиотекарь [PERSON_NAME] игры Готово Советы Ask AI" at bounding box center [664, 7] width 165 height 15
click at [698, 7] on span "Ask AI" at bounding box center [695, 6] width 10 height 6
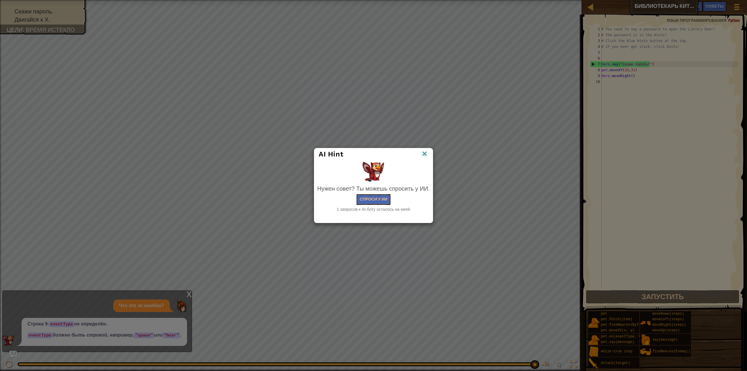
click at [423, 156] on img at bounding box center [425, 154] width 8 height 9
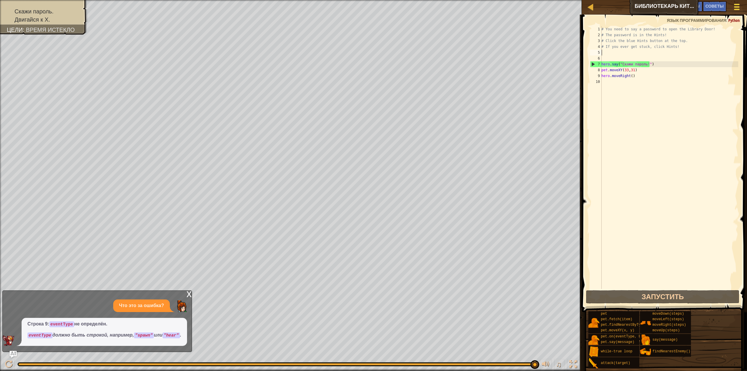
click at [735, 6] on div at bounding box center [737, 7] width 8 height 8
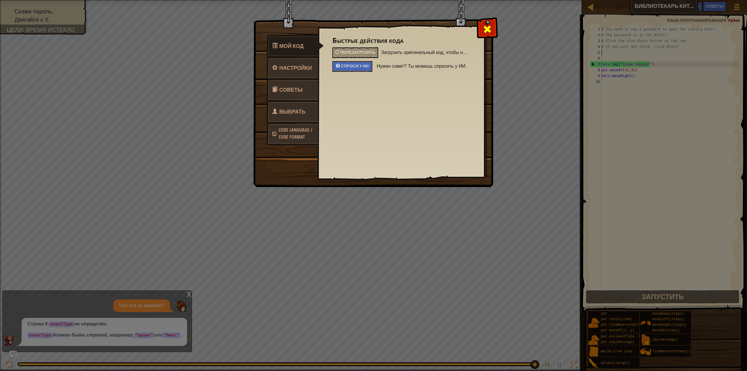
click at [491, 26] on span at bounding box center [487, 29] width 9 height 9
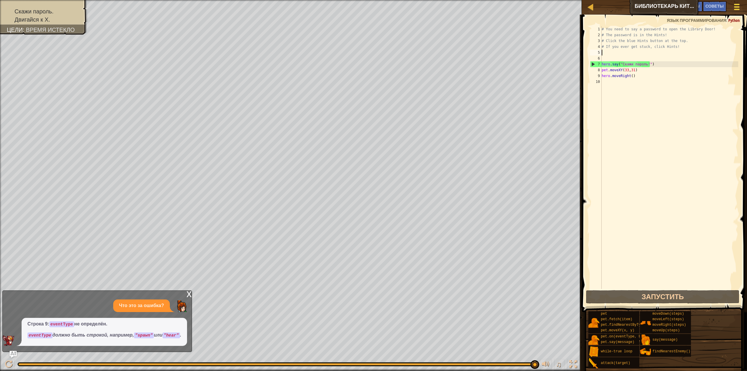
click at [737, 3] on div at bounding box center [737, 7] width 8 height 8
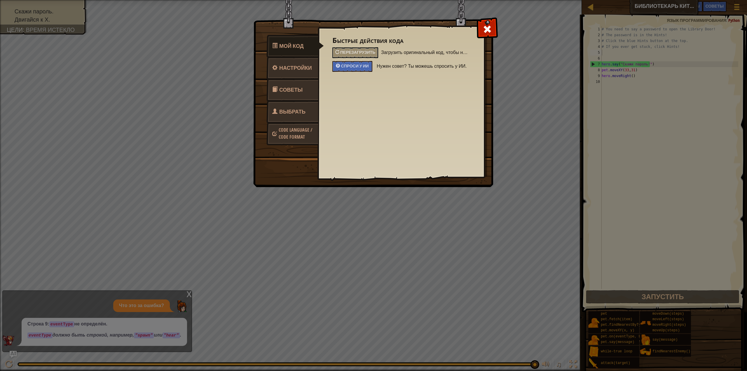
click at [293, 137] on span "Code Language / Code Format" at bounding box center [296, 133] width 34 height 13
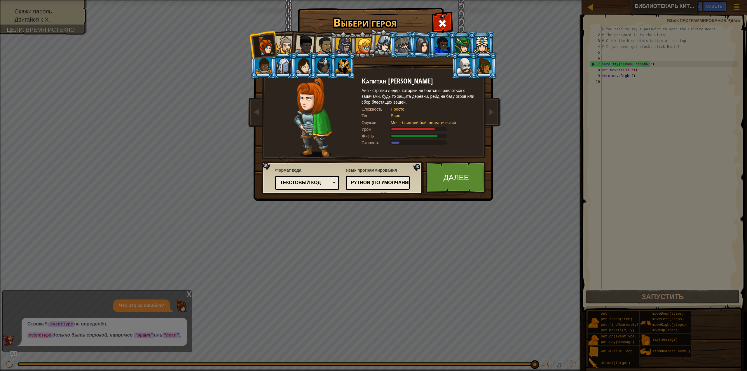
click at [319, 182] on div "Текстовый код" at bounding box center [305, 182] width 50 height 7
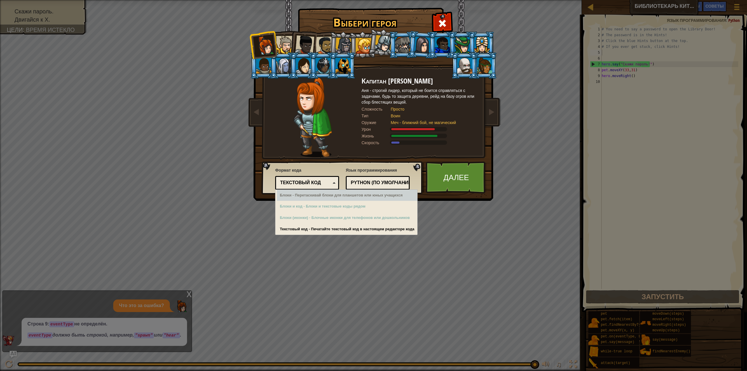
click at [516, 147] on div "Выбери героя 595 Капитан [PERSON_NAME] - строгий лидер, который не боится справ…" at bounding box center [373, 185] width 747 height 371
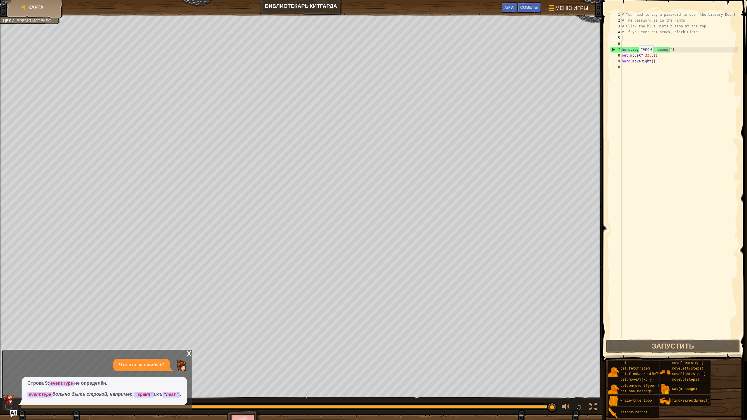
click at [636, 60] on div "# You need to say a password to open the Library Door! # The password is in the…" at bounding box center [680, 181] width 118 height 338
click at [662, 51] on div "# You need to say a password to open the Library Door! # The password is in the…" at bounding box center [680, 181] width 118 height 338
click at [659, 57] on div "# You need to say a password to open the Library Door! # The password is in the…" at bounding box center [680, 181] width 118 height 338
type textarea "pet.moveXY(33,31)"
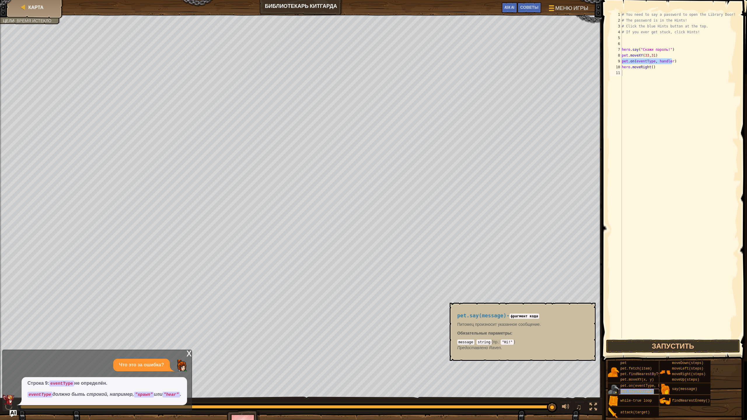
type textarea "pet.say(message)"
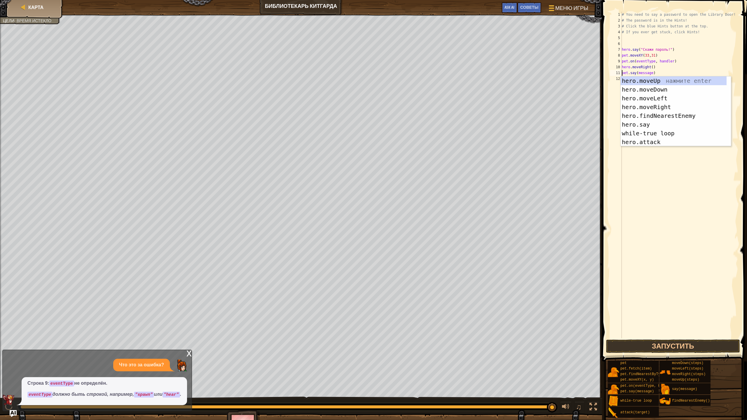
click at [672, 226] on div "# You need to say a password to open the Library Door! # The password is in the…" at bounding box center [680, 181] width 118 height 338
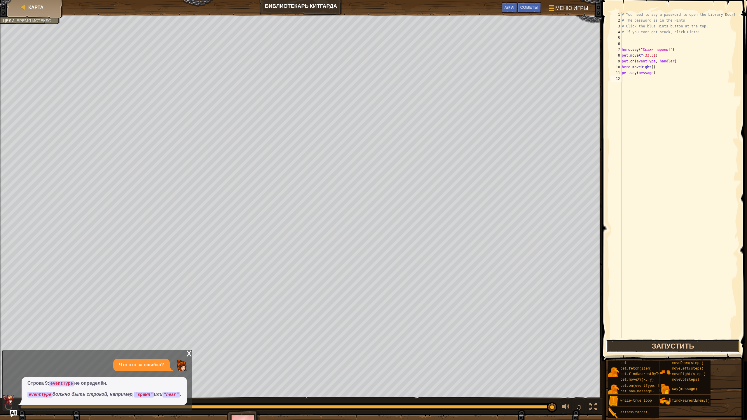
click at [660, 349] on button "Запустить" at bounding box center [673, 346] width 134 height 13
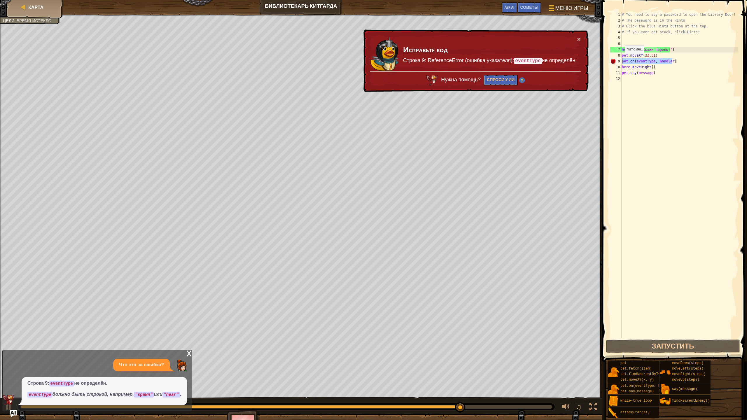
drag, startPoint x: 679, startPoint y: 62, endPoint x: 607, endPoint y: 60, distance: 71.8
click at [607, 60] on div "1 2 3 4 5 6 7 8 9 10 11 12 # You need to say a password to open the Library Doo…" at bounding box center [673, 192] width 147 height 379
type textarea "pet.on(eventType, handler)"
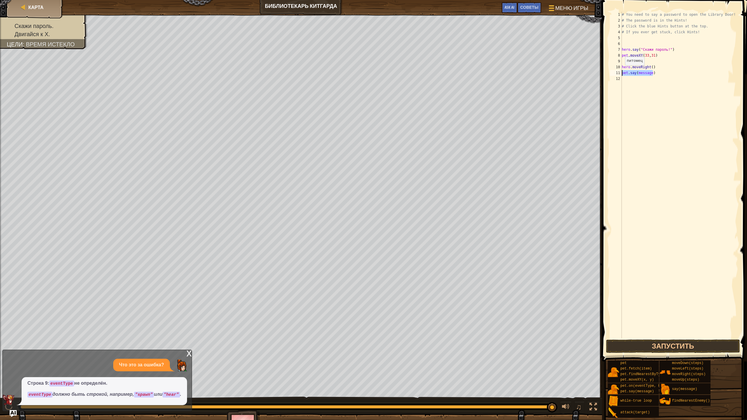
drag, startPoint x: 657, startPoint y: 75, endPoint x: 613, endPoint y: 72, distance: 43.6
click at [613, 72] on div "1 2 3 4 5 6 7 8 9 10 11 12 # You need to say a password to open the Library Doo…" at bounding box center [673, 175] width 129 height 327
type textarea "hero.moveRight()"
type textarea "pet.say(message)"
drag, startPoint x: 678, startPoint y: 80, endPoint x: 651, endPoint y: 66, distance: 30.4
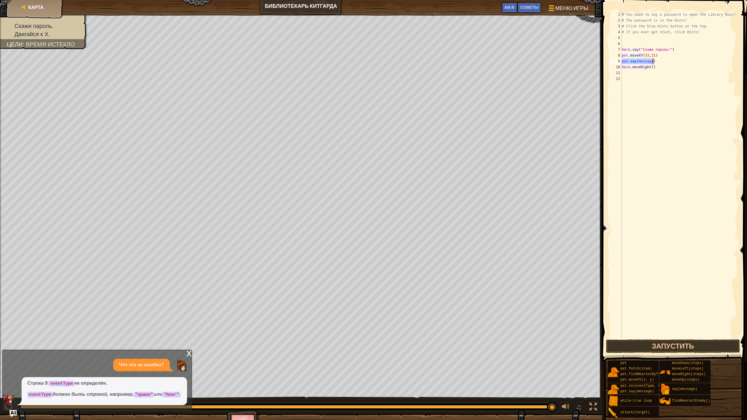
click at [677, 80] on div "# You need to say a password to open the Library Door! # The password is in the…" at bounding box center [680, 181] width 118 height 338
click at [649, 62] on div "# You need to say a password to open the Library Door! # The password is in the…" at bounding box center [680, 181] width 118 height 338
click at [651, 62] on div "# You need to say a password to open the Library Door! # The password is in the…" at bounding box center [680, 181] width 118 height 338
drag, startPoint x: 679, startPoint y: 50, endPoint x: 607, endPoint y: 51, distance: 71.2
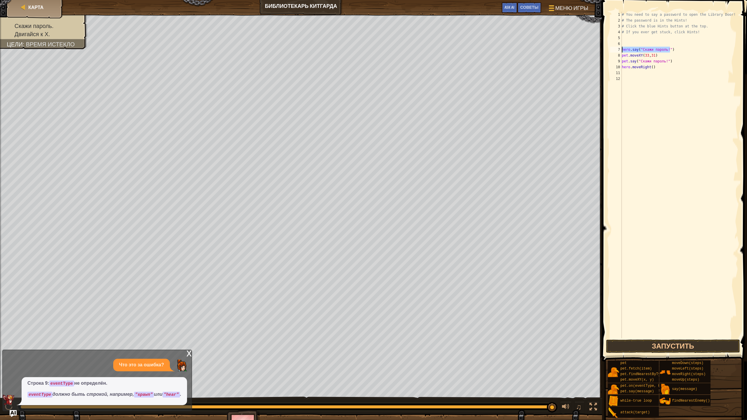
click at [607, 50] on div "pet.say("Скажи пароль!") 1 2 3 4 5 6 7 8 9 10 11 12 # You need to say a passwor…" at bounding box center [673, 192] width 147 height 379
type textarea "hero.say("Скажи пароль!")"
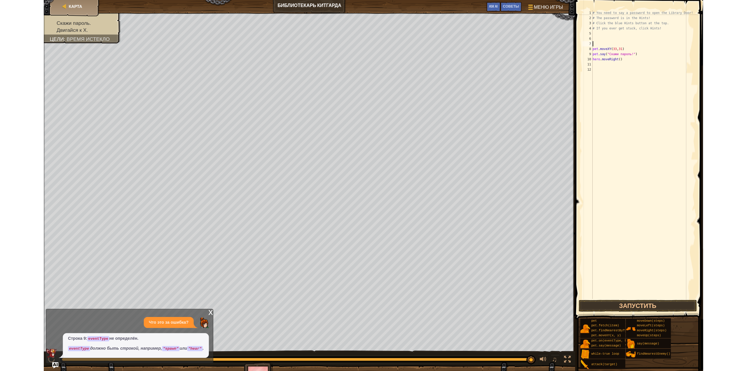
scroll to position [3, 0]
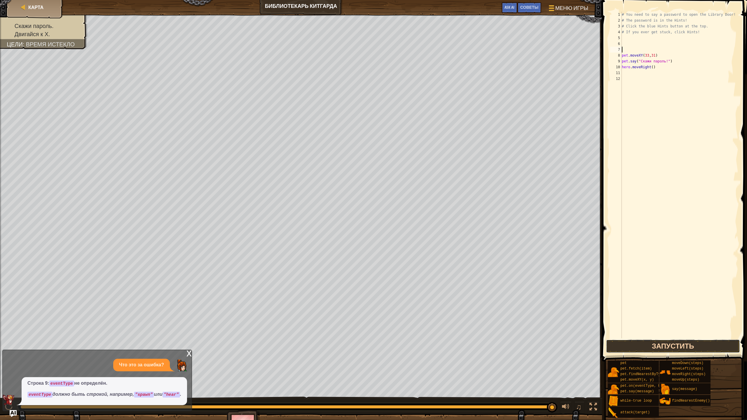
click at [686, 348] on button "Запустить" at bounding box center [673, 346] width 134 height 13
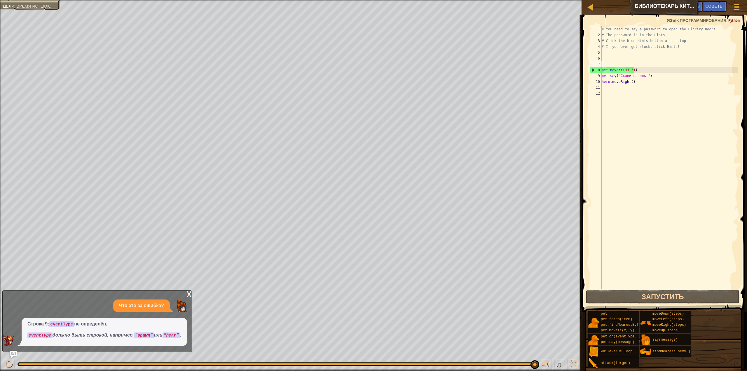
select select "ru"
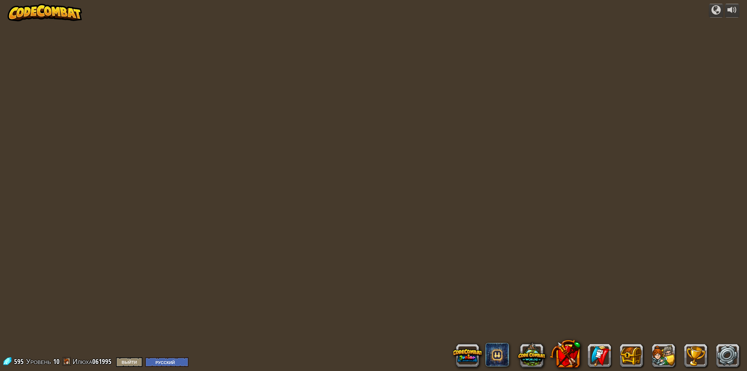
select select "ru"
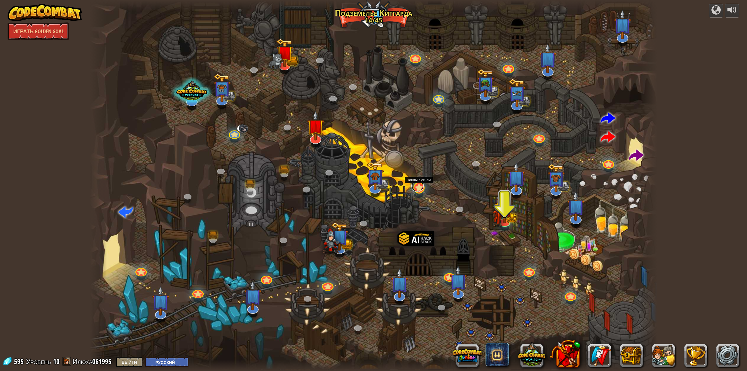
click at [421, 189] on link at bounding box center [417, 186] width 13 height 12
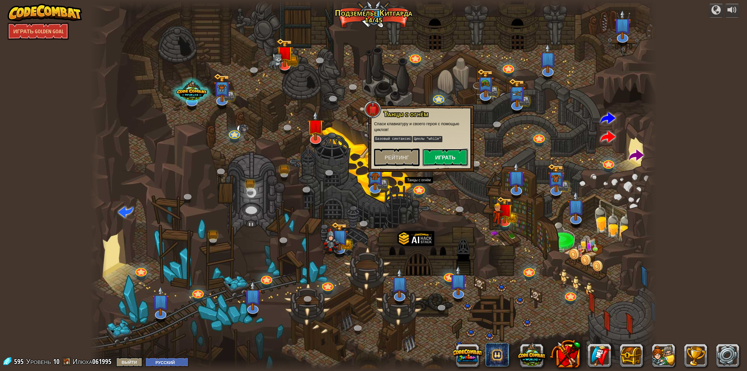
click at [447, 158] on button "Играть" at bounding box center [445, 157] width 46 height 18
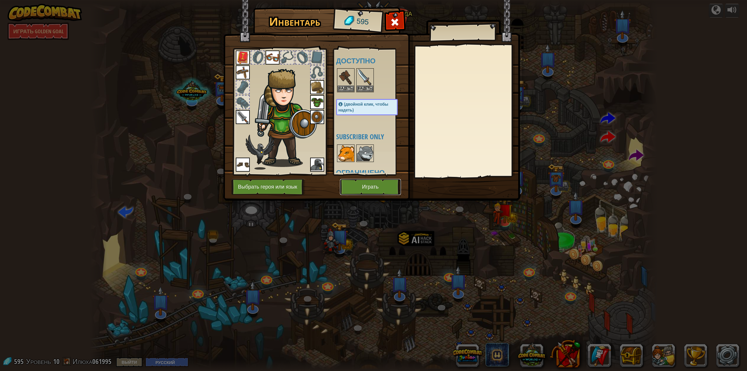
click at [375, 181] on button "Играть" at bounding box center [370, 187] width 61 height 16
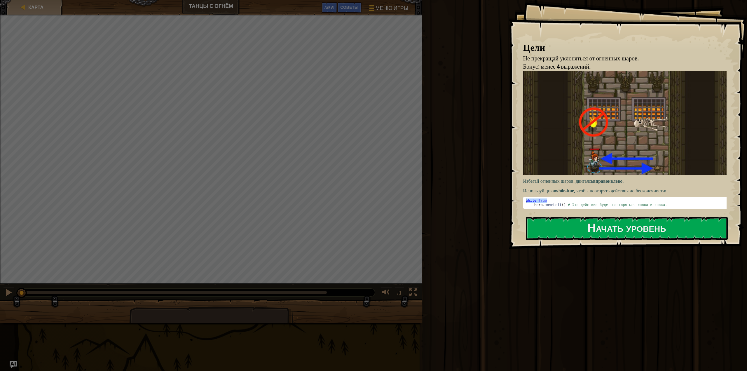
drag, startPoint x: 546, startPoint y: 198, endPoint x: 527, endPoint y: 196, distance: 19.0
click at [513, 195] on div "Цели Не прекращай уклоняться от огненных шаров. Бонус: менее 4 выражений. Избег…" at bounding box center [627, 124] width 239 height 249
drag, startPoint x: 532, startPoint y: 202, endPoint x: 646, endPoint y: 207, distance: 114.8
click at [646, 207] on div "Избегай огненных шаров, двигаясь вправо и влево . Используй цикл while-true , ч…" at bounding box center [627, 141] width 208 height 140
type textarea "hero.moveLeft() # Это действие будет повторяться снова и снова."
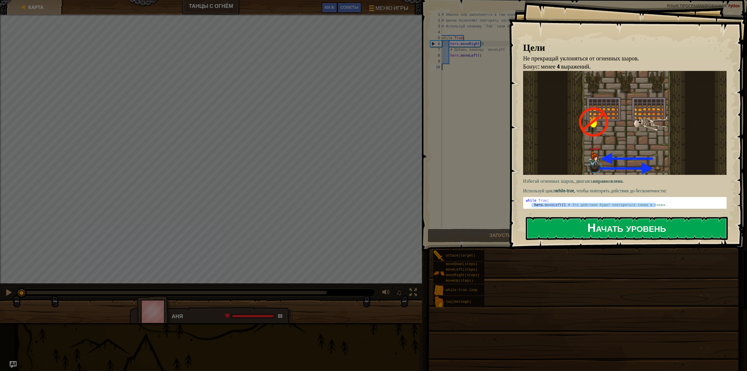
click at [634, 227] on button "Начать уровень" at bounding box center [627, 228] width 202 height 23
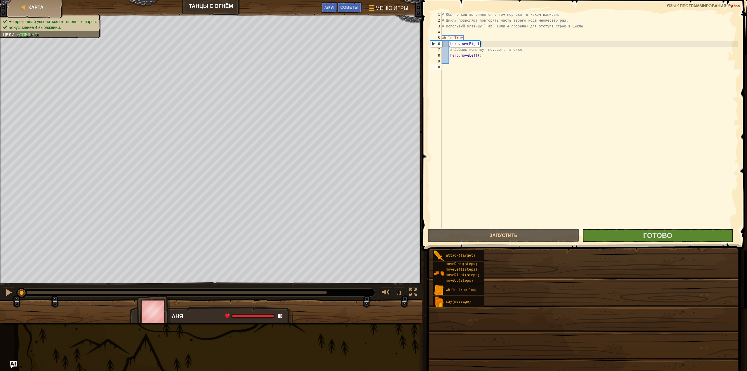
click at [489, 70] on div "# Обычно код выполняется в том порядке, в каком написан. # Циклы позволяют повт…" at bounding box center [590, 126] width 298 height 228
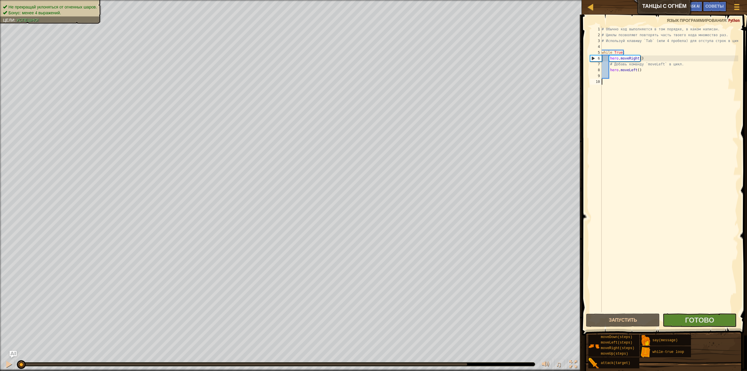
click at [624, 83] on div "# Обычно код выполняется в том порядке, в каком написан. # Циклы позволяют повт…" at bounding box center [669, 175] width 138 height 298
click at [613, 75] on div "# Обычно код выполняется в том порядке, в каком написан. # Циклы позволяют повт…" at bounding box center [669, 175] width 138 height 298
click at [613, 74] on div "# Обычно код выполняется в том порядке, в каком написан. # Циклы позволяют повт…" at bounding box center [669, 175] width 138 height 298
click at [593, 58] on div "6" at bounding box center [595, 58] width 11 height 6
type textarea "hero.moveRight()"
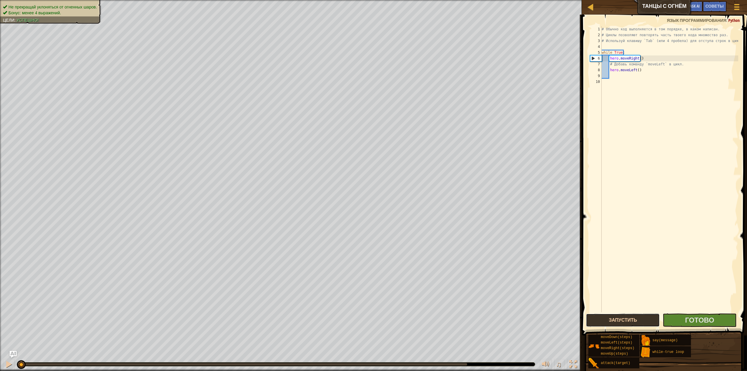
click at [643, 319] on button "Запустить" at bounding box center [623, 319] width 74 height 13
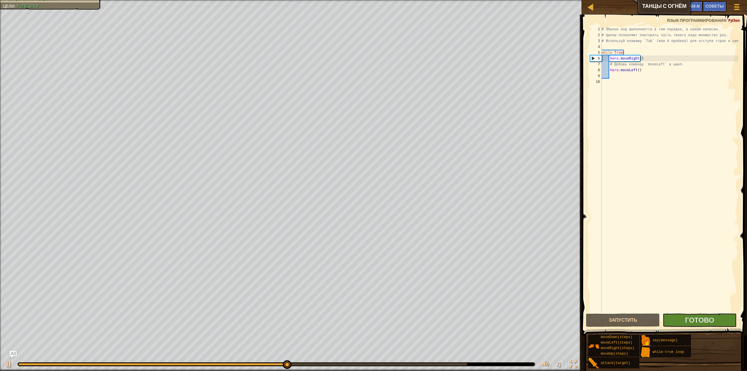
click at [652, 118] on div "# Обычно код выполняется в том порядке, в каком написан. # Циклы позволяют повт…" at bounding box center [669, 175] width 138 height 298
click at [593, 58] on div "6" at bounding box center [595, 58] width 11 height 6
type textarea "hero.moveRight()"
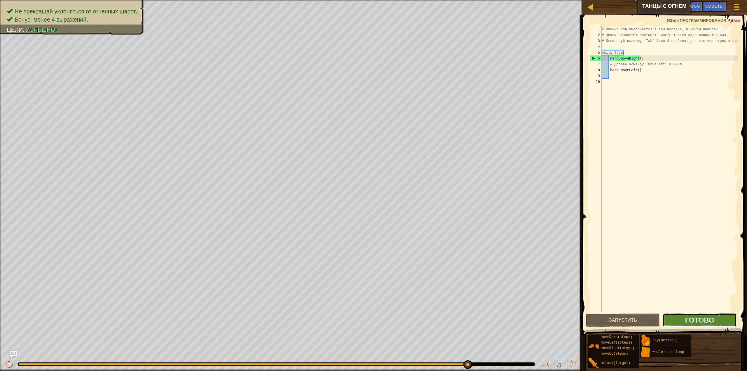
click at [684, 323] on button "Готово" at bounding box center [700, 319] width 74 height 13
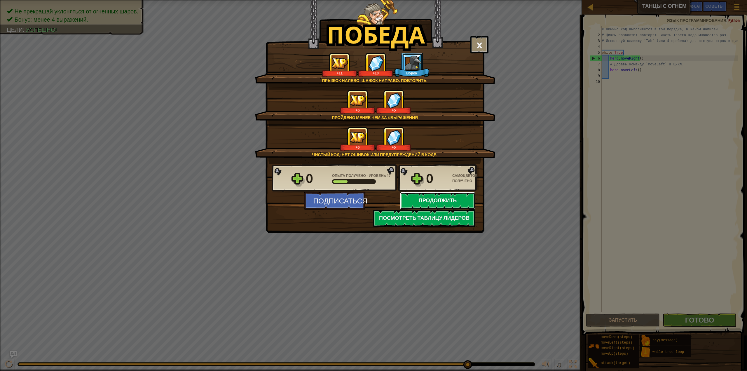
click at [435, 201] on button "Продолжить" at bounding box center [437, 201] width 75 height 18
select select "ru"
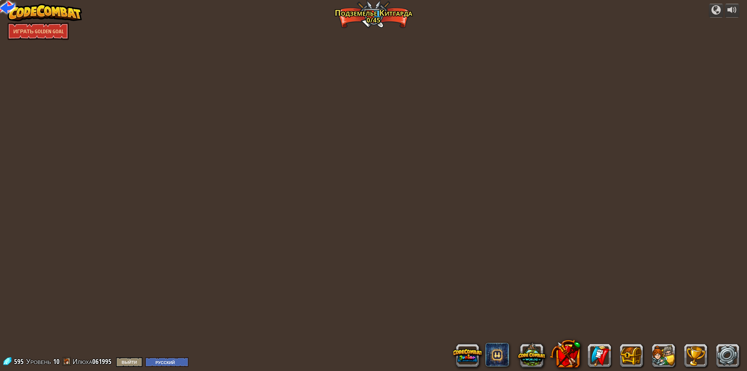
select select "ru"
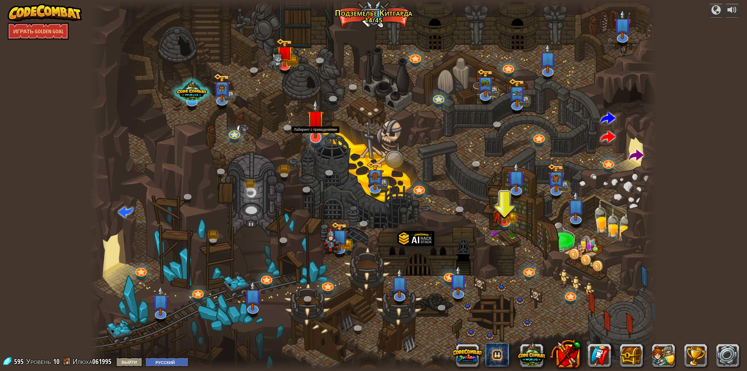
click at [313, 132] on img at bounding box center [315, 119] width 17 height 40
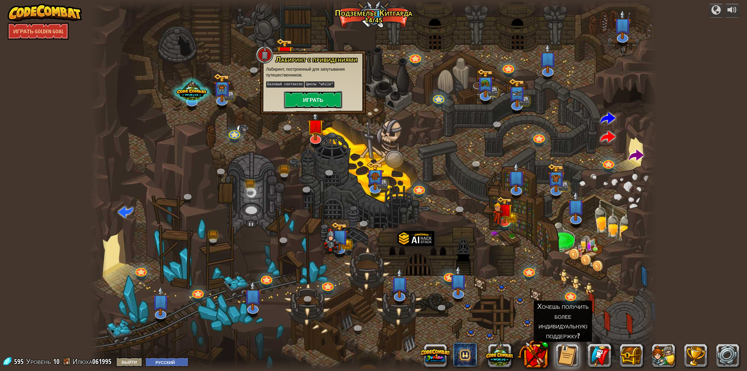
click at [314, 104] on button "Играть" at bounding box center [313, 100] width 58 height 18
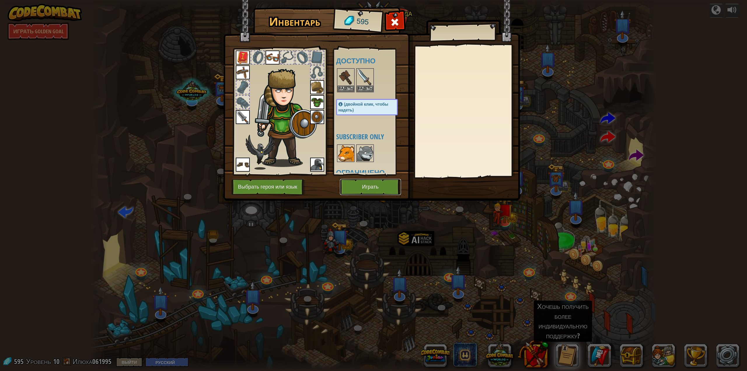
click at [374, 186] on button "Играть" at bounding box center [370, 187] width 61 height 16
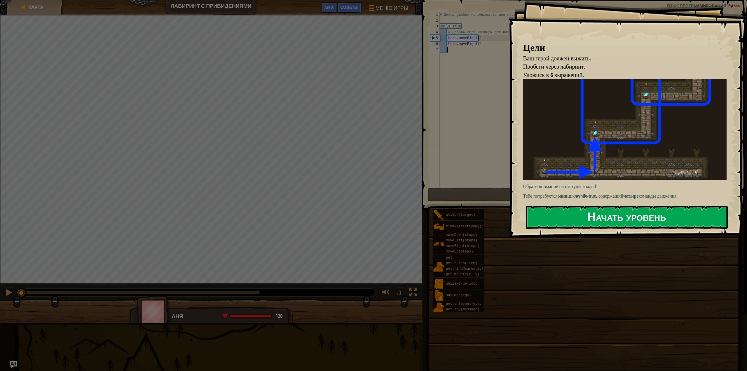
click at [602, 223] on button "Начать уровень" at bounding box center [627, 217] width 202 height 23
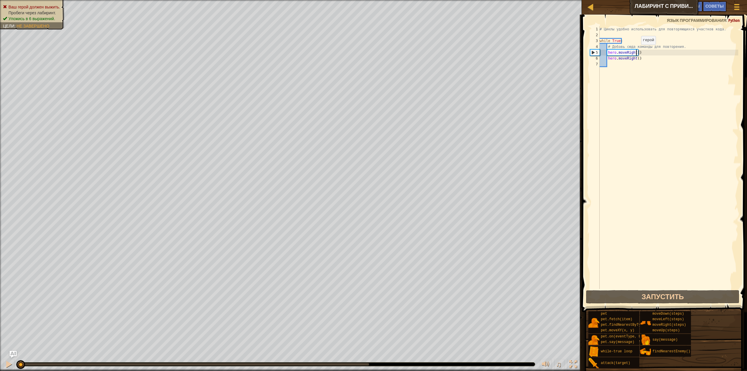
click at [636, 50] on div "# Циклы удобно использовать для повторяющихся участков кода. while True : # Доб…" at bounding box center [668, 163] width 140 height 274
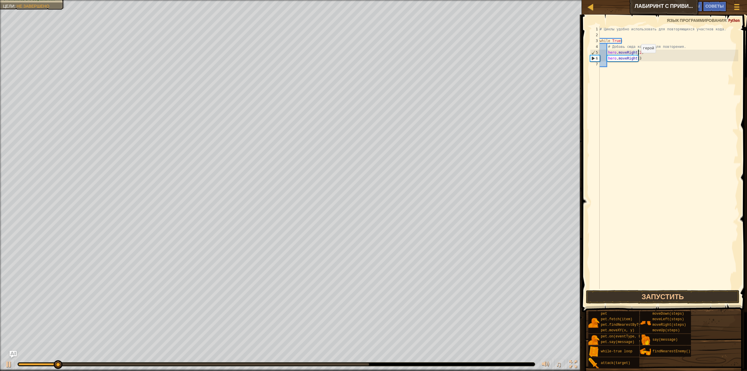
click at [636, 59] on div "# Циклы удобно использовать для повторяющихся участков кода. while True : # Доб…" at bounding box center [668, 163] width 140 height 274
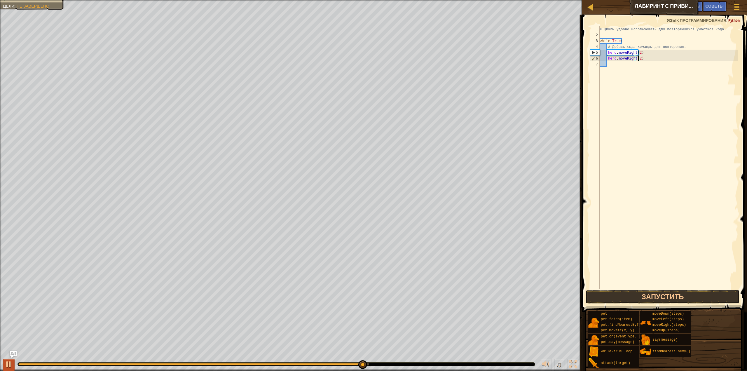
type textarea "hero.moveRight(2)"
click at [11, 364] on div at bounding box center [9, 364] width 8 height 8
click at [12, 353] on img "Ask AI" at bounding box center [13, 354] width 8 height 8
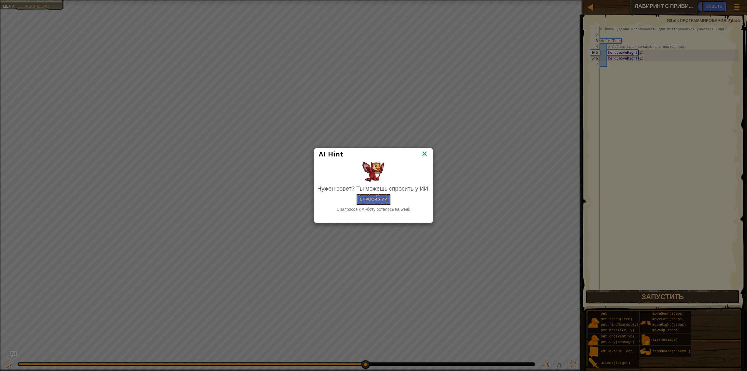
click at [428, 154] on img at bounding box center [425, 154] width 8 height 9
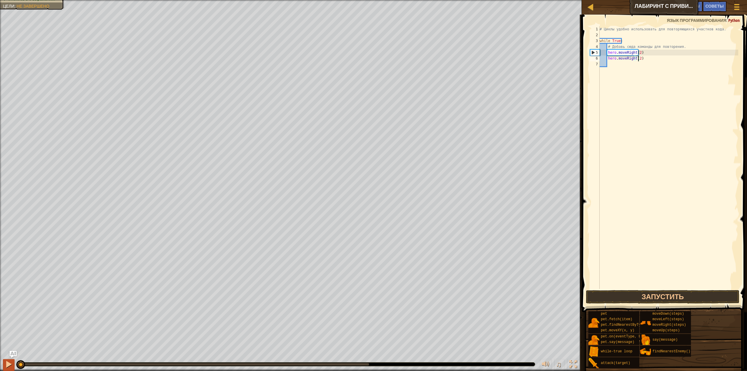
drag, startPoint x: 368, startPoint y: 364, endPoint x: 9, endPoint y: 360, distance: 358.8
click at [8, 361] on div "♫" at bounding box center [291, 363] width 582 height 18
